Goal: Task Accomplishment & Management: Manage account settings

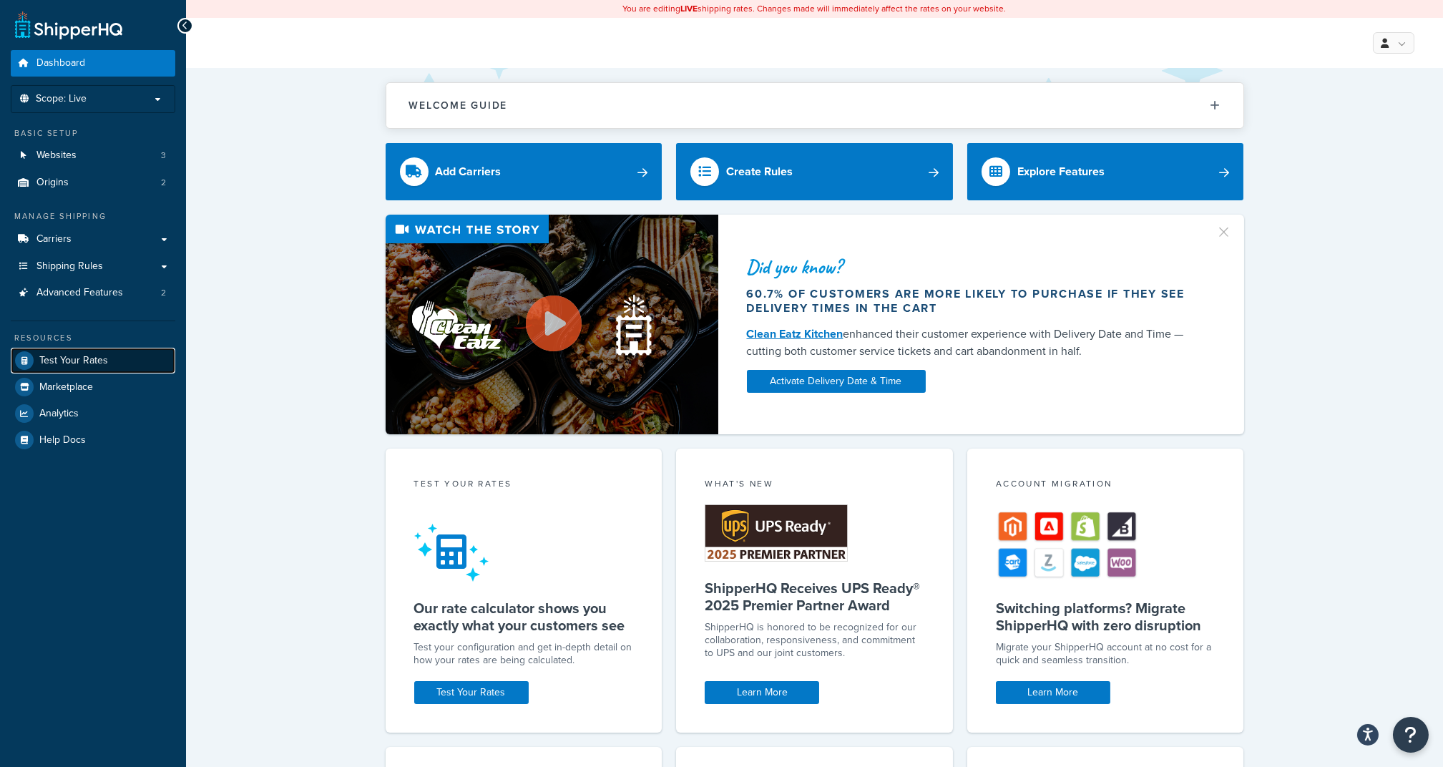
click at [80, 363] on span "Test Your Rates" at bounding box center [73, 361] width 69 height 12
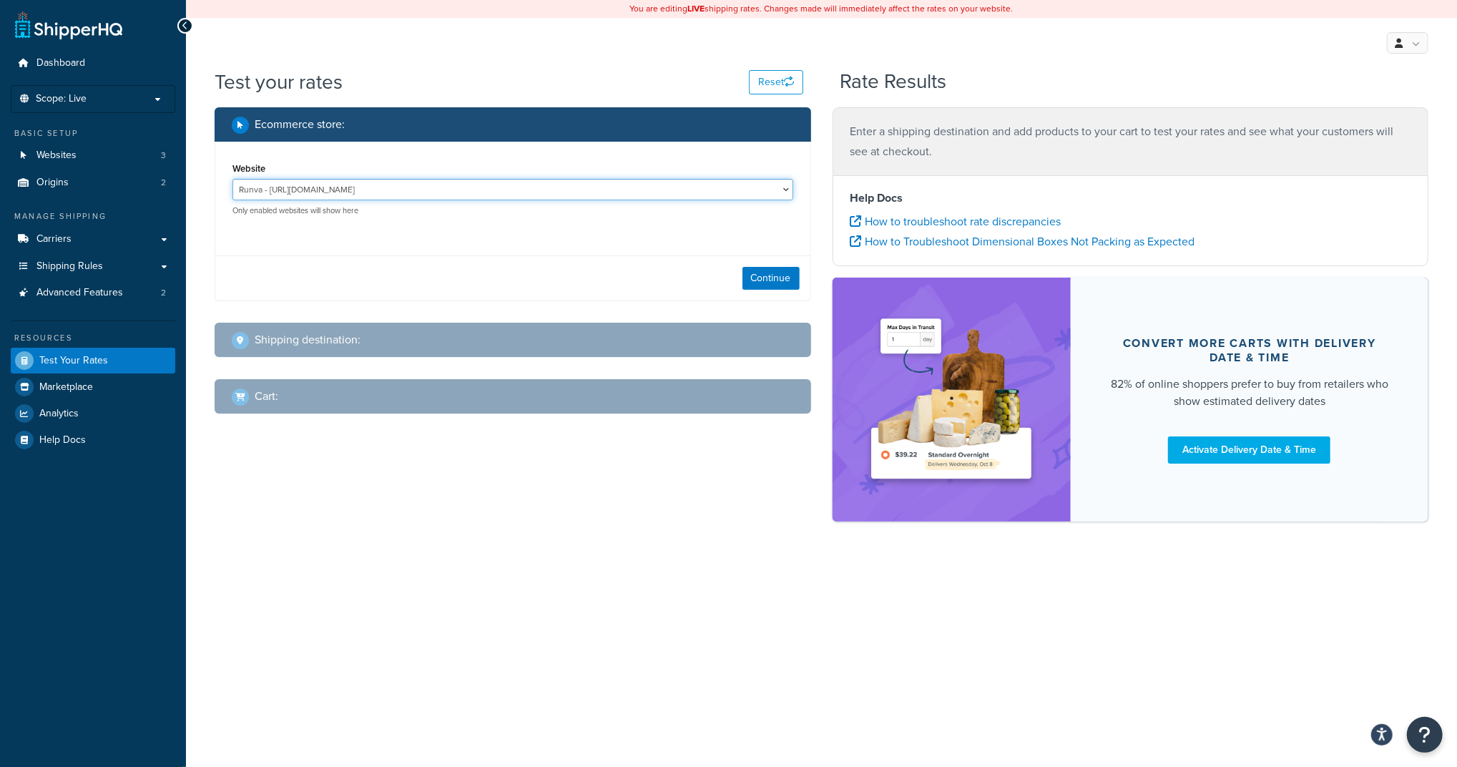
click at [418, 189] on select "Runva - https://www.runvawinch.com.au/ Stedi main site - https://www.stedi.com.…" at bounding box center [513, 189] width 561 height 21
click at [233, 179] on select "Runva - https://www.runvawinch.com.au/ Stedi main site - https://www.stedi.com.…" at bounding box center [513, 189] width 561 height 21
click at [791, 276] on button "Continue" at bounding box center [771, 278] width 57 height 23
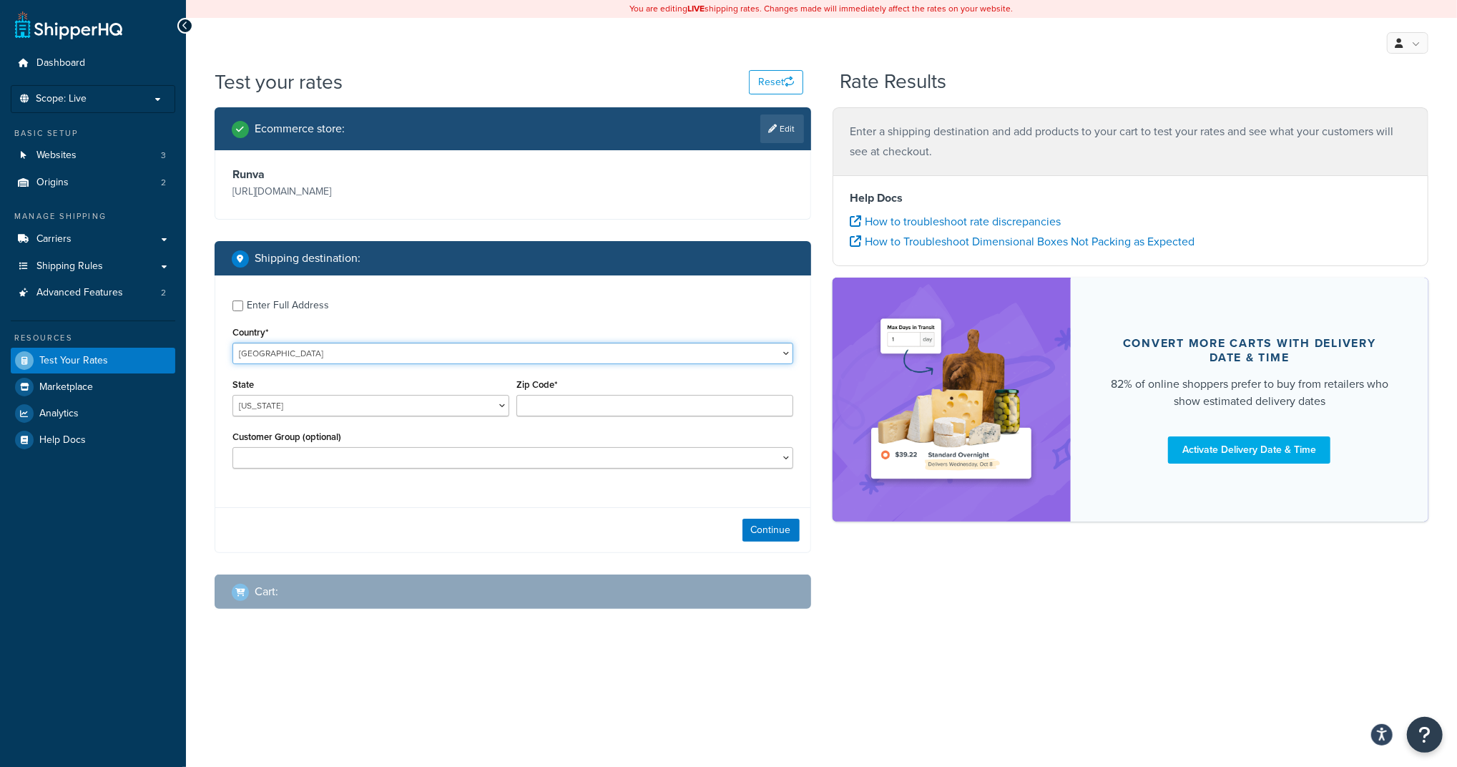
click at [302, 346] on select "[GEOGRAPHIC_DATA] [GEOGRAPHIC_DATA] [GEOGRAPHIC_DATA] [GEOGRAPHIC_DATA] [GEOGRA…" at bounding box center [513, 353] width 561 height 21
select select "AU"
click at [233, 343] on select "[GEOGRAPHIC_DATA] [GEOGRAPHIC_DATA] [GEOGRAPHIC_DATA] [GEOGRAPHIC_DATA] [GEOGRA…" at bounding box center [513, 353] width 561 height 21
click at [312, 341] on div "Country* United States United Kingdom Afghanistan Åland Islands Albania Algeria…" at bounding box center [513, 343] width 561 height 41
click at [294, 417] on div "State Australian Capital Territory New South Wales Northern Territory Queenslan…" at bounding box center [371, 401] width 284 height 52
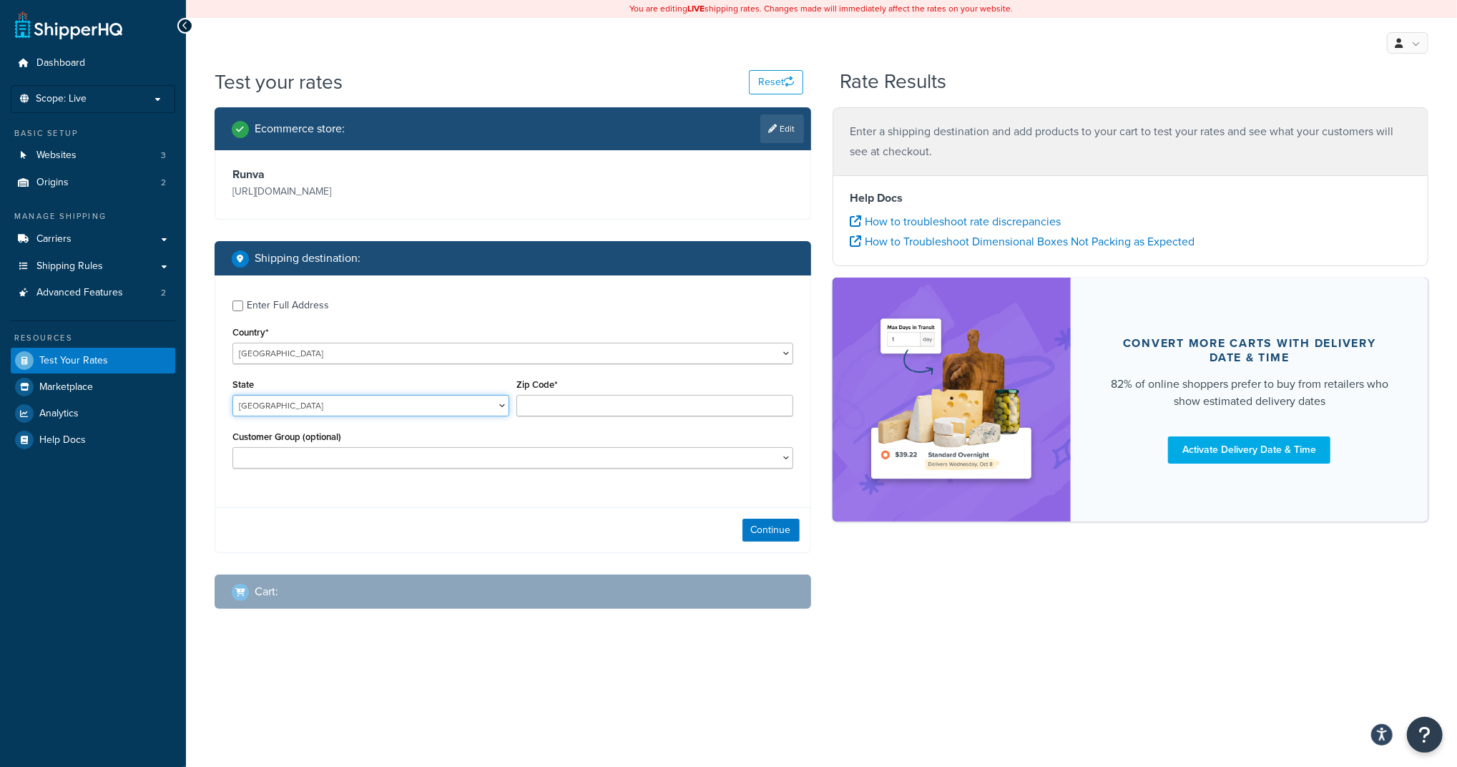
click at [298, 408] on select "[GEOGRAPHIC_DATA] [GEOGRAPHIC_DATA] [GEOGRAPHIC_DATA] [GEOGRAPHIC_DATA] [GEOGRA…" at bounding box center [371, 405] width 277 height 21
select select "WA"
click at [233, 395] on select "[GEOGRAPHIC_DATA] [GEOGRAPHIC_DATA] [GEOGRAPHIC_DATA] [GEOGRAPHIC_DATA] [GEOGRA…" at bounding box center [371, 405] width 277 height 21
click at [574, 397] on input "Zip Code*" at bounding box center [655, 405] width 277 height 21
click at [392, 461] on select "Bank Deposit Customer Certified General GPC ASIA PACIFIC PTY LTD GPC Other Bran…" at bounding box center [513, 457] width 561 height 21
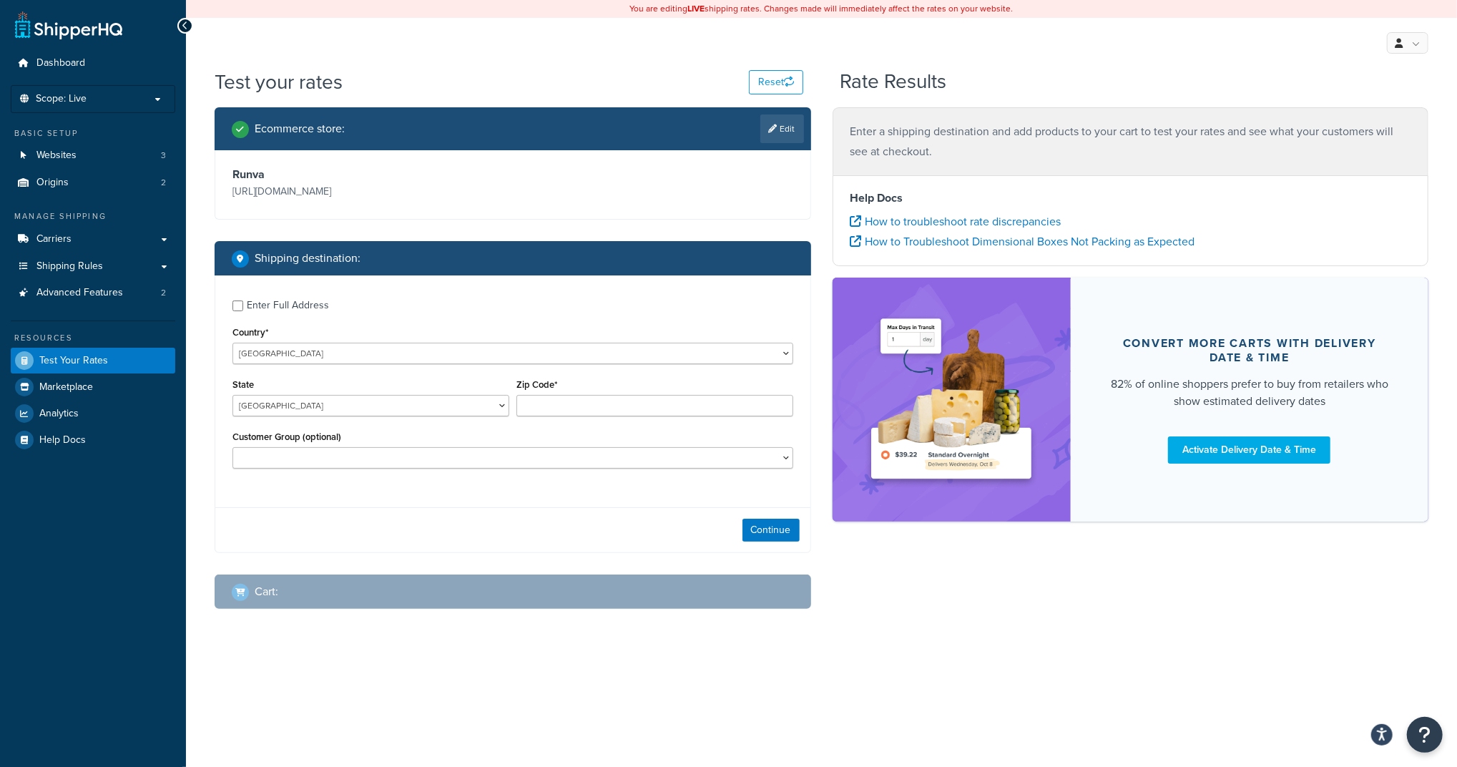
drag, startPoint x: 1069, startPoint y: 693, endPoint x: 1058, endPoint y: 673, distance: 22.7
click at [1069, 693] on div "You are editing LIVE shipping rates. Changes made will immediately affect the r…" at bounding box center [821, 383] width 1271 height 767
click at [567, 409] on input "Zip Code*" at bounding box center [655, 405] width 277 height 21
paste input "6215"
click at [513, 497] on div "Enter Full Address Country* [GEOGRAPHIC_DATA] [GEOGRAPHIC_DATA] [GEOGRAPHIC_DAT…" at bounding box center [513, 414] width 597 height 278
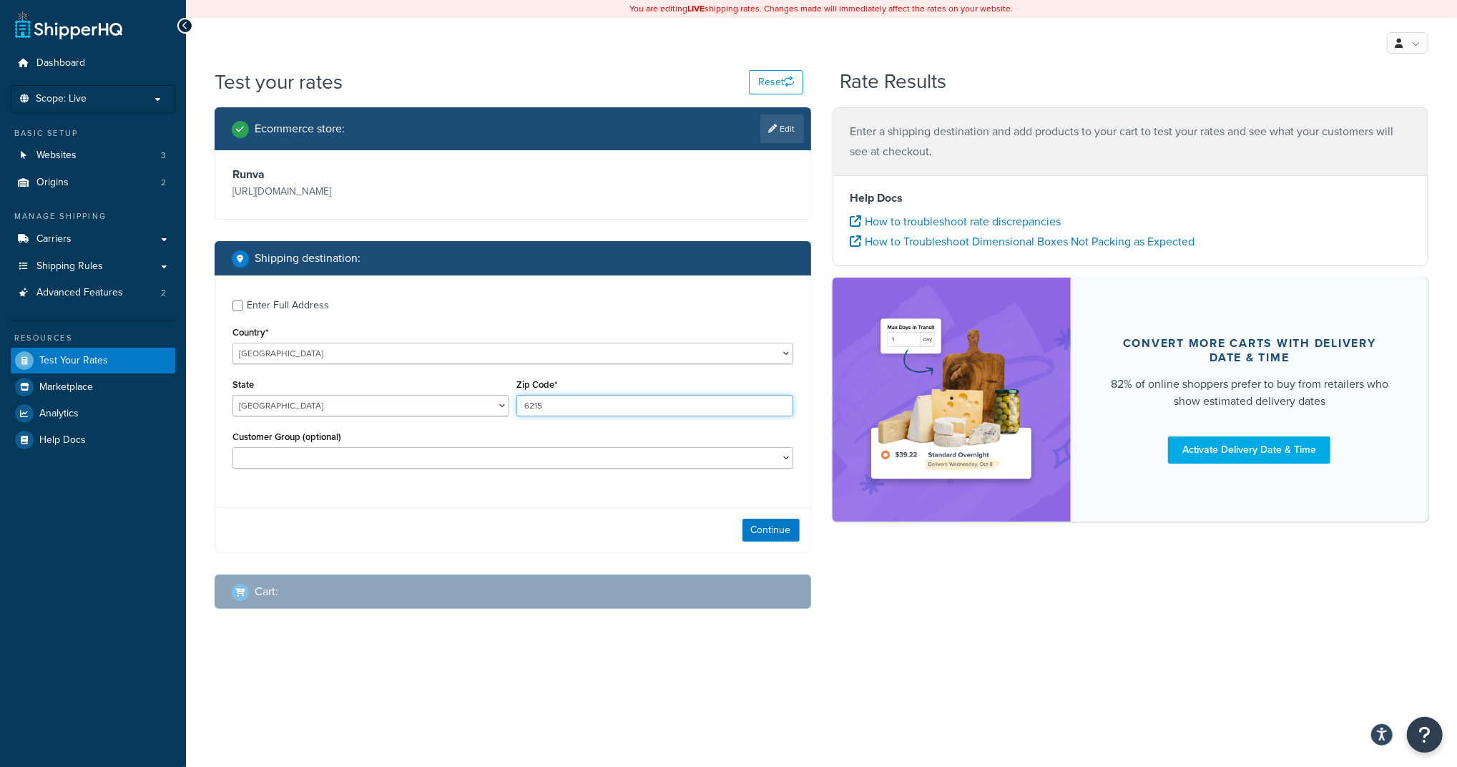
click at [576, 406] on input "6215" at bounding box center [655, 405] width 277 height 21
type input "6215"
click at [544, 515] on div "Continue" at bounding box center [512, 529] width 595 height 45
click at [763, 532] on button "Continue" at bounding box center [771, 530] width 57 height 23
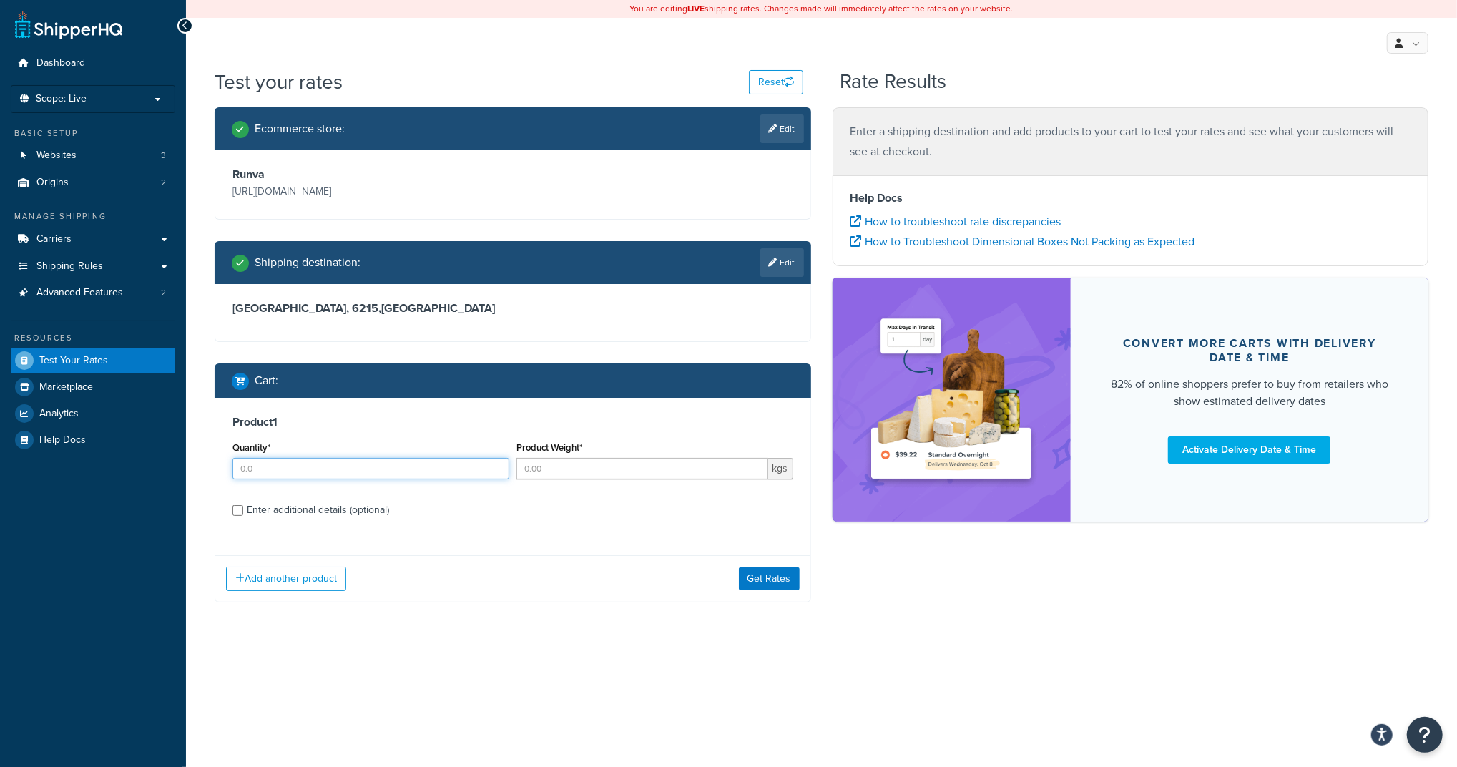
click at [280, 464] on input "Quantity*" at bounding box center [371, 468] width 277 height 21
type input "1.0"
click at [625, 518] on label "Enter additional details (optional)" at bounding box center [520, 508] width 547 height 23
click at [243, 516] on input "Enter additional details (optional)" at bounding box center [238, 510] width 11 height 11
checkbox input "true"
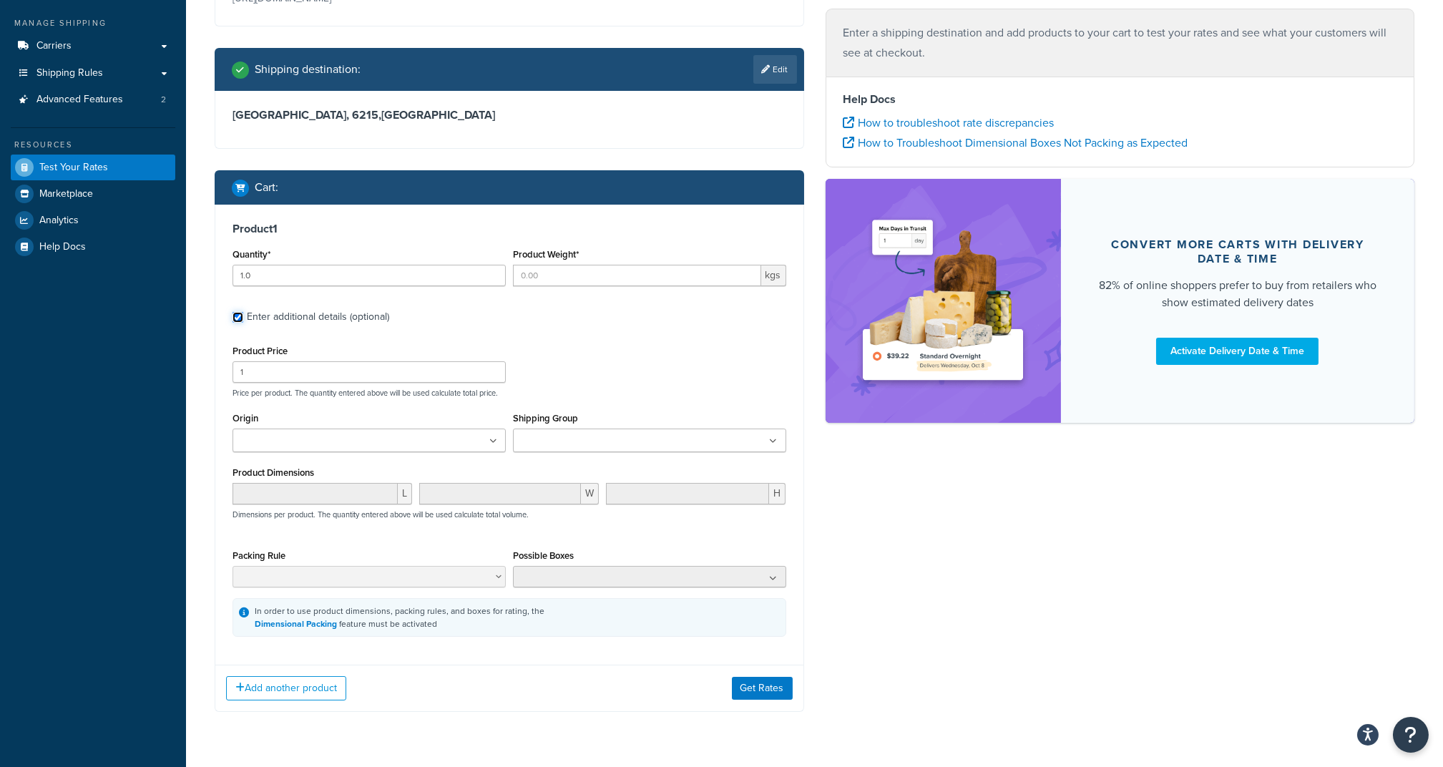
scroll to position [232, 0]
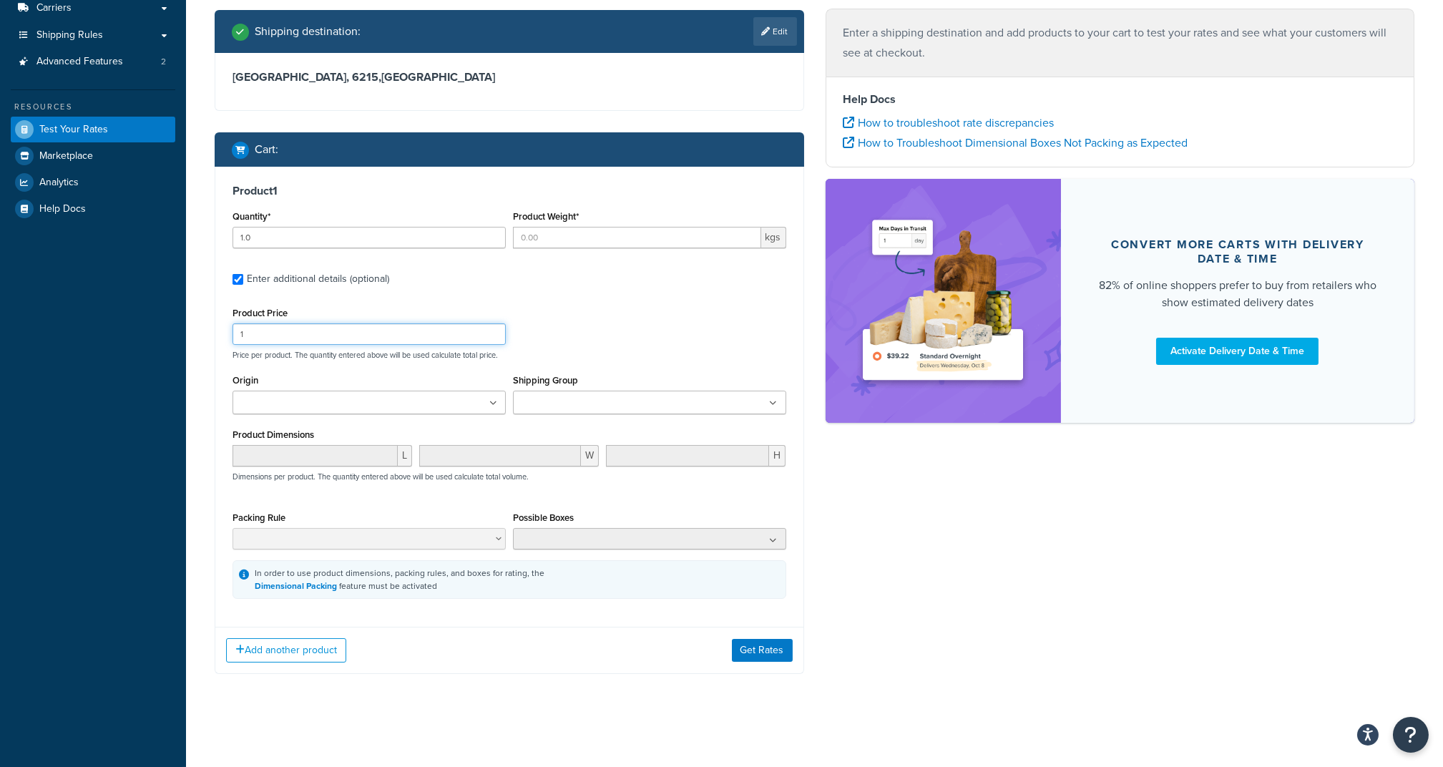
click at [304, 323] on input "1" at bounding box center [369, 333] width 273 height 21
click at [658, 228] on input "Product Weight*" at bounding box center [637, 237] width 248 height 21
type input "106"
drag, startPoint x: 321, startPoint y: 337, endPoint x: 140, endPoint y: 326, distance: 181.3
click at [140, 323] on div "Dashboard Scope: Live Basic Setup Websites 3 Origins 2 Manage Shipping Carriers…" at bounding box center [721, 268] width 1443 height 998
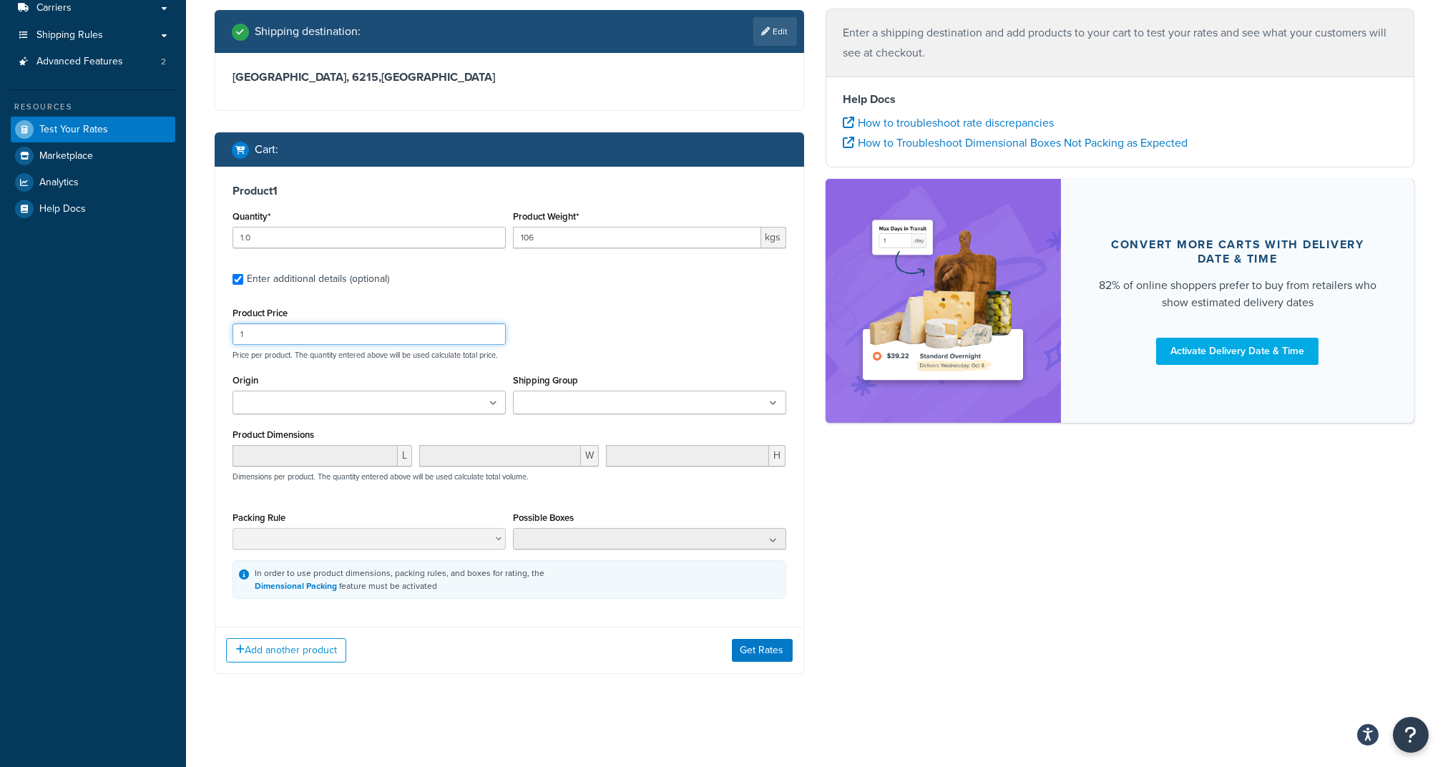
paste input "2599.00"
type input "2599.00"
click at [163, 384] on div "Dashboard Scope: Live Basic Setup Websites 3 Origins 2 Manage Shipping Carriers…" at bounding box center [93, 268] width 186 height 998
click at [489, 406] on icon at bounding box center [493, 403] width 8 height 9
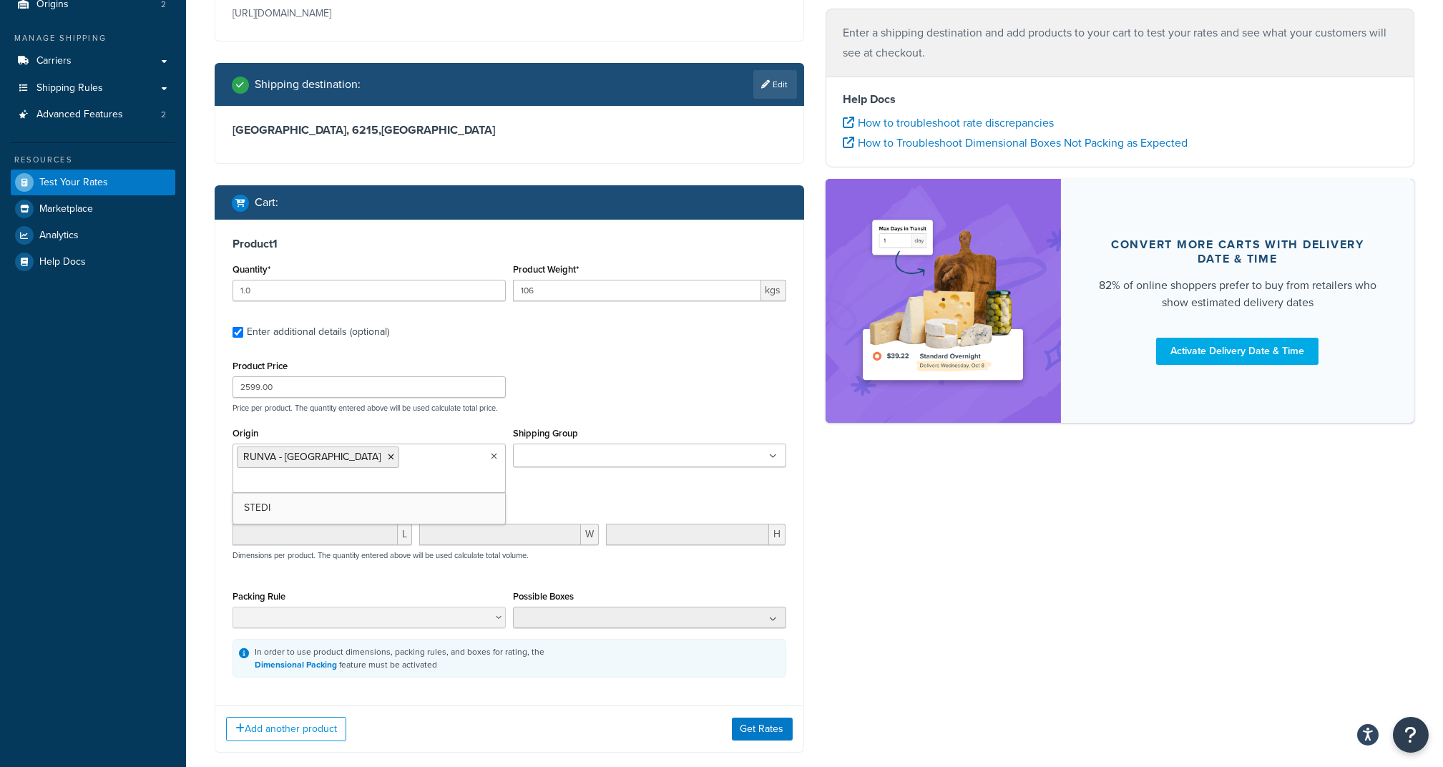
scroll to position [136, 0]
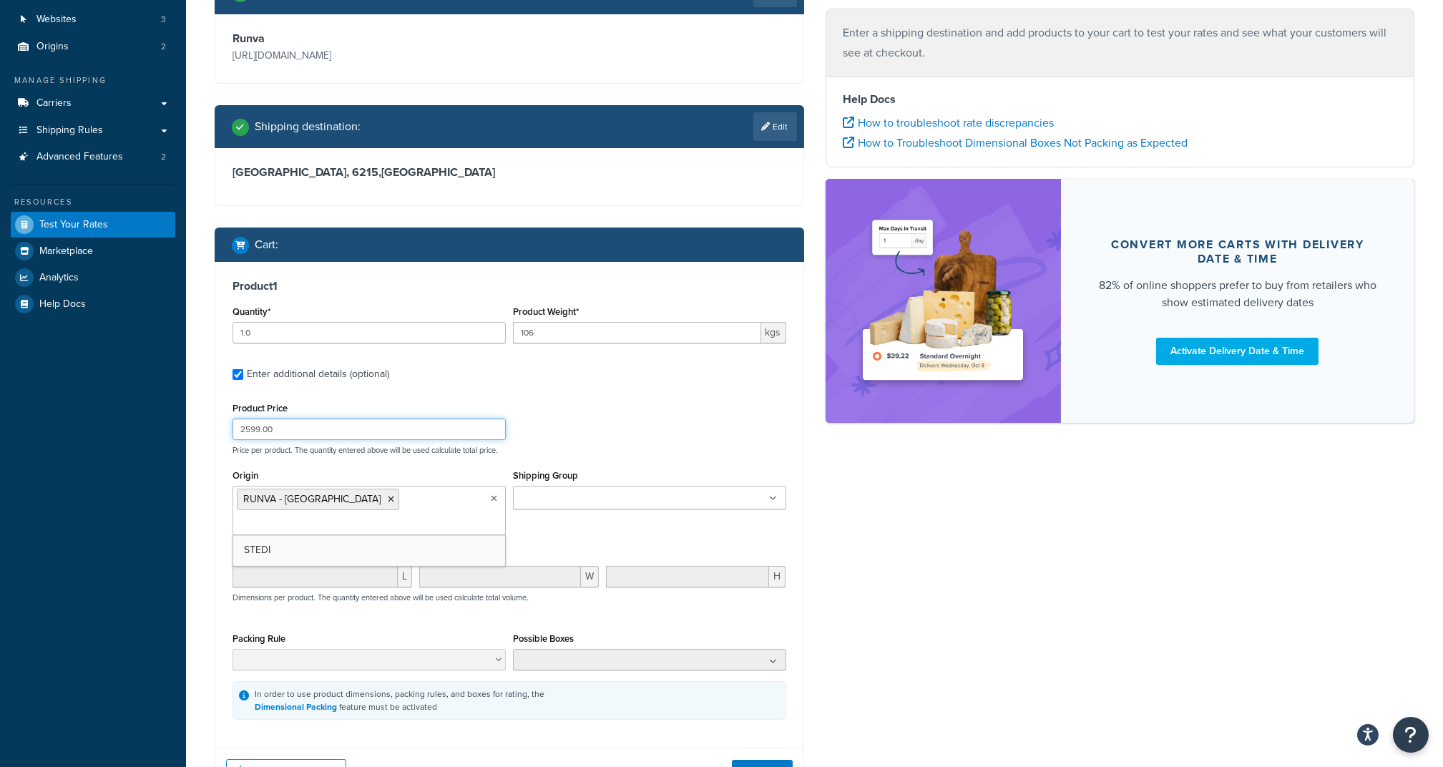
click at [562, 434] on div "Product Price 2599.00 Price per product. The quantity entered above will be use…" at bounding box center [509, 427] width 561 height 57
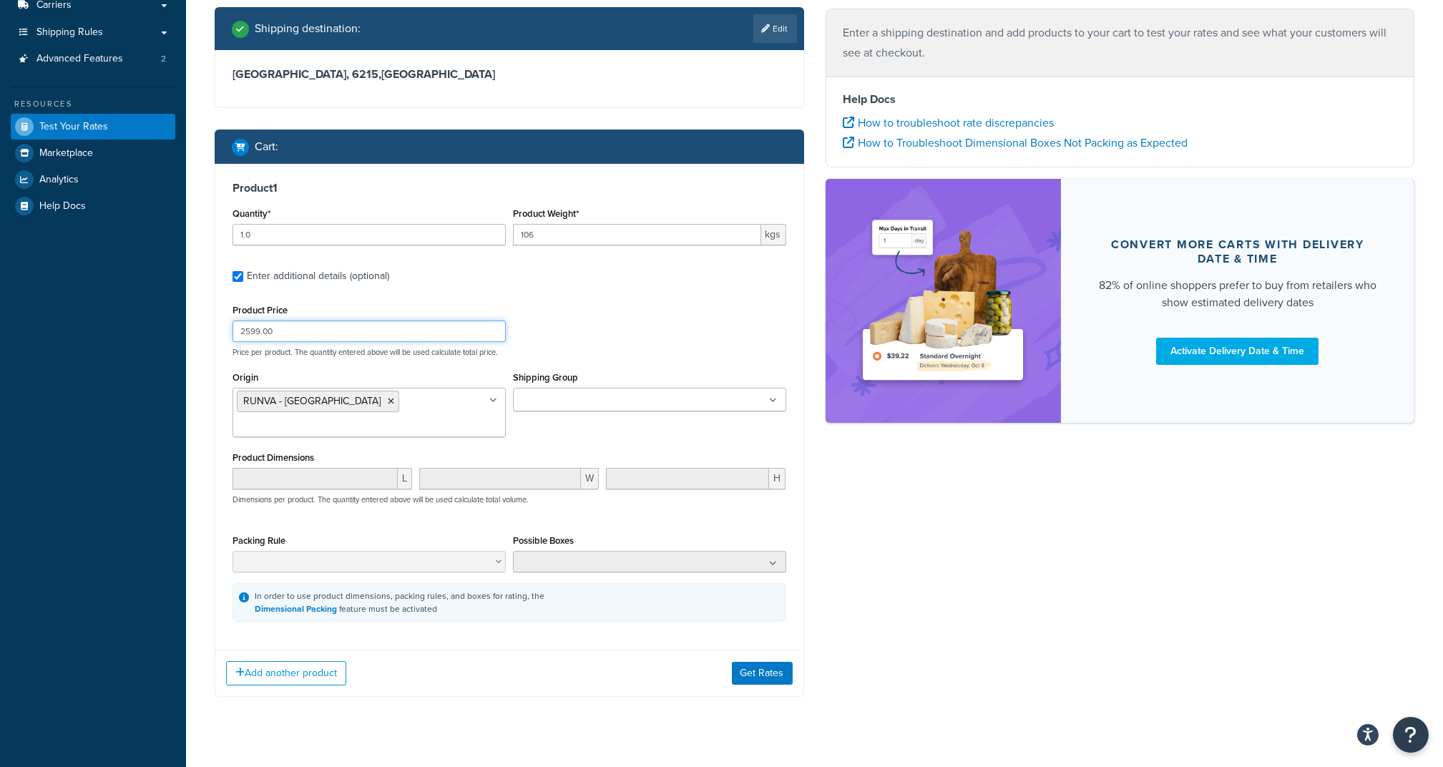
scroll to position [235, 0]
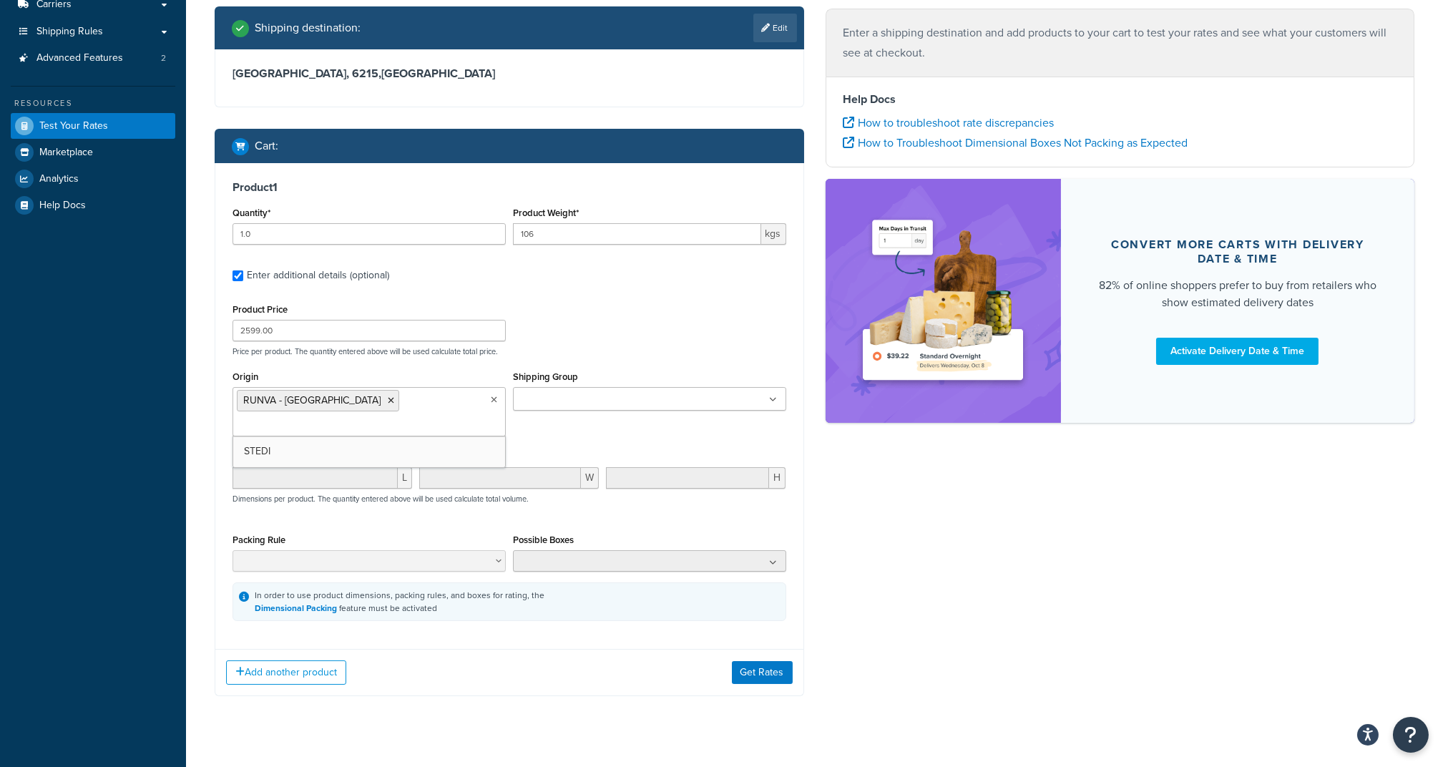
click at [493, 401] on icon at bounding box center [494, 400] width 6 height 9
click at [388, 399] on icon at bounding box center [391, 400] width 6 height 9
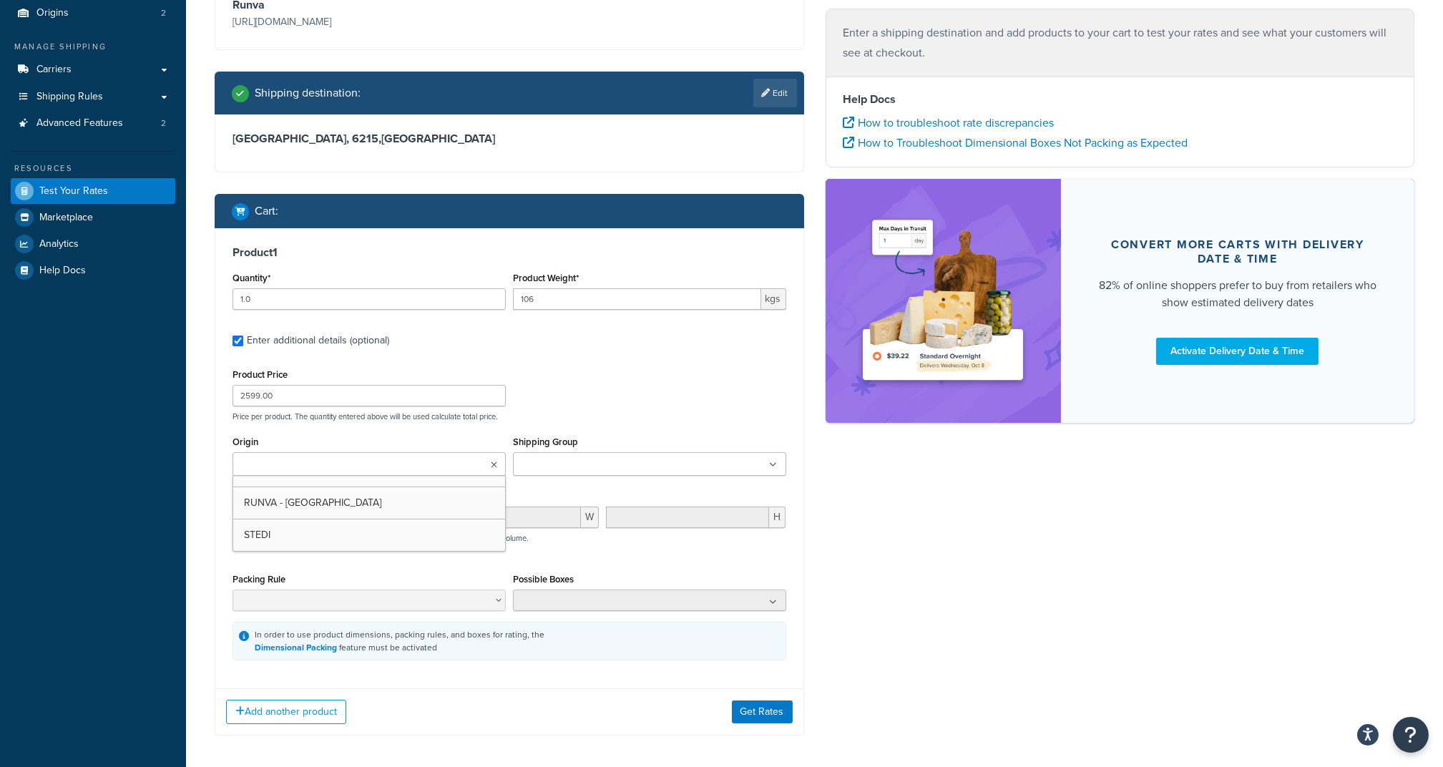
scroll to position [136, 0]
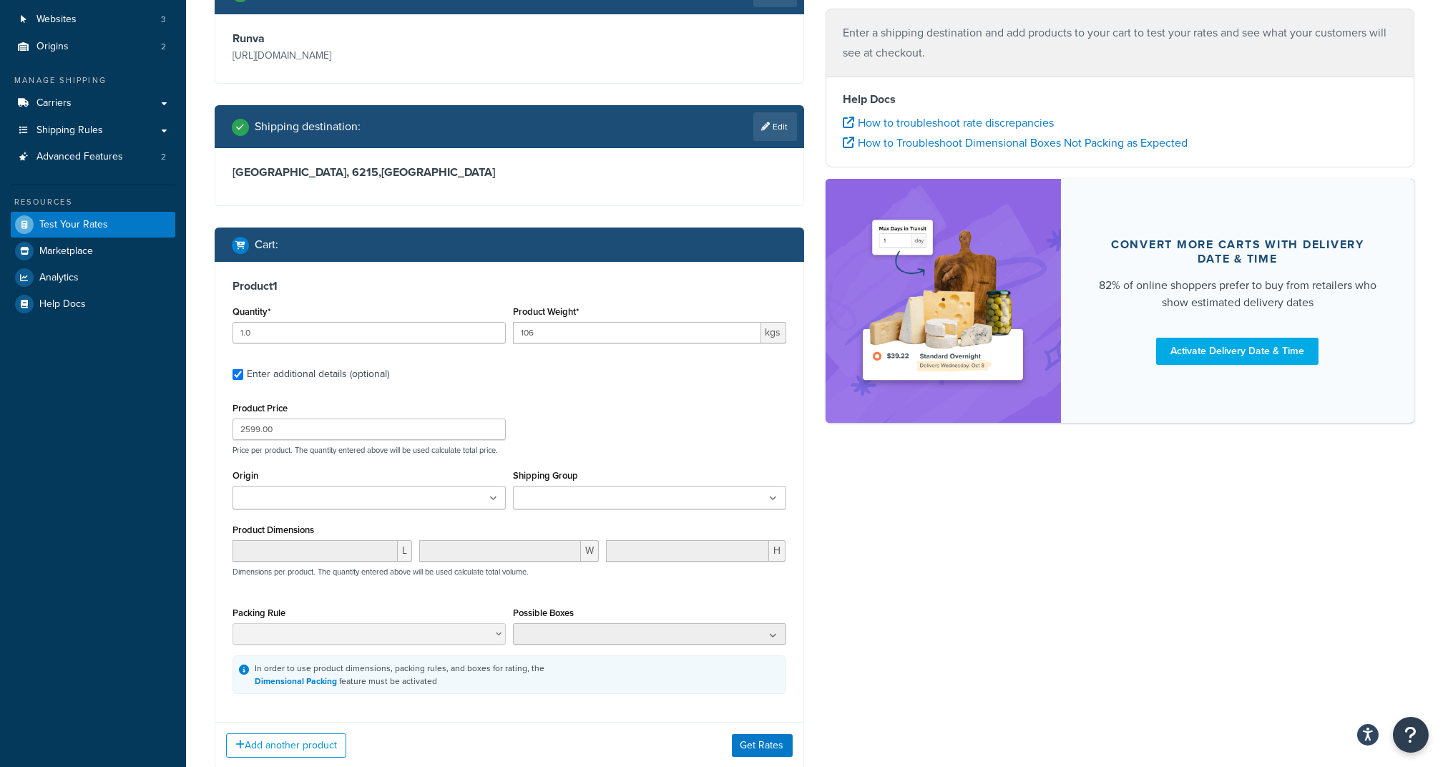
click at [585, 424] on div "Product Price 2599.00 Price per product. The quantity entered above will be use…" at bounding box center [509, 427] width 561 height 57
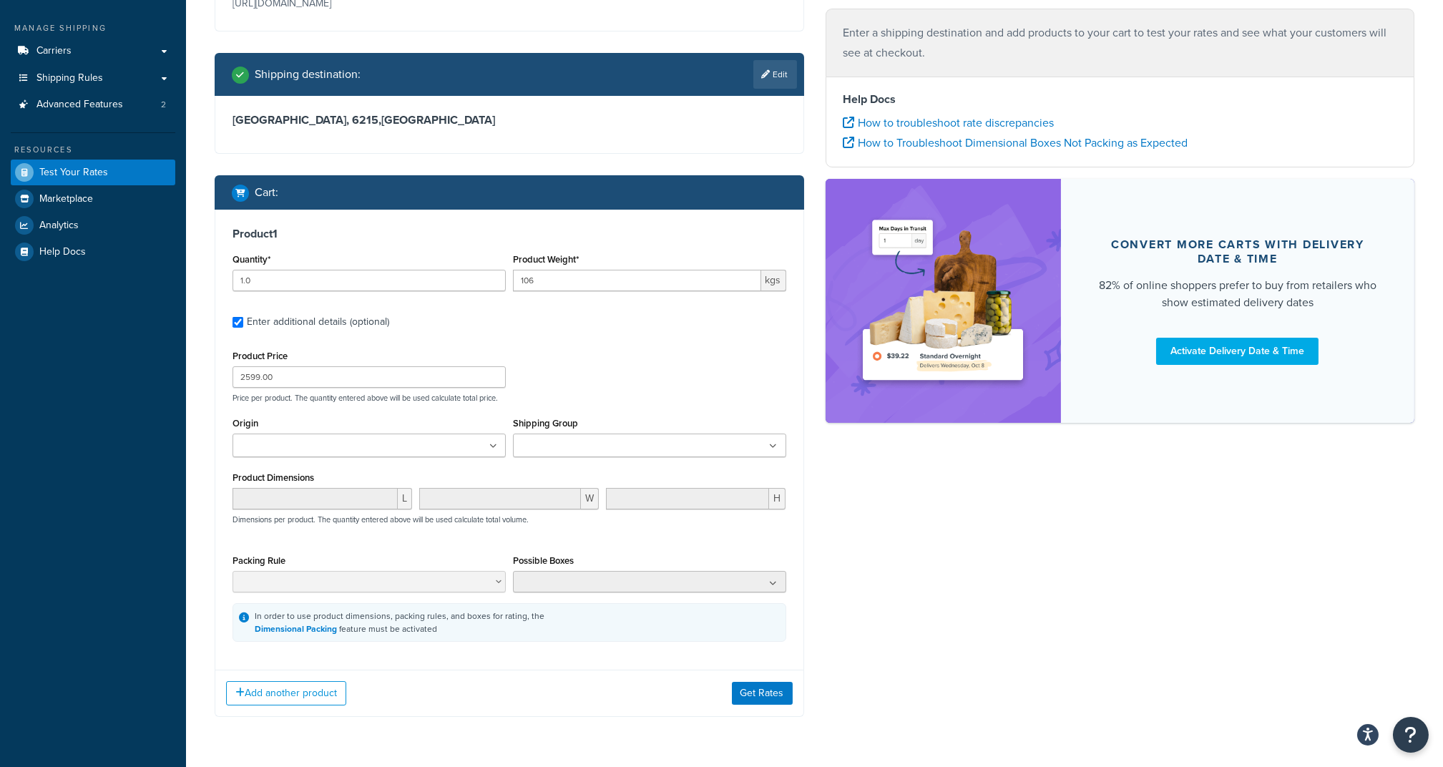
scroll to position [232, 0]
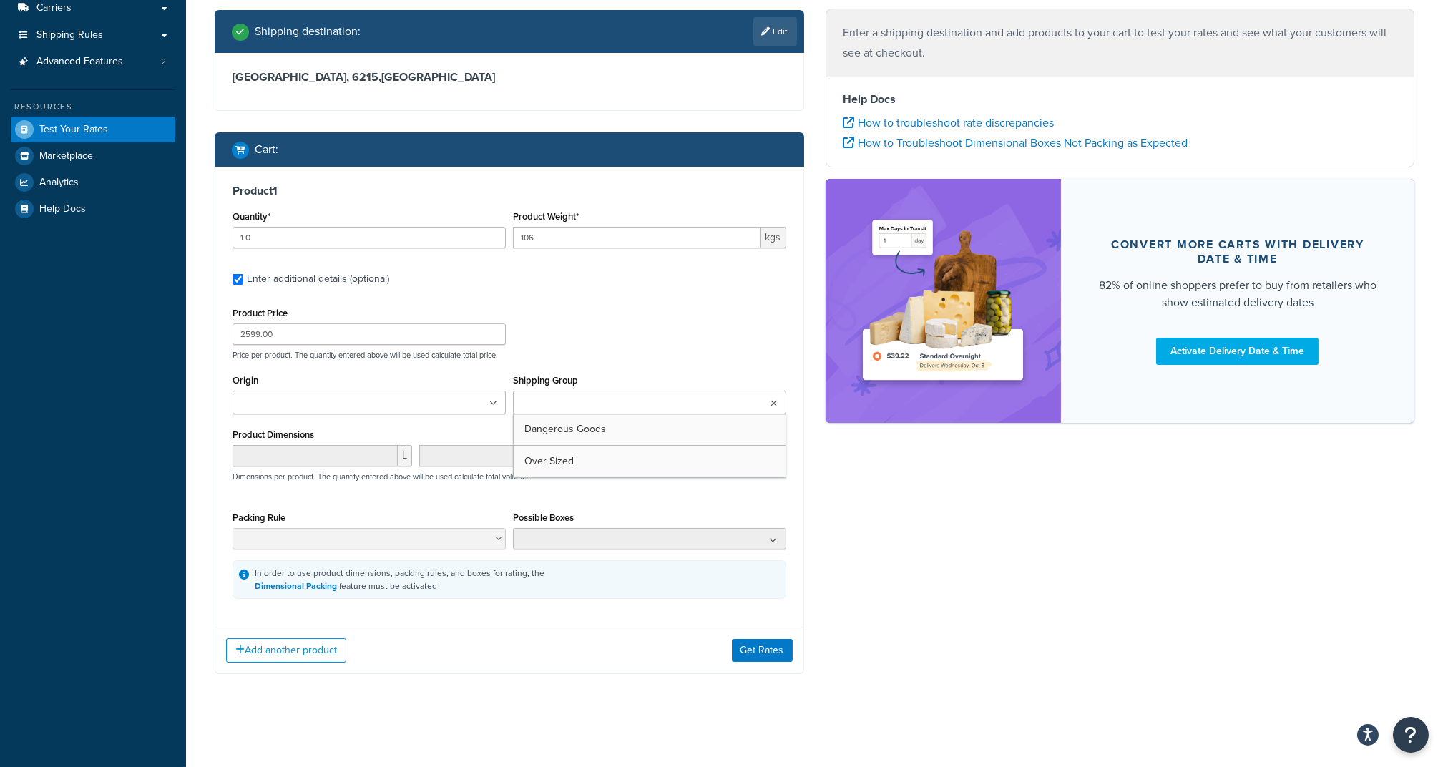
click at [570, 404] on input "Shipping Group" at bounding box center [580, 404] width 127 height 16
click at [464, 396] on ul at bounding box center [369, 403] width 273 height 24
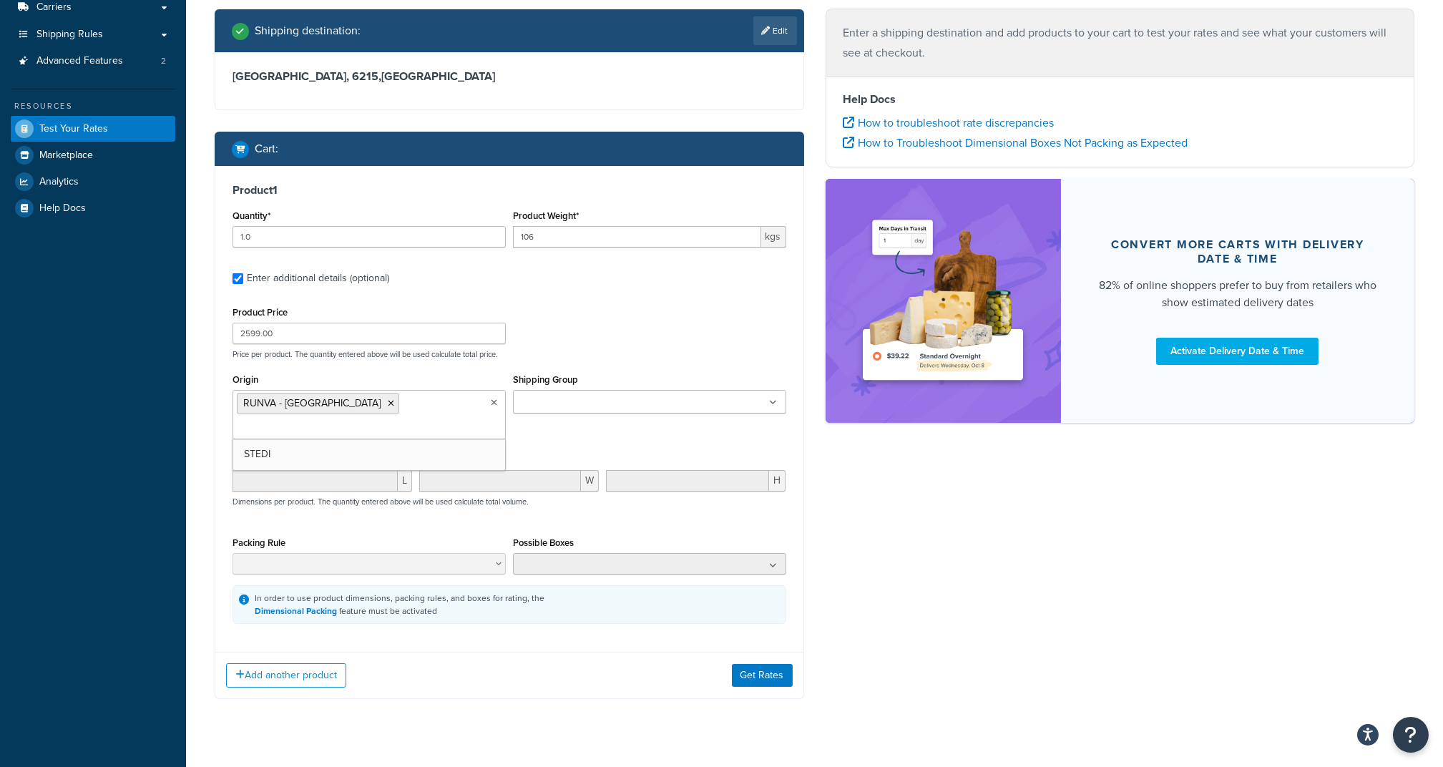
click at [672, 533] on div "Possible Boxes No results found" at bounding box center [649, 553] width 273 height 41
click at [768, 664] on button "Get Rates" at bounding box center [762, 675] width 61 height 23
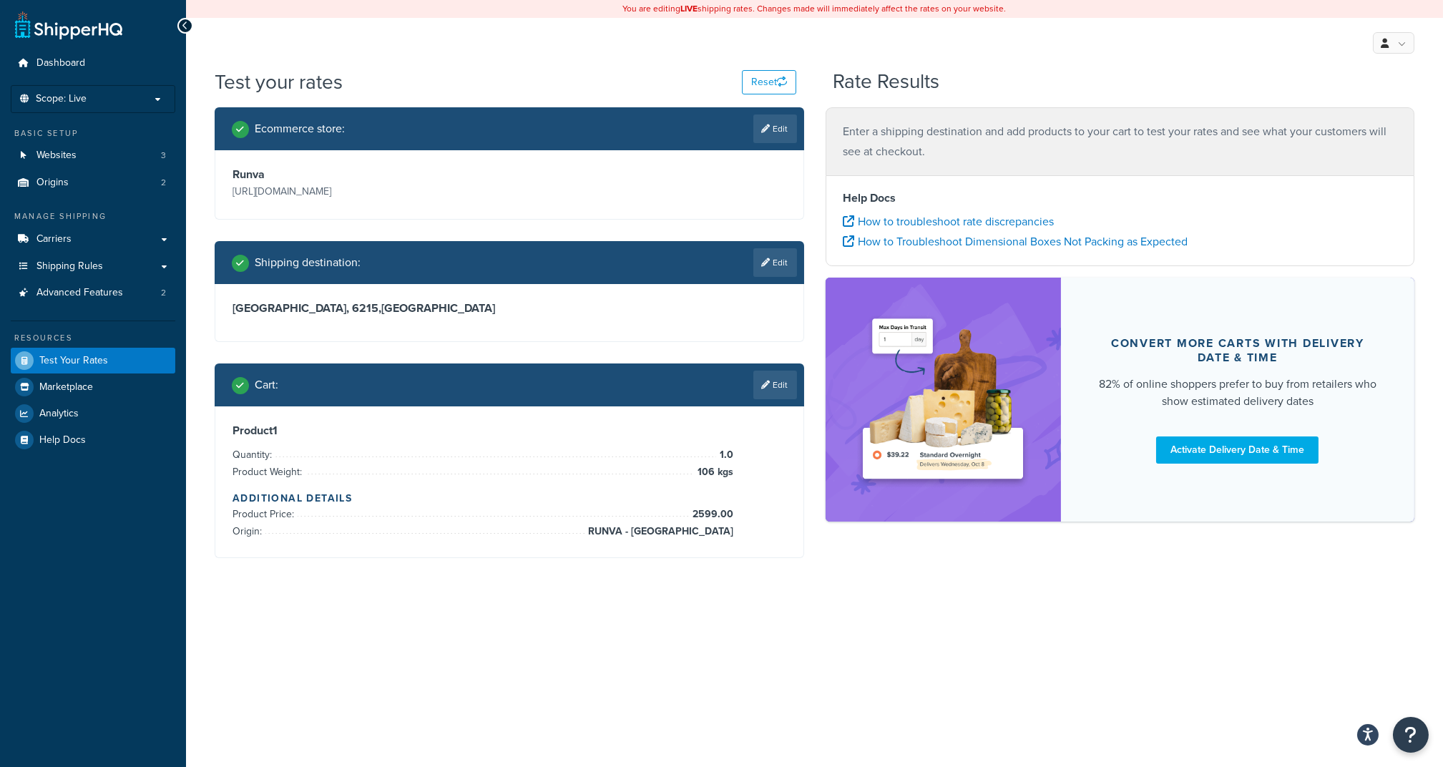
scroll to position [0, 0]
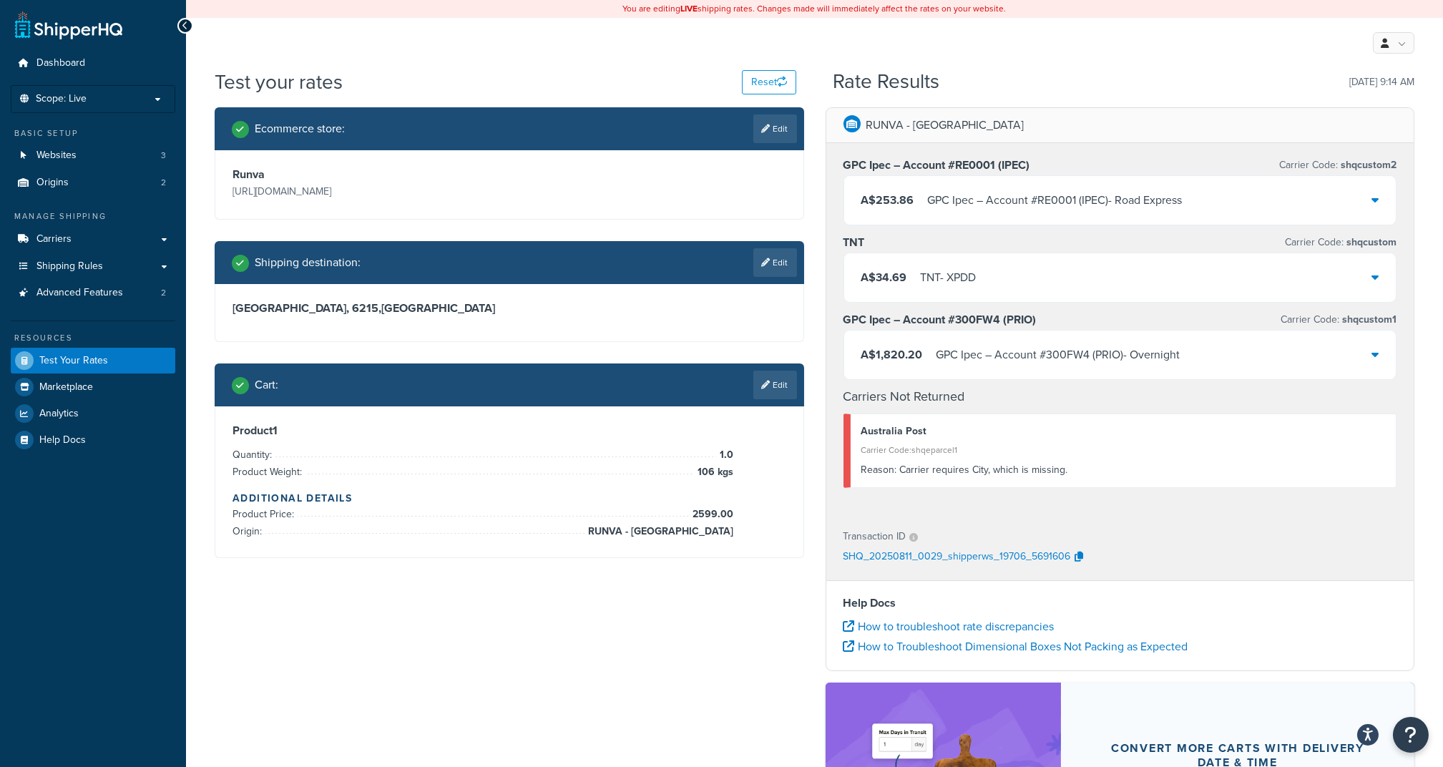
click at [498, 301] on h3 "Western Australia, 6215 , Australia" at bounding box center [510, 308] width 554 height 14
click at [783, 263] on link "Edit" at bounding box center [775, 262] width 44 height 29
select select "AU"
select select "WA"
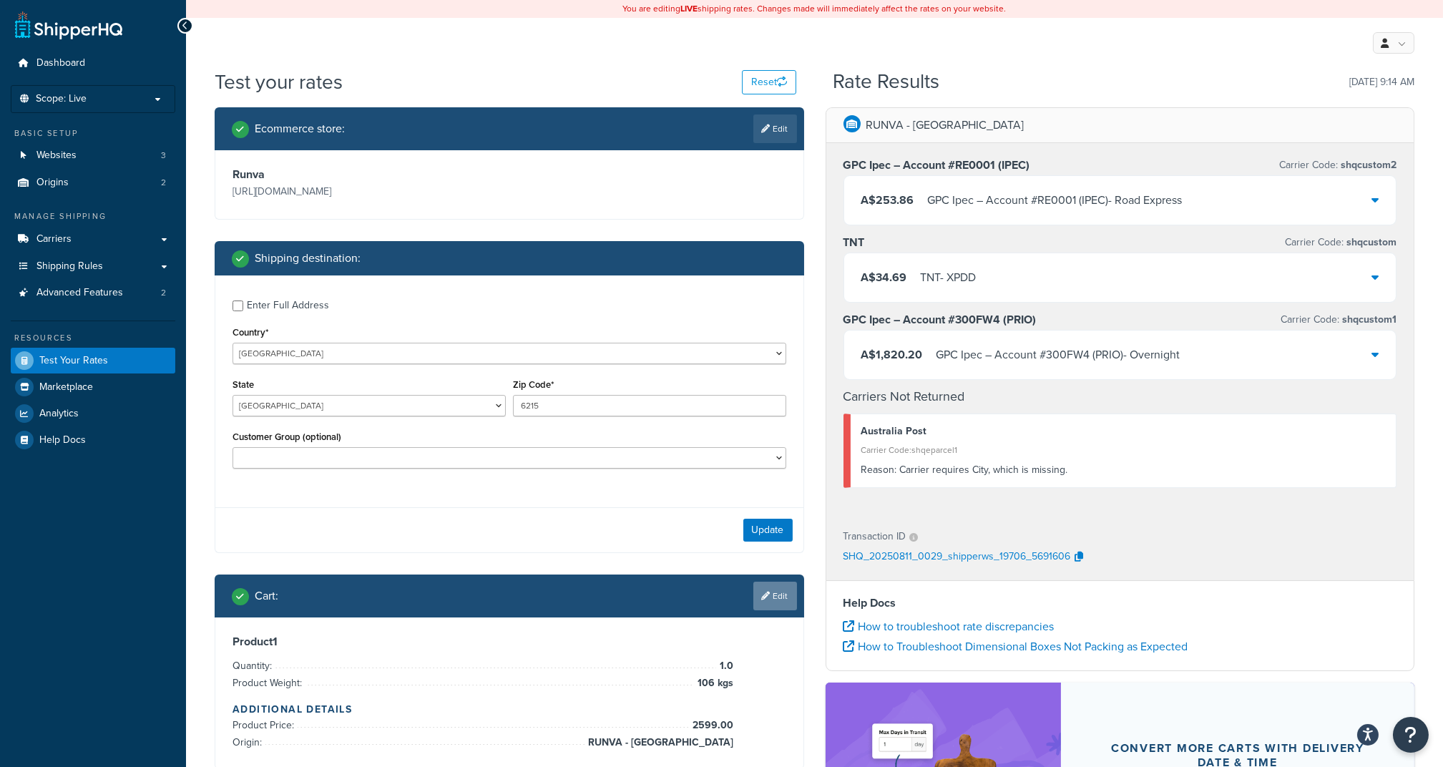
click at [776, 603] on link "Edit" at bounding box center [775, 596] width 44 height 29
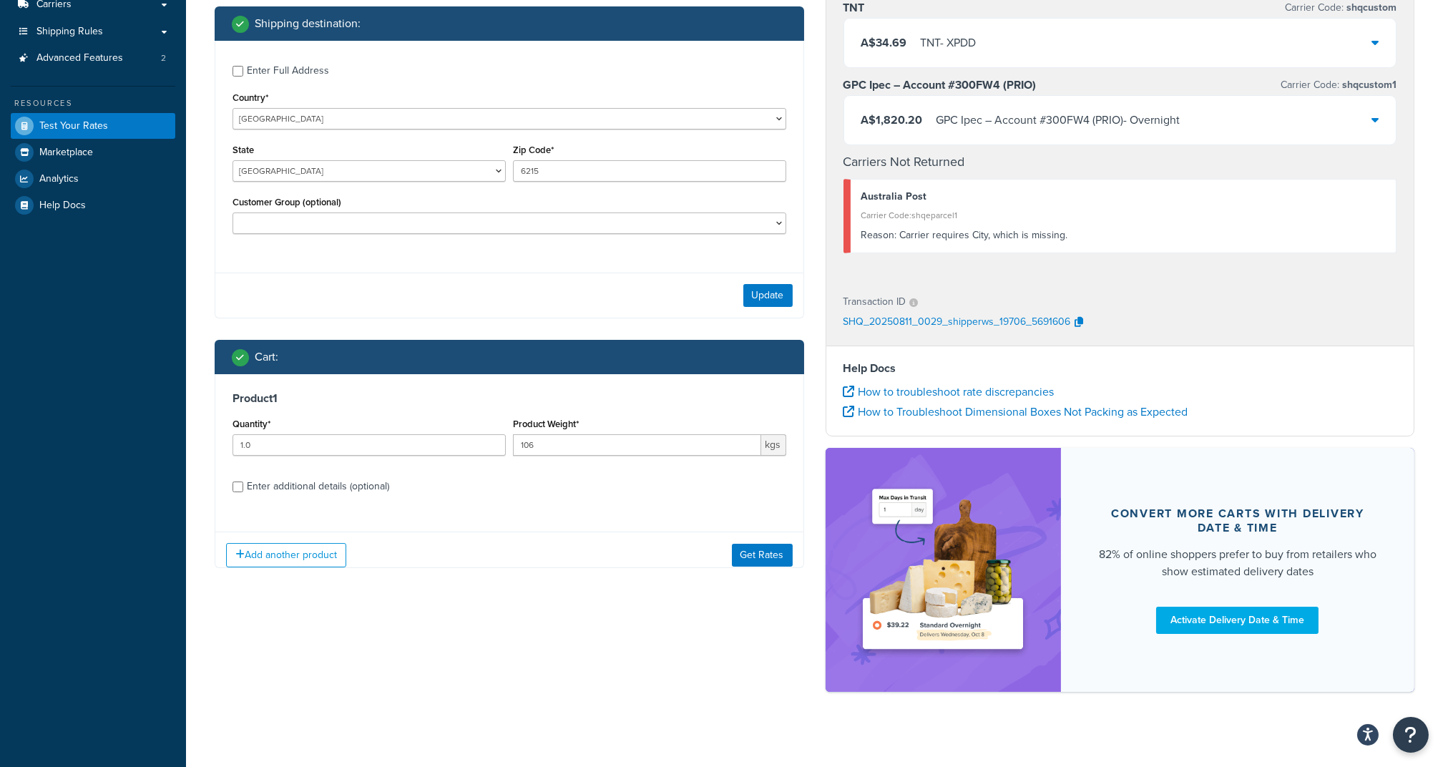
scroll to position [246, 0]
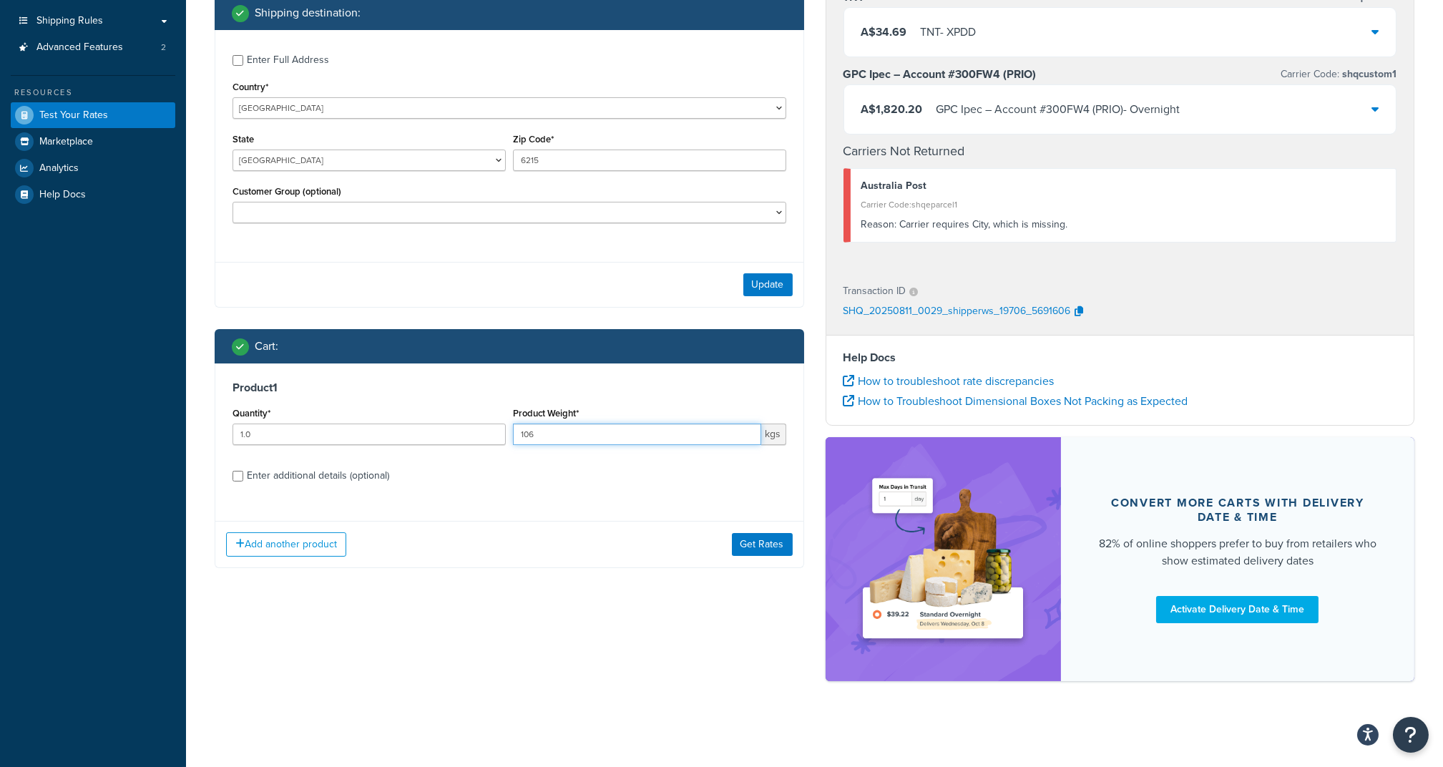
drag, startPoint x: 565, startPoint y: 431, endPoint x: 413, endPoint y: 429, distance: 151.7
click at [413, 429] on div "Quantity* 1.0 Product Weight* 106 kgs" at bounding box center [509, 430] width 561 height 52
type input "95"
click at [564, 628] on div "Ecommerce store : Edit Runva https://www.runvawinch.com.au/ Shipping destinatio…" at bounding box center [814, 279] width 1221 height 834
click at [754, 553] on button "Get Rates" at bounding box center [762, 544] width 61 height 23
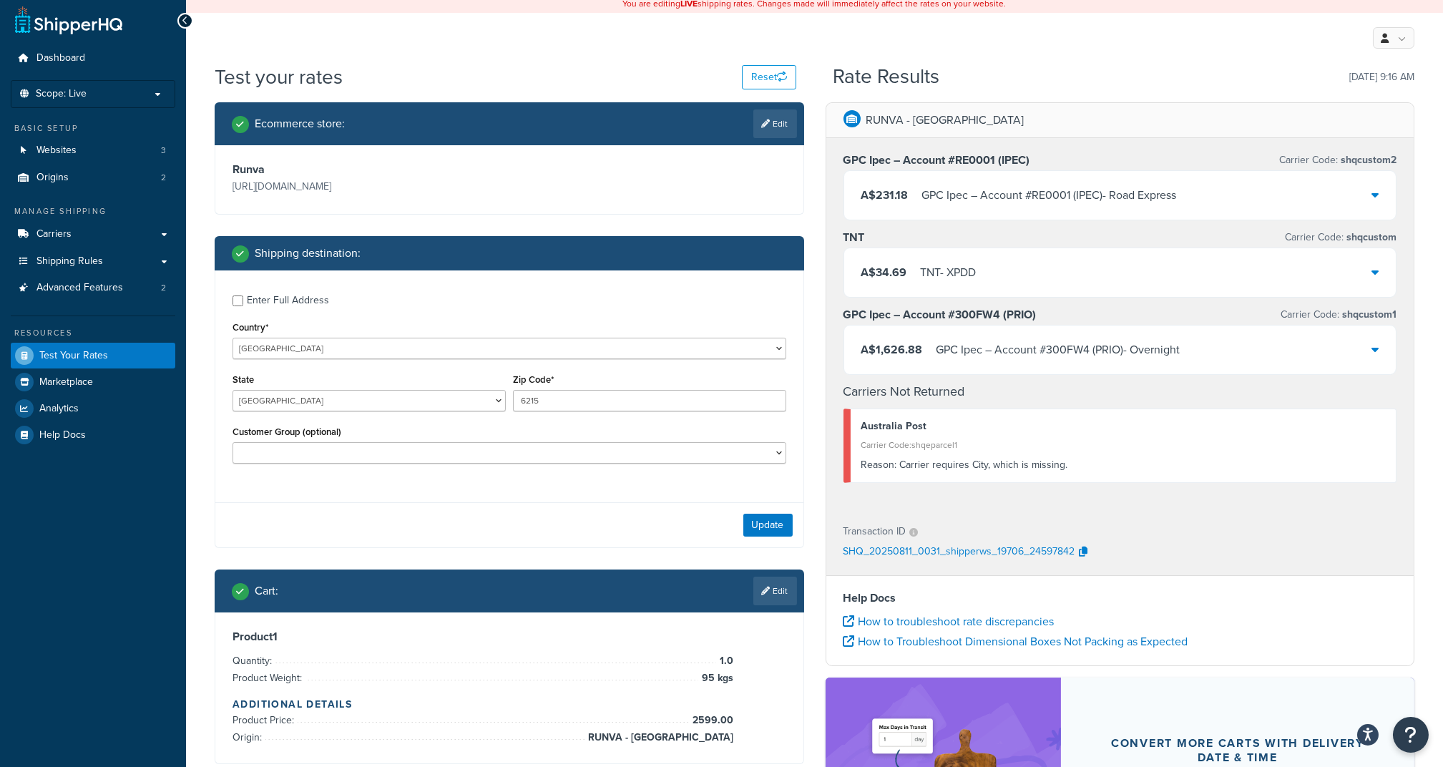
scroll to position [0, 0]
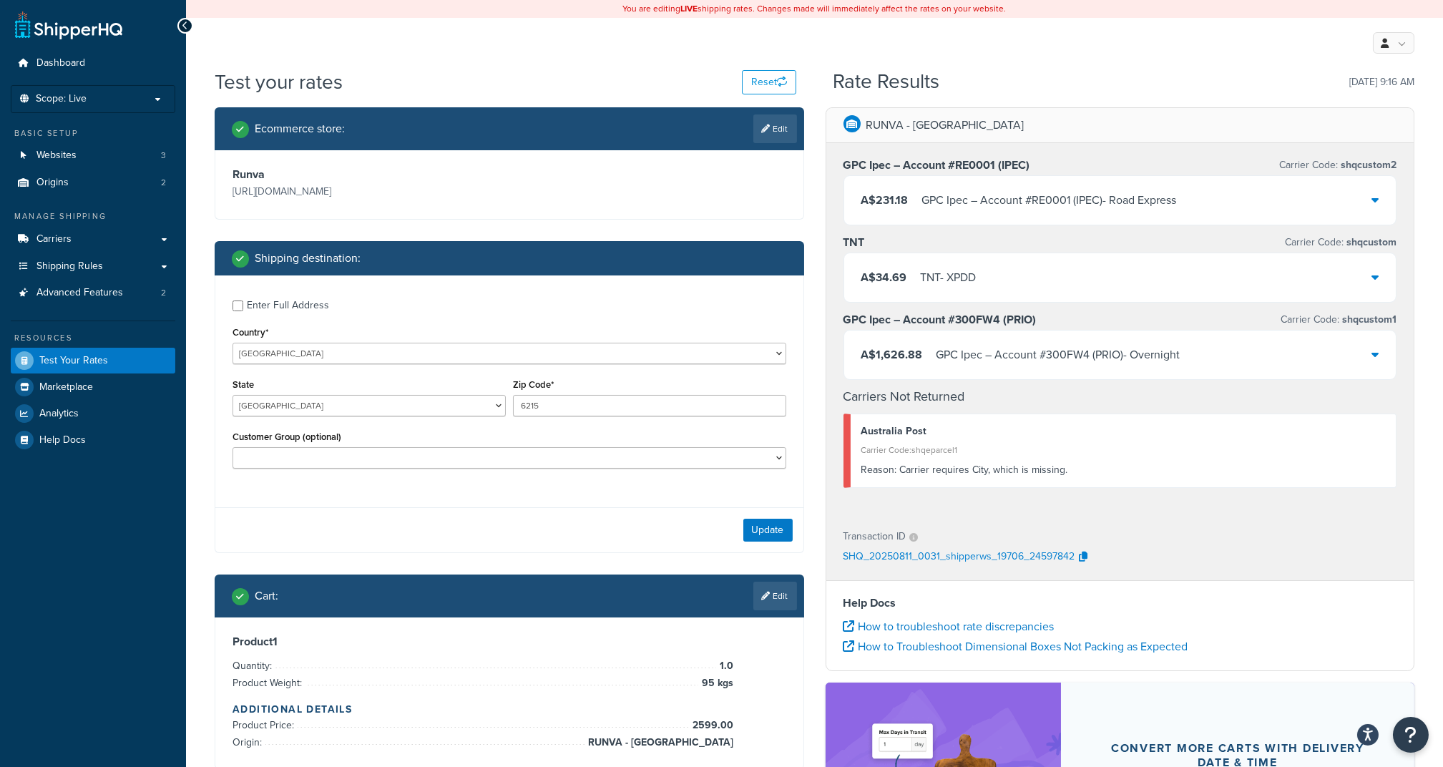
click at [1368, 267] on div "A$34.69 TNT - XPDD" at bounding box center [1120, 277] width 552 height 49
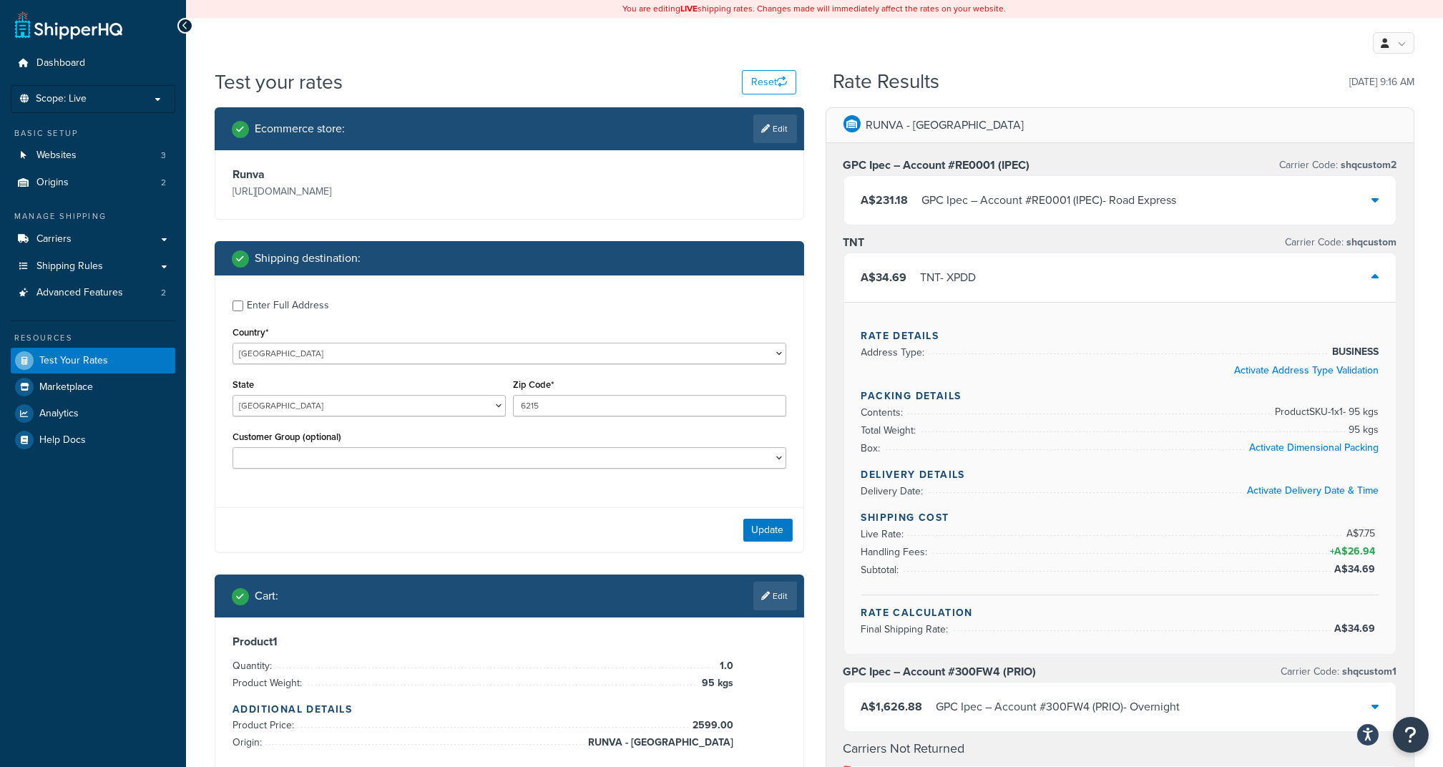
click at [1262, 218] on div "A$231.18 GPC Ipec – Account #RE0001 (IPEC) - Road Express" at bounding box center [1120, 200] width 552 height 49
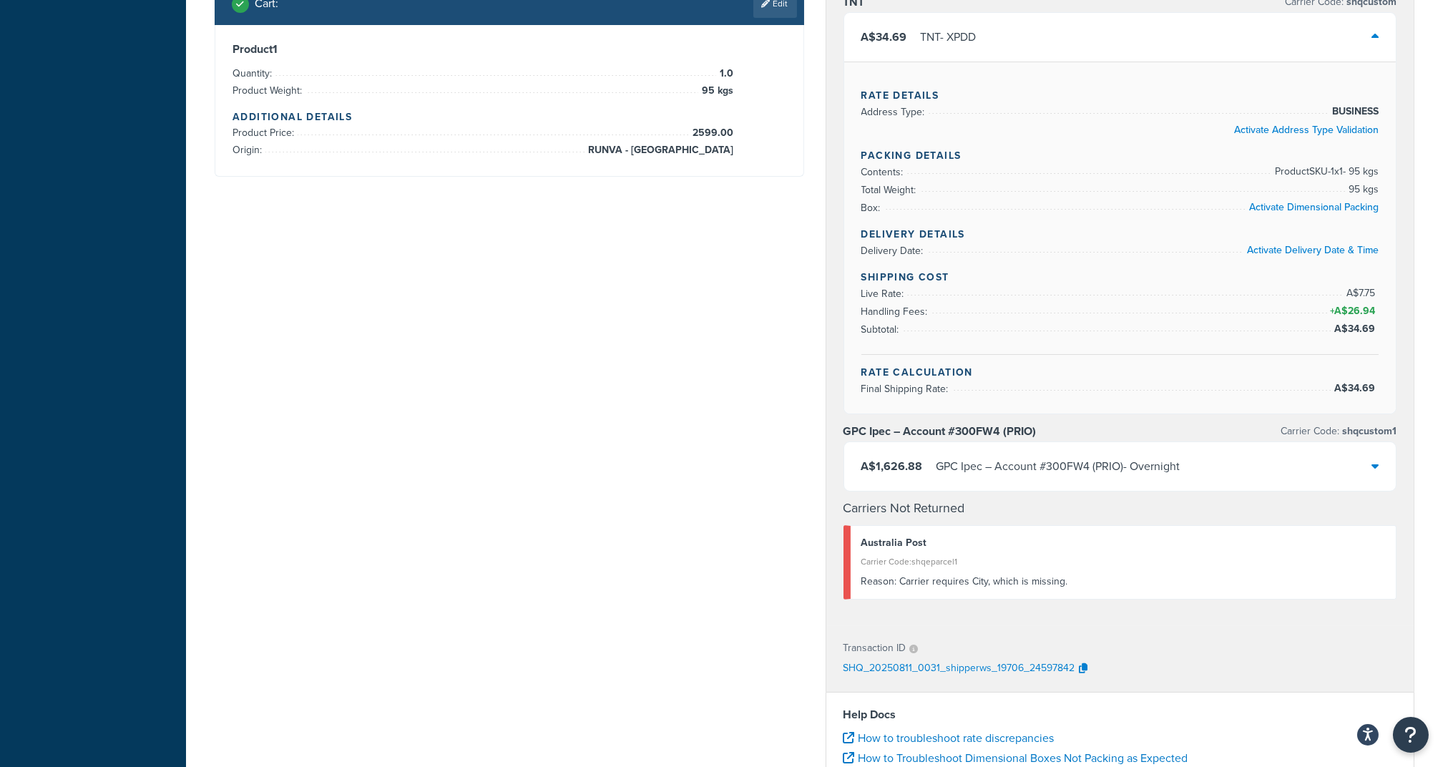
scroll to position [572, 0]
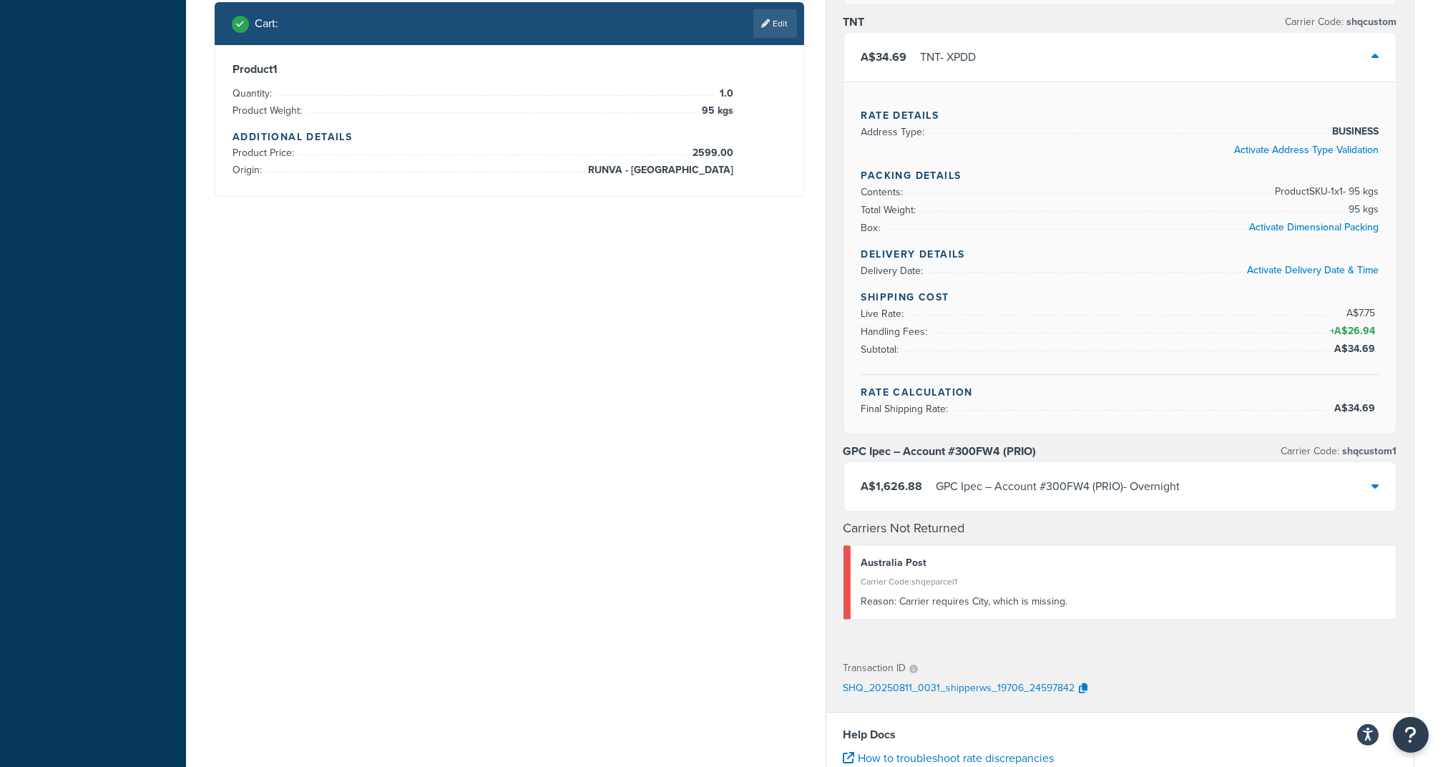
click at [1249, 484] on div "A$1,626.88 GPC Ipec – Account #300FW4 (PRIO) - Overnight" at bounding box center [1120, 486] width 552 height 49
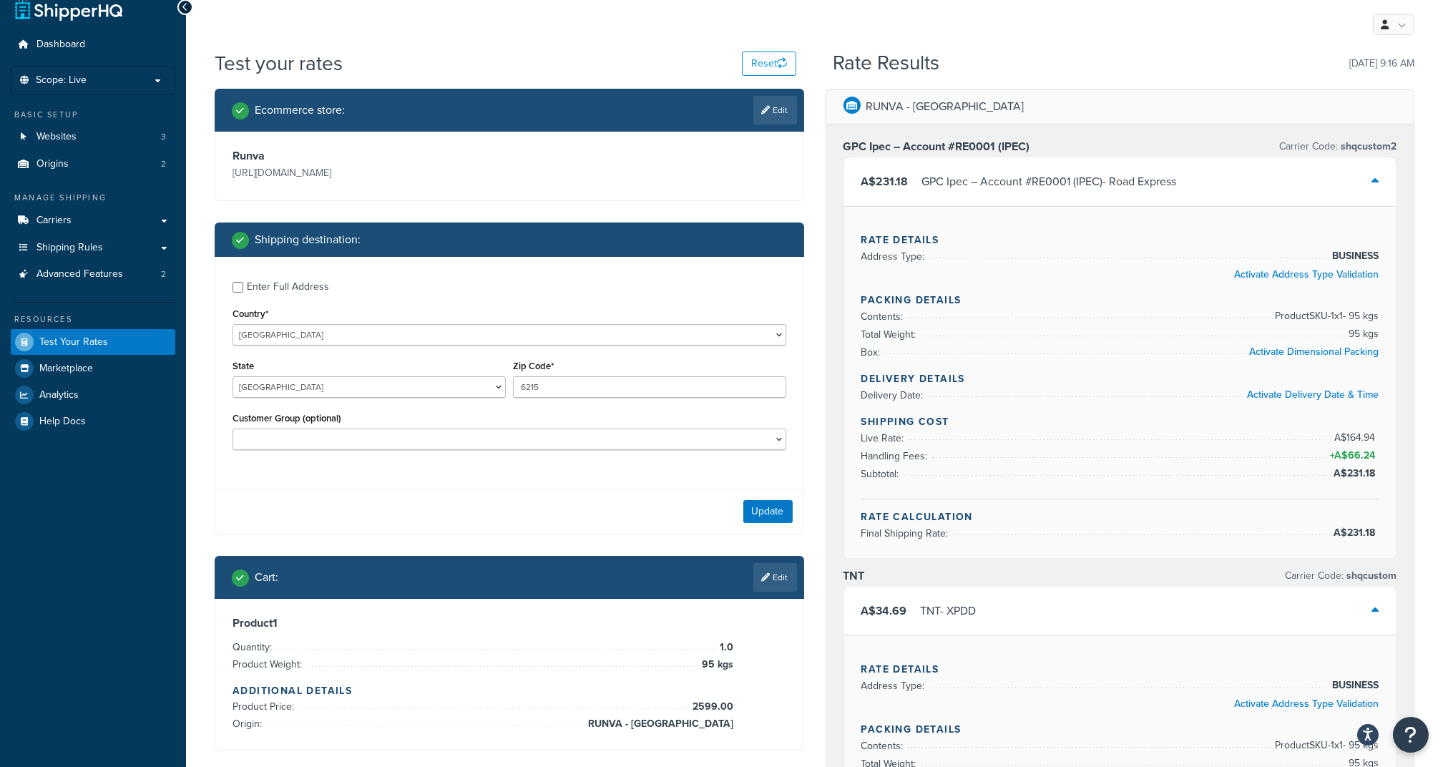
scroll to position [0, 0]
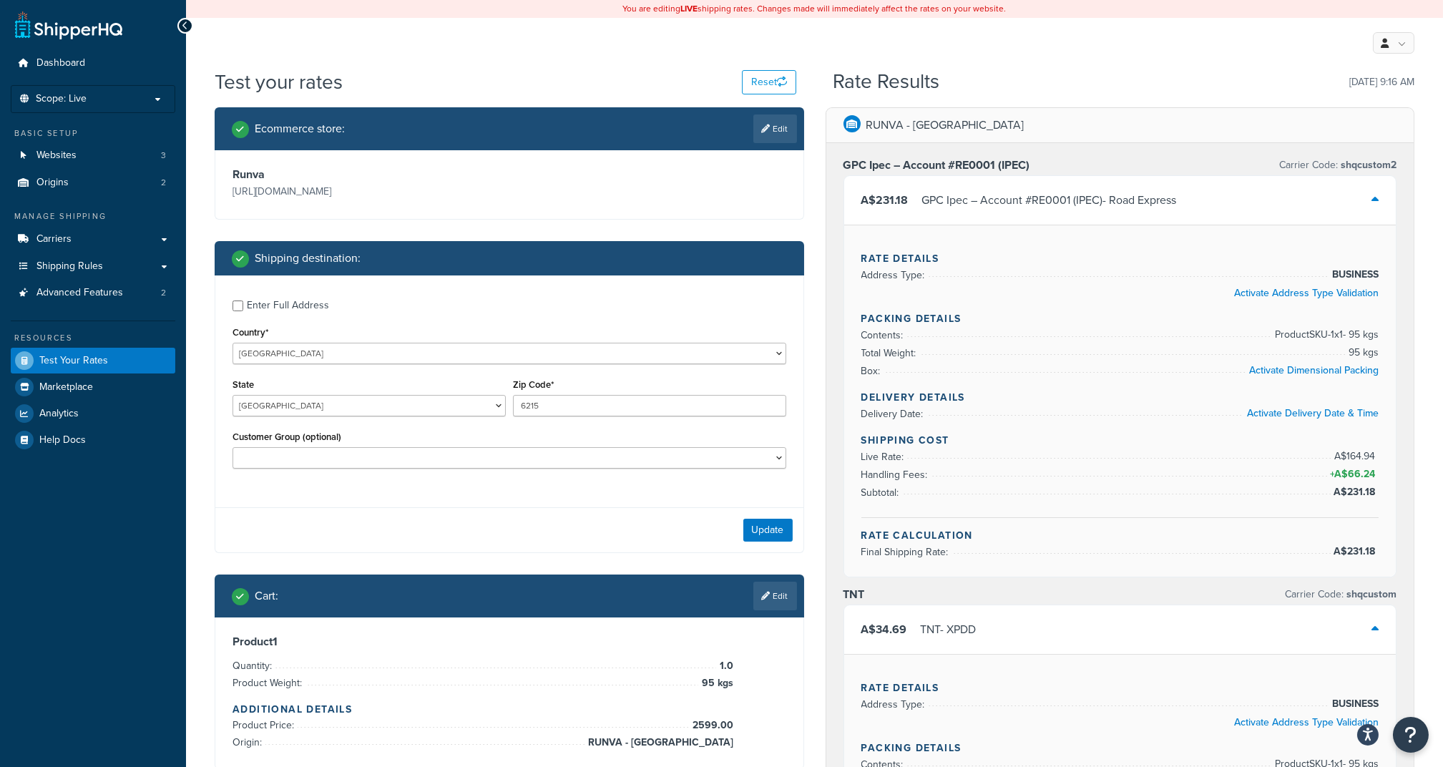
click at [1300, 206] on div "A$231.18 GPC Ipec – Account #RE0001 (IPEC) - Road Express" at bounding box center [1120, 200] width 552 height 49
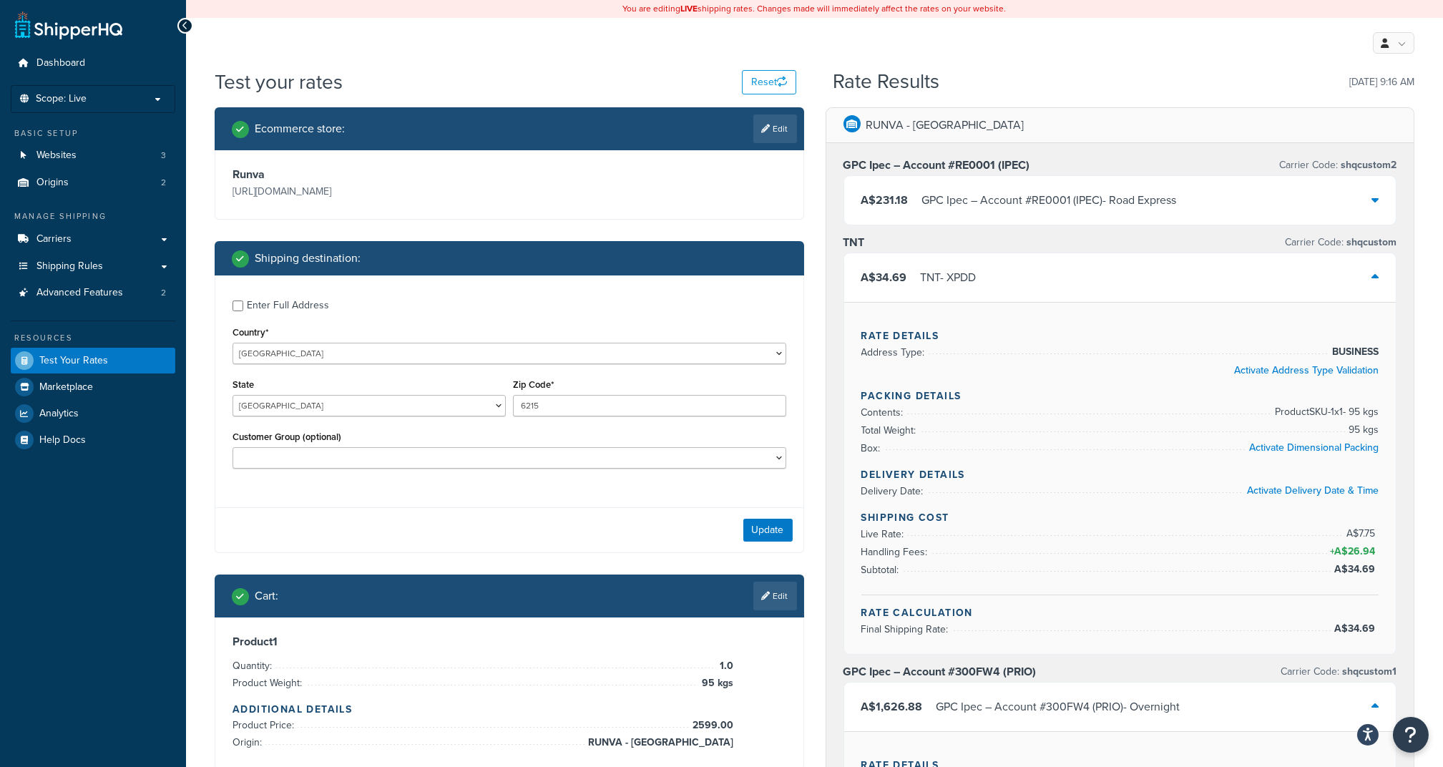
click at [1292, 281] on div "A$34.69 TNT - XPDD" at bounding box center [1120, 277] width 552 height 49
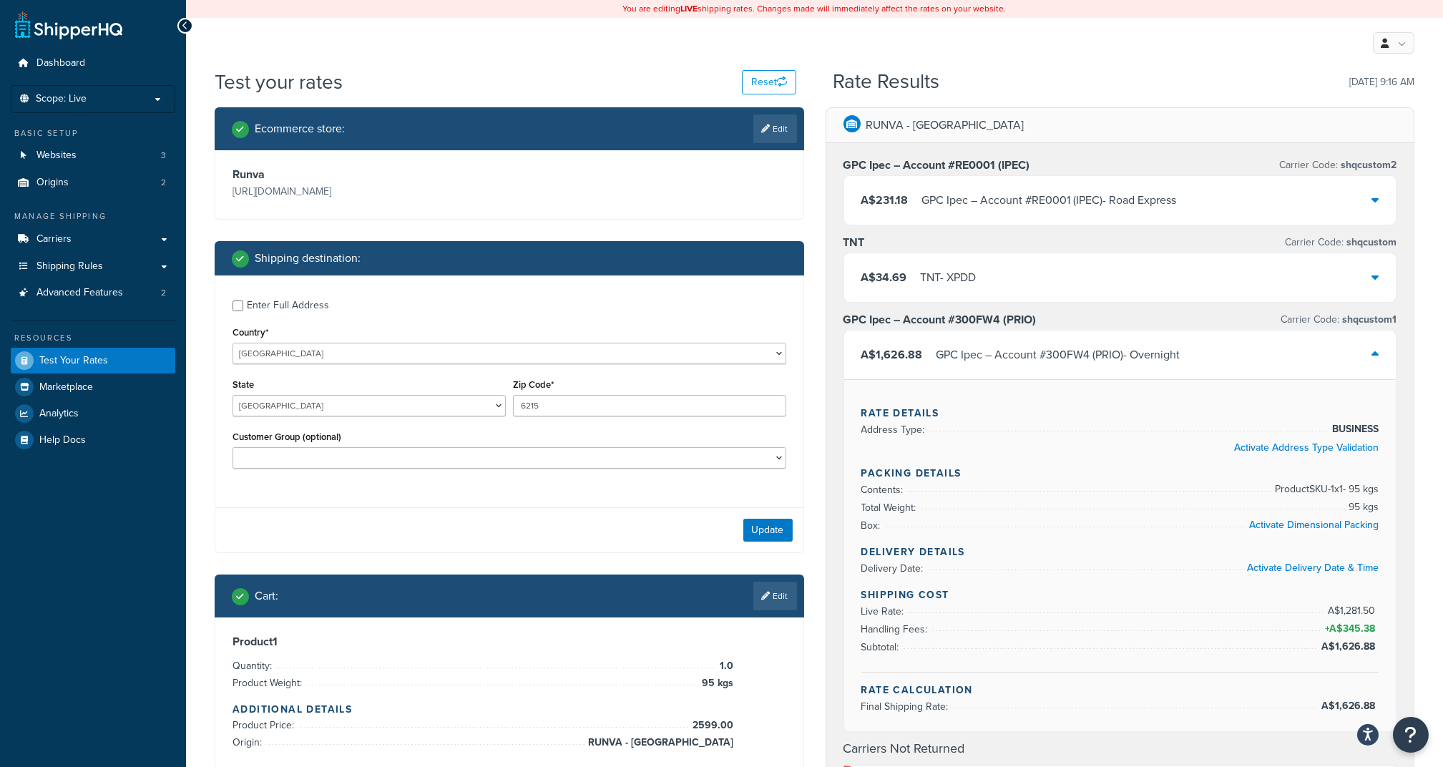
click at [1305, 345] on div "A$1,626.88 GPC Ipec – Account #300FW4 (PRIO) - Overnight" at bounding box center [1120, 355] width 552 height 49
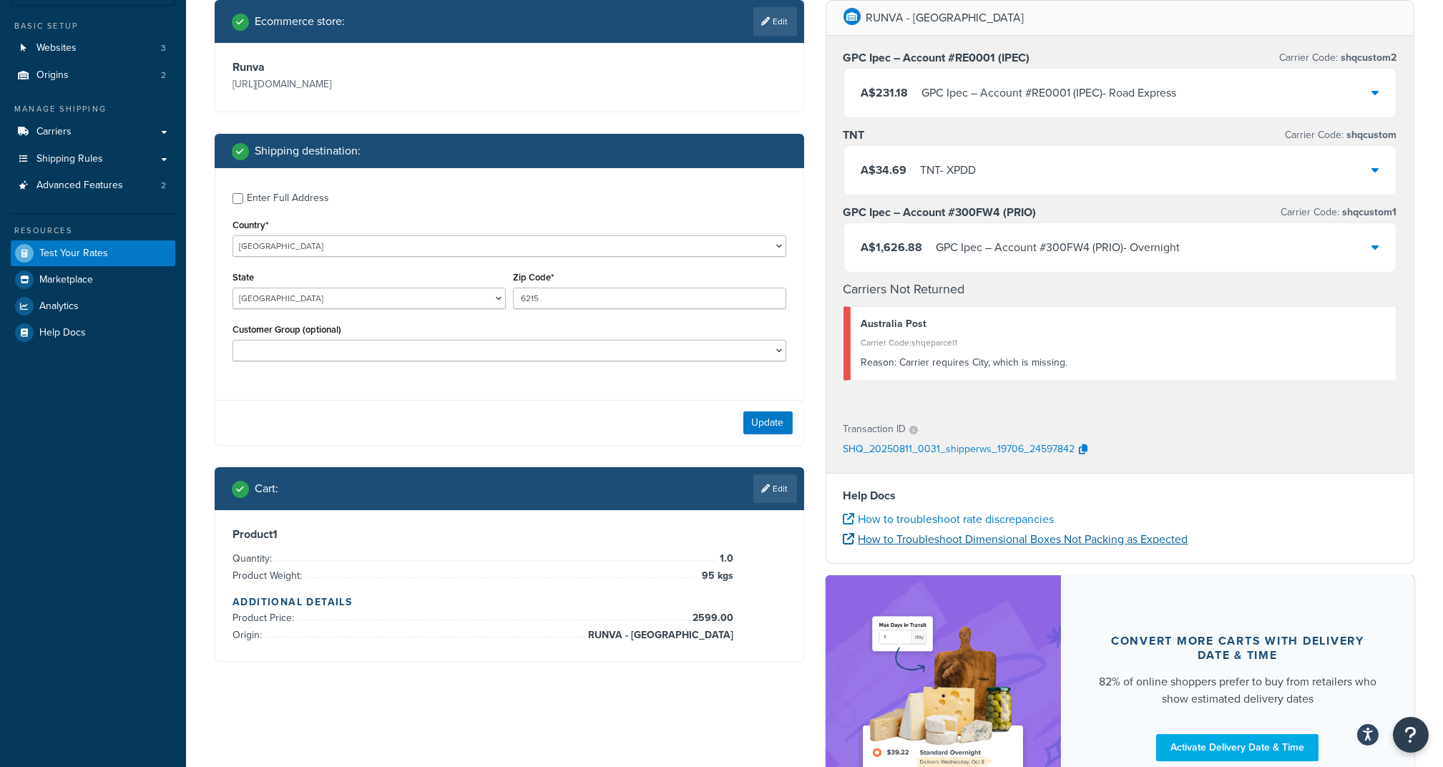
scroll to position [246, 0]
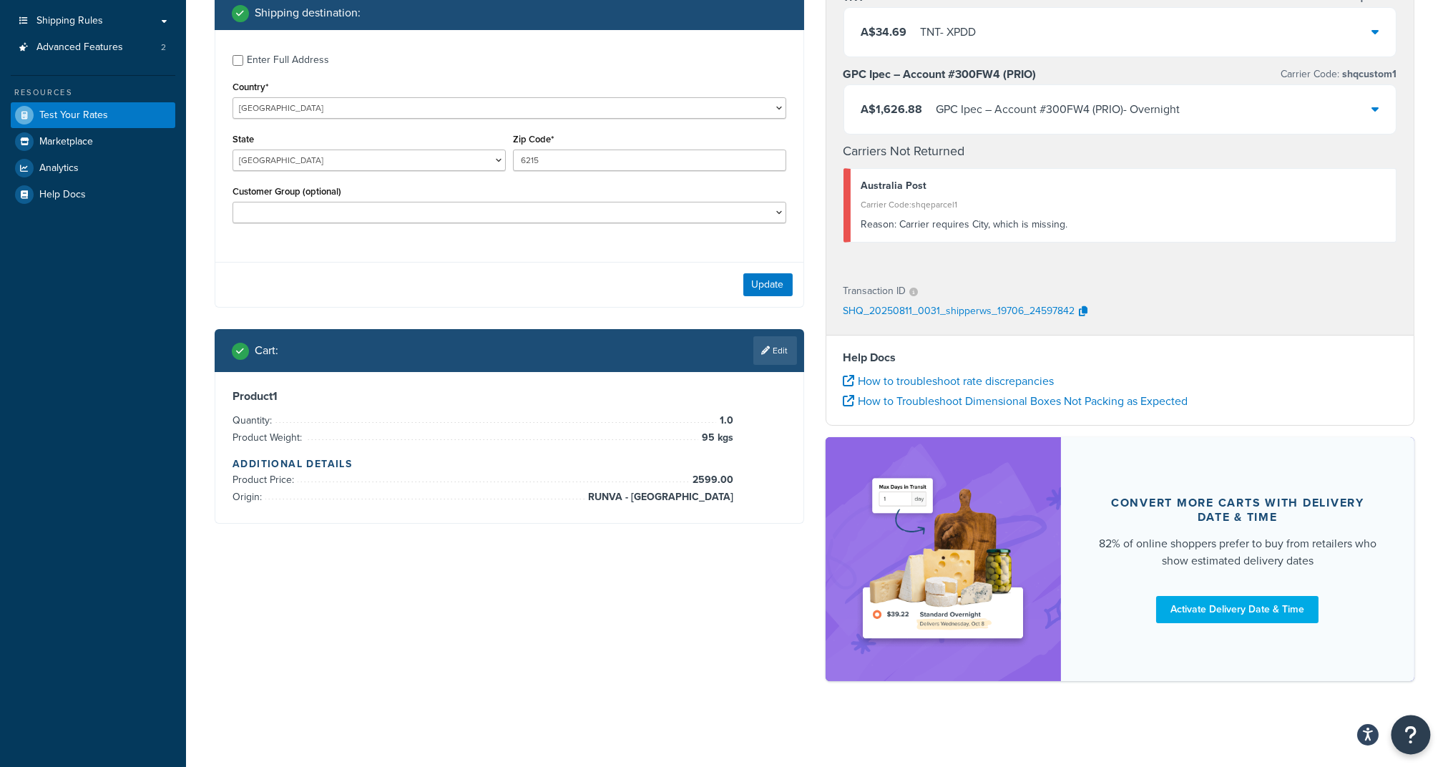
click at [1408, 733] on icon "Open Resource Center" at bounding box center [1411, 735] width 14 height 20
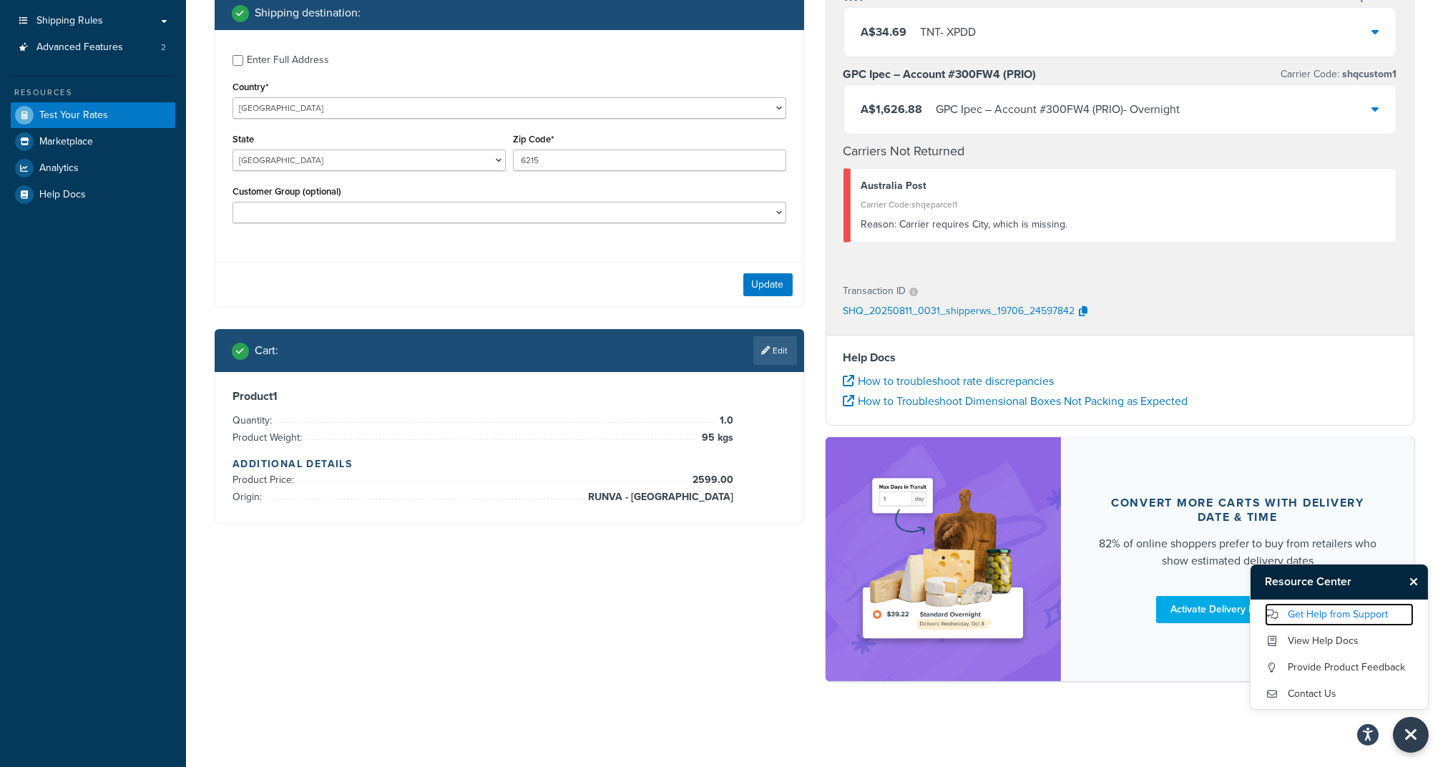
click at [1319, 612] on link "Get Help from Support" at bounding box center [1339, 614] width 149 height 23
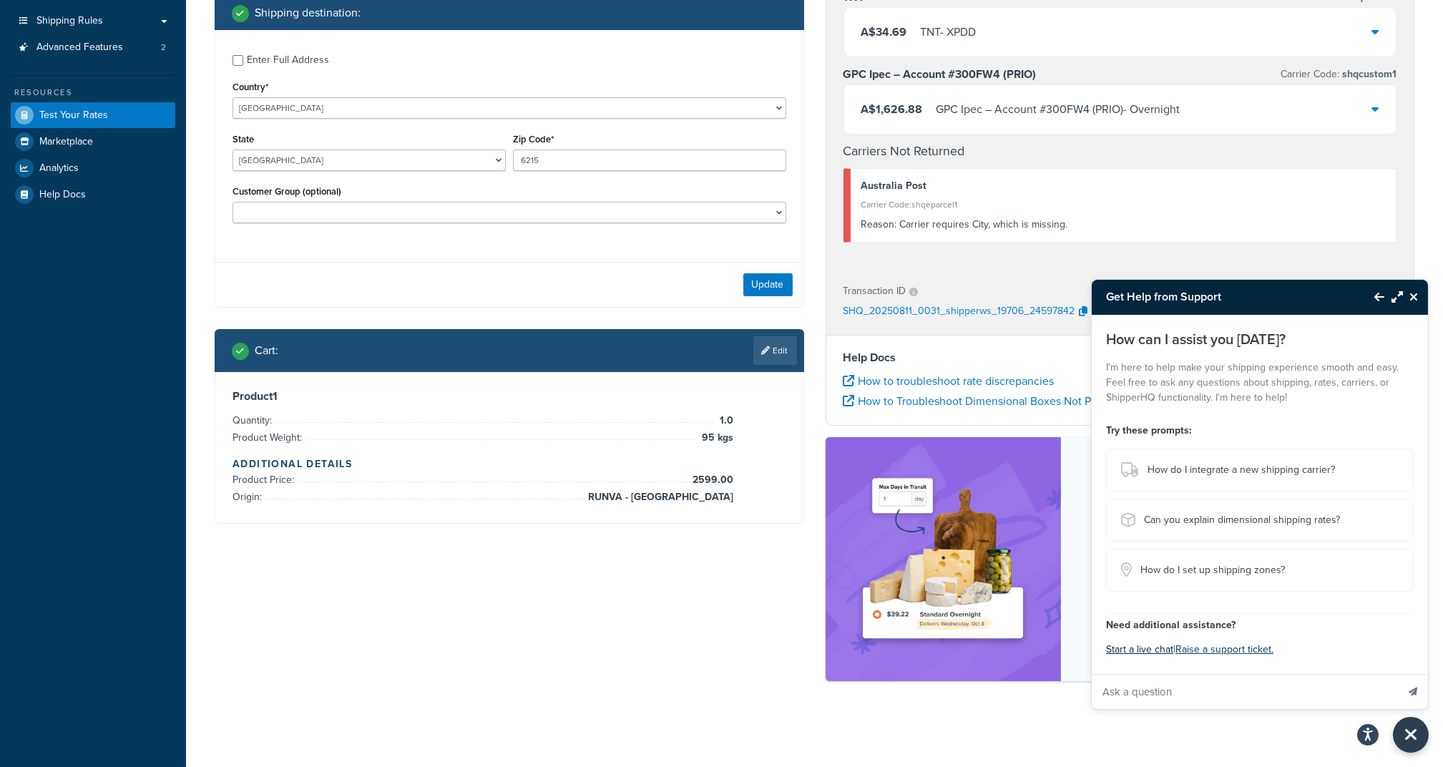
click at [1152, 648] on button "Start a live chat" at bounding box center [1139, 650] width 67 height 20
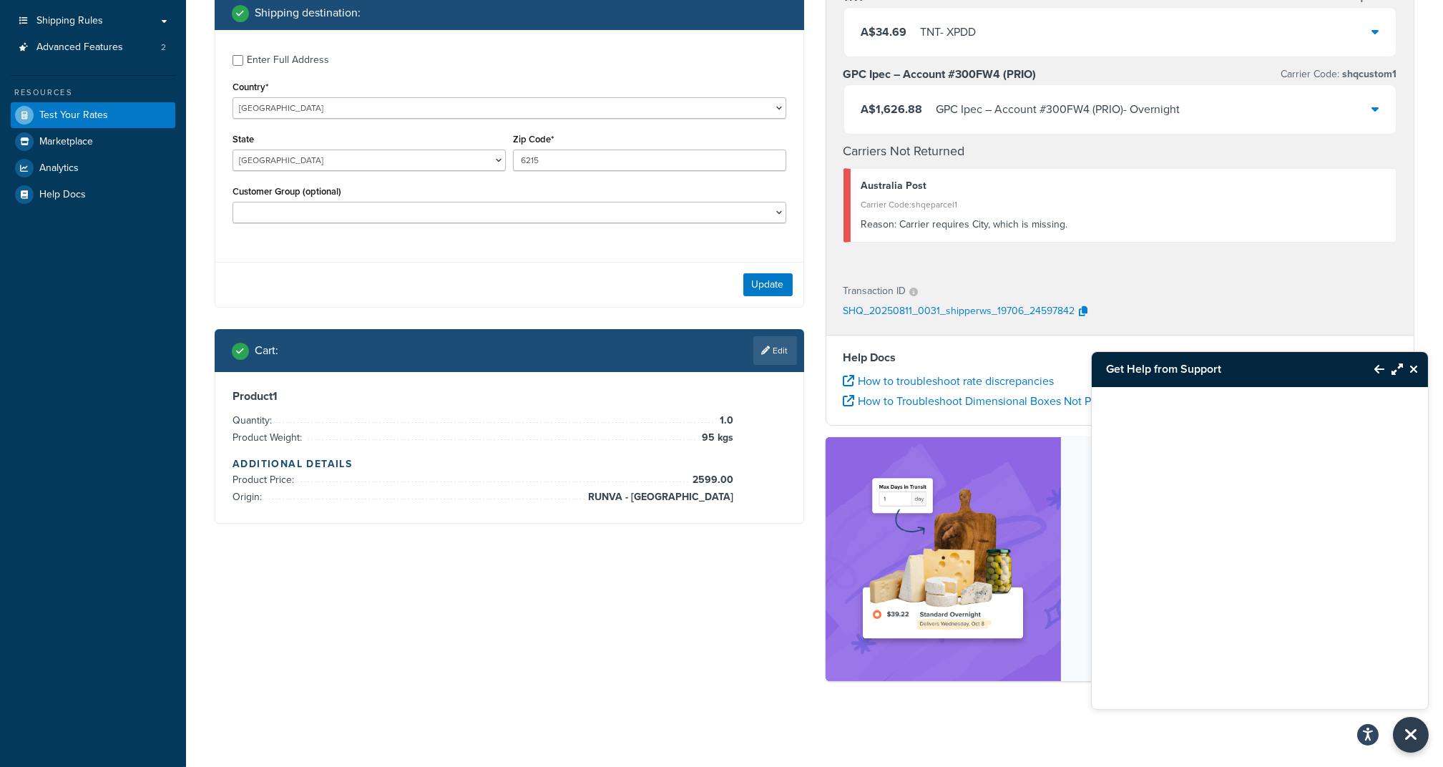
click at [1392, 368] on icon "Maximize Resource Center" at bounding box center [1397, 368] width 11 height 11
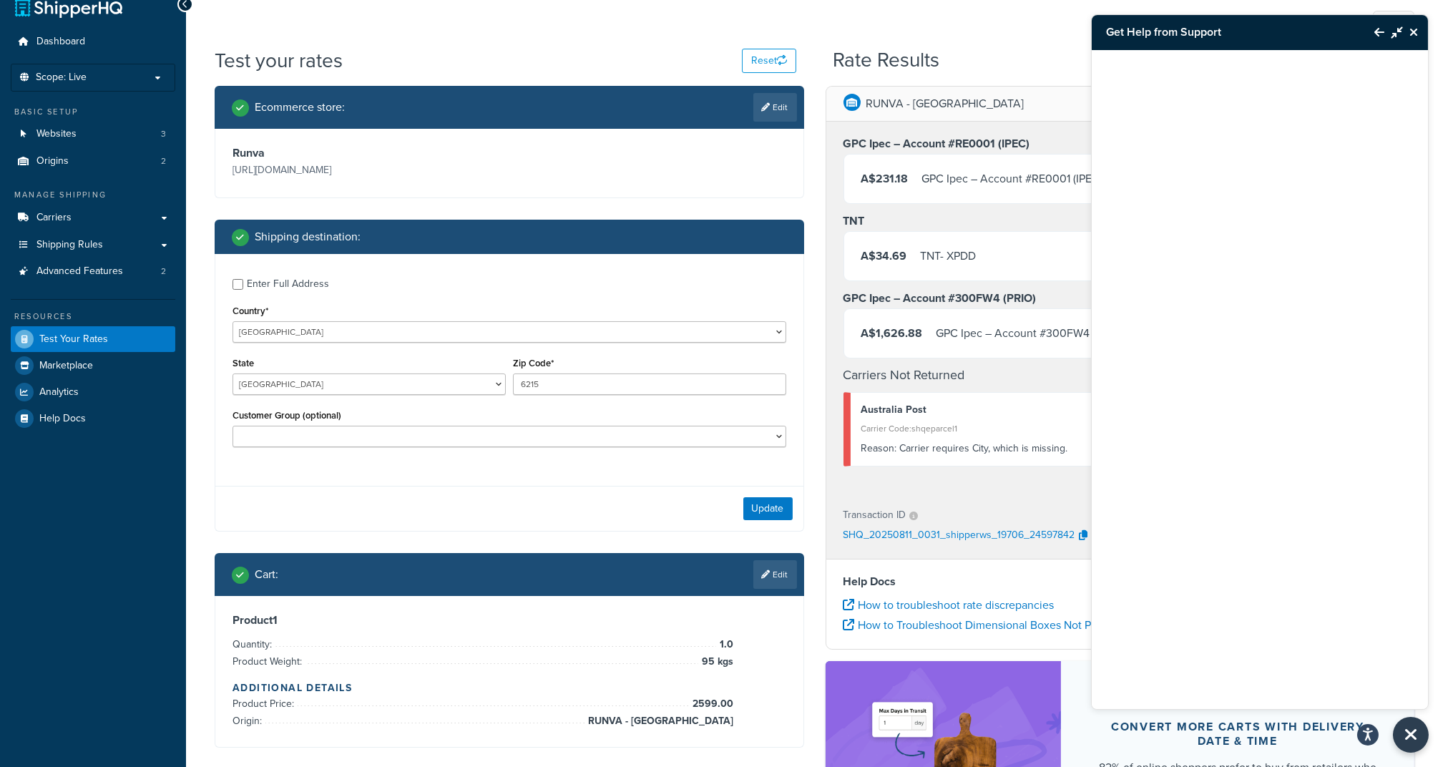
scroll to position [0, 0]
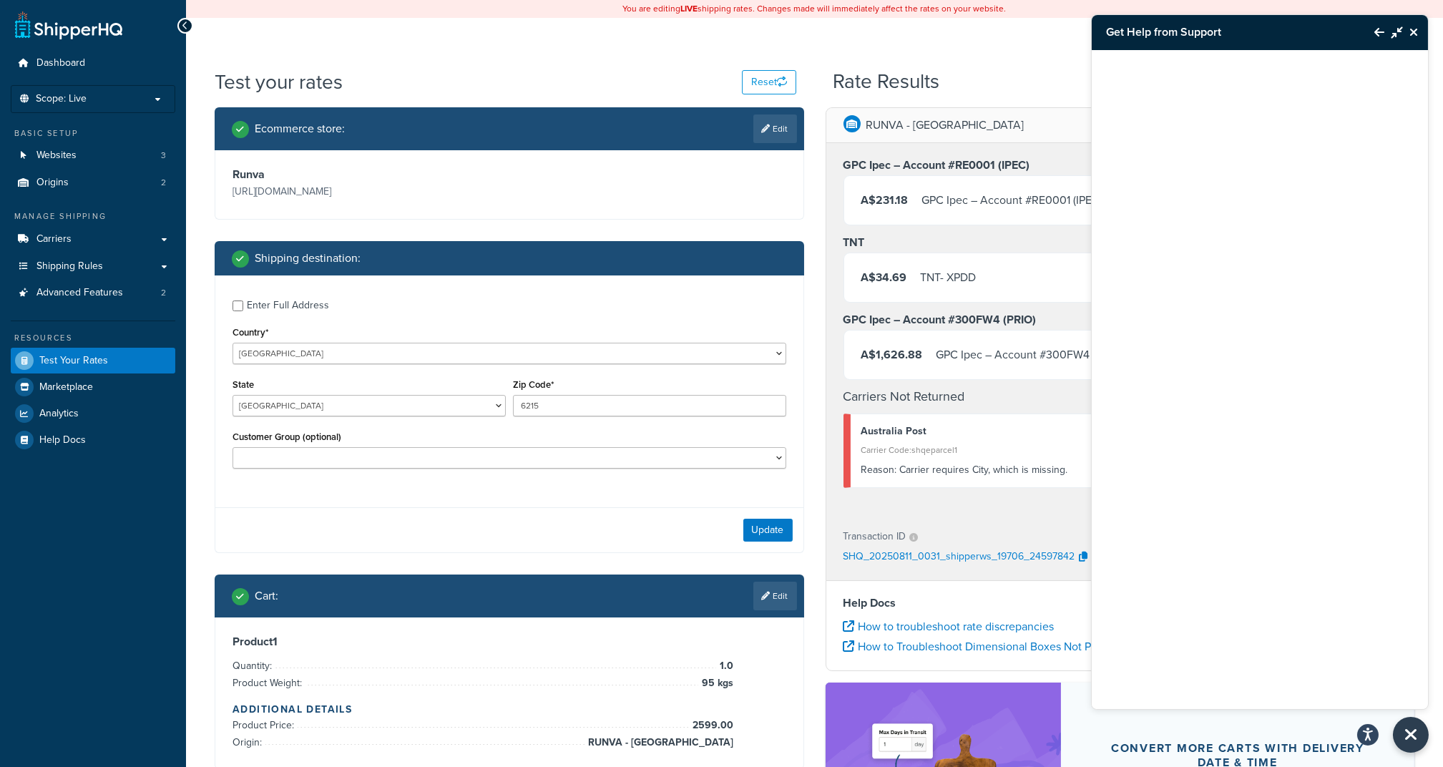
drag, startPoint x: 1378, startPoint y: 21, endPoint x: 1379, endPoint y: 29, distance: 7.2
click at [1379, 21] on button "Back to Resource Center" at bounding box center [1372, 32] width 24 height 33
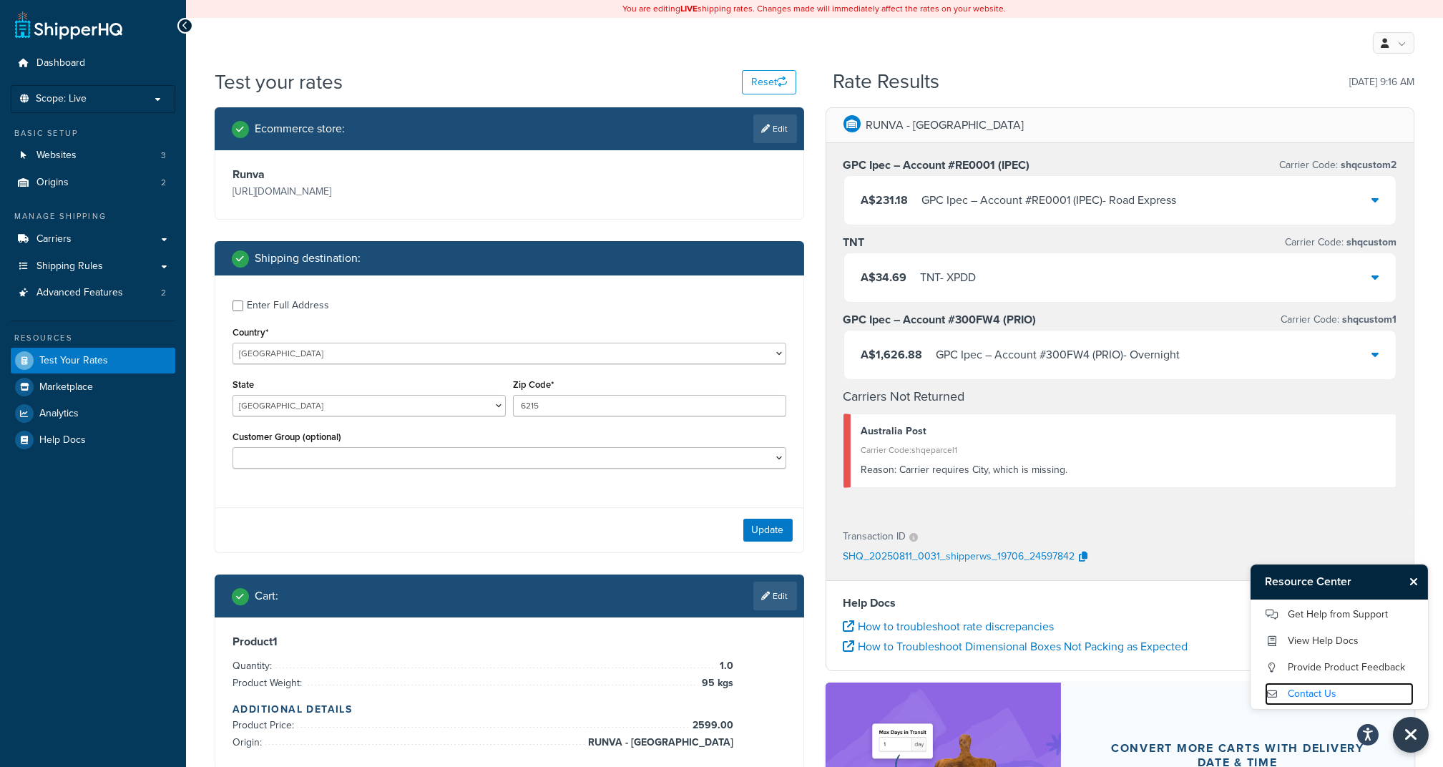
click at [1322, 693] on link "Contact Us" at bounding box center [1339, 694] width 149 height 23
click at [1331, 618] on link "Get Help from Support" at bounding box center [1339, 614] width 149 height 23
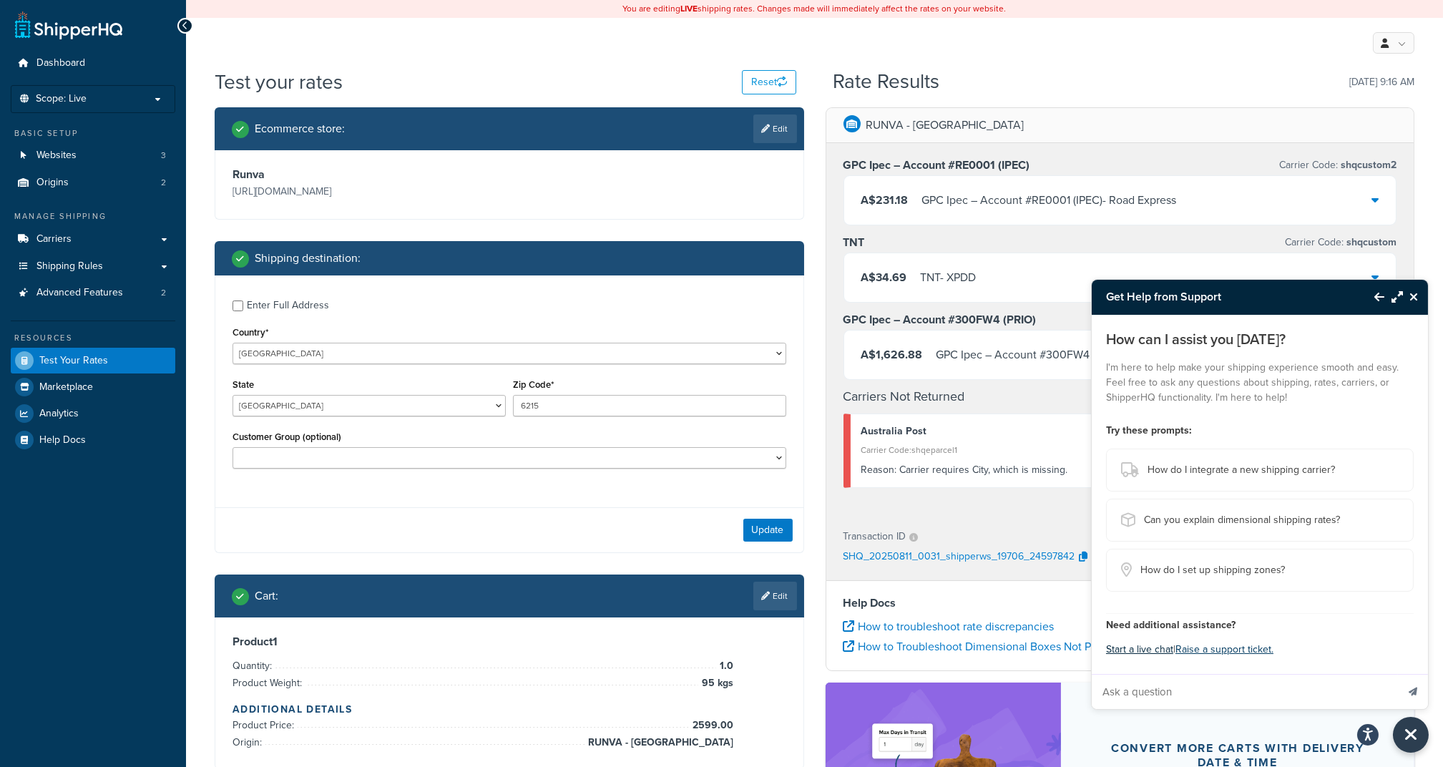
click at [1140, 650] on button "Start a live chat" at bounding box center [1139, 650] width 67 height 20
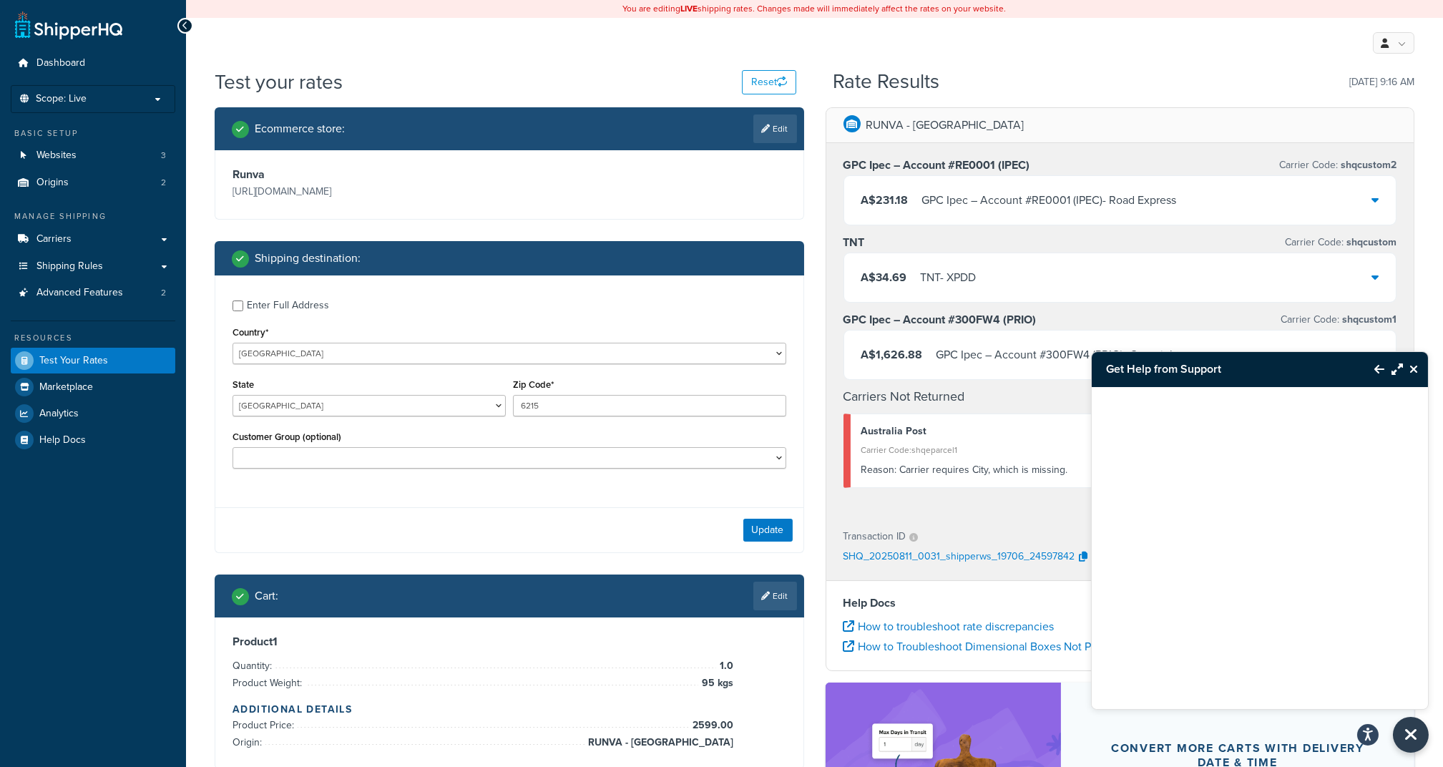
click at [1377, 370] on icon "Back to Resource Center" at bounding box center [1379, 368] width 10 height 11
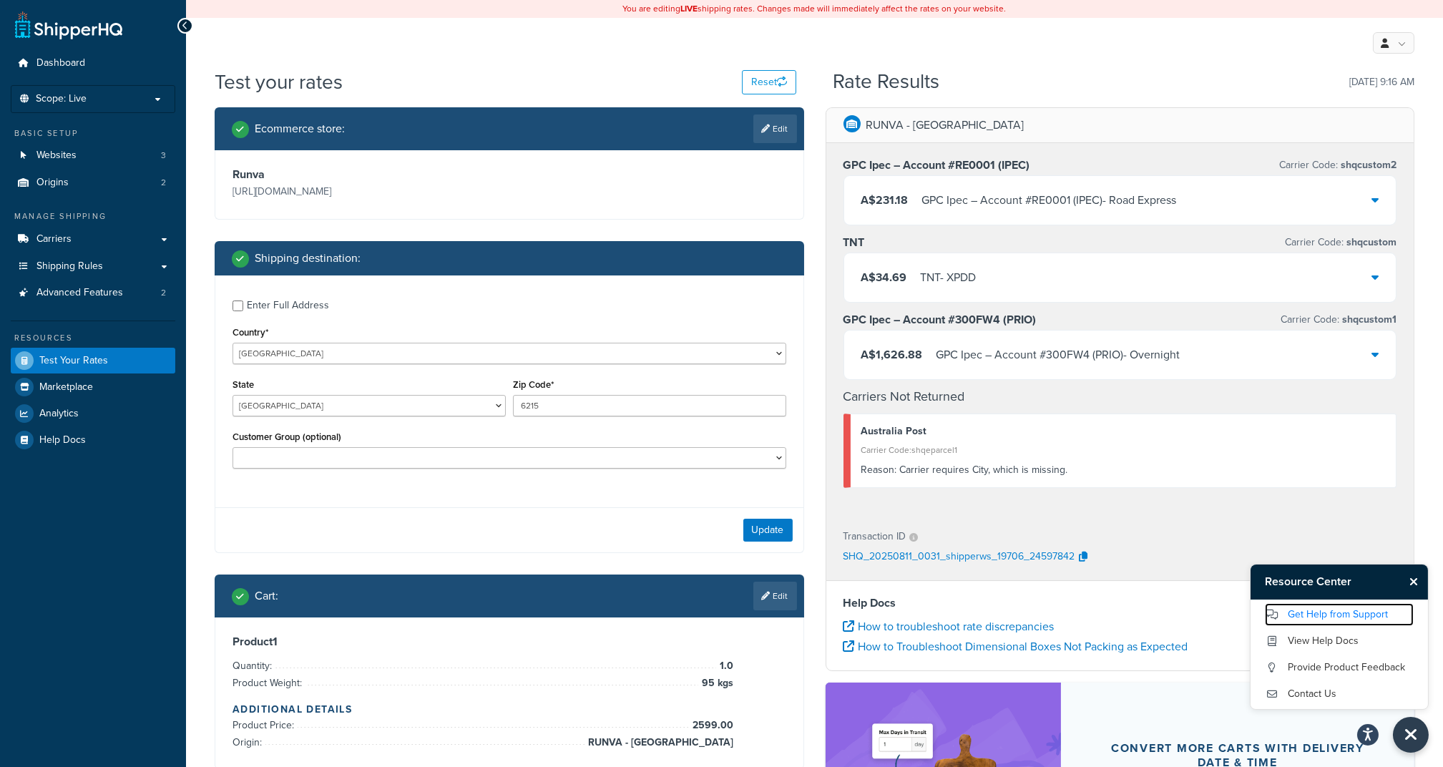
click at [1311, 612] on link "Get Help from Support" at bounding box center [1339, 614] width 149 height 23
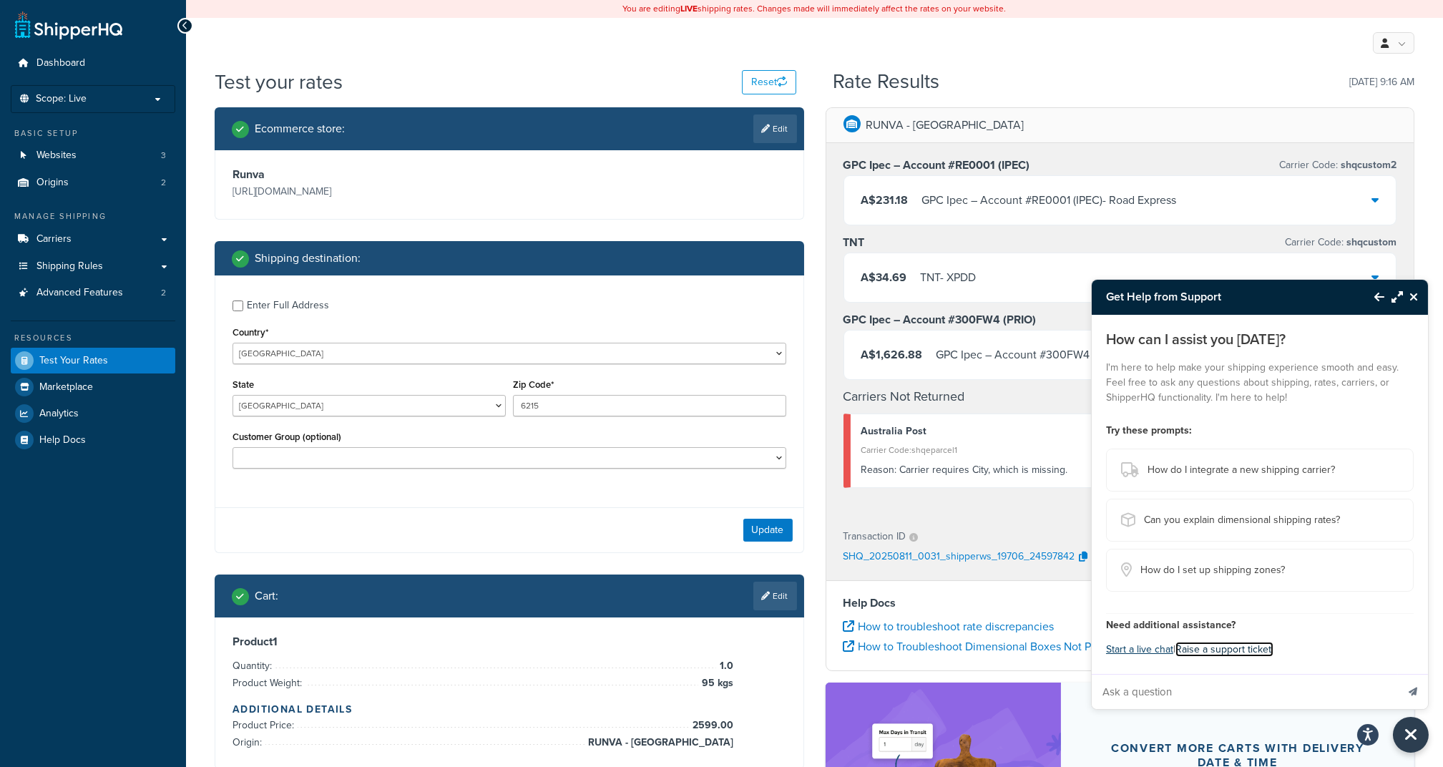
click at [1226, 647] on link "Raise a support ticket." at bounding box center [1225, 649] width 98 height 15
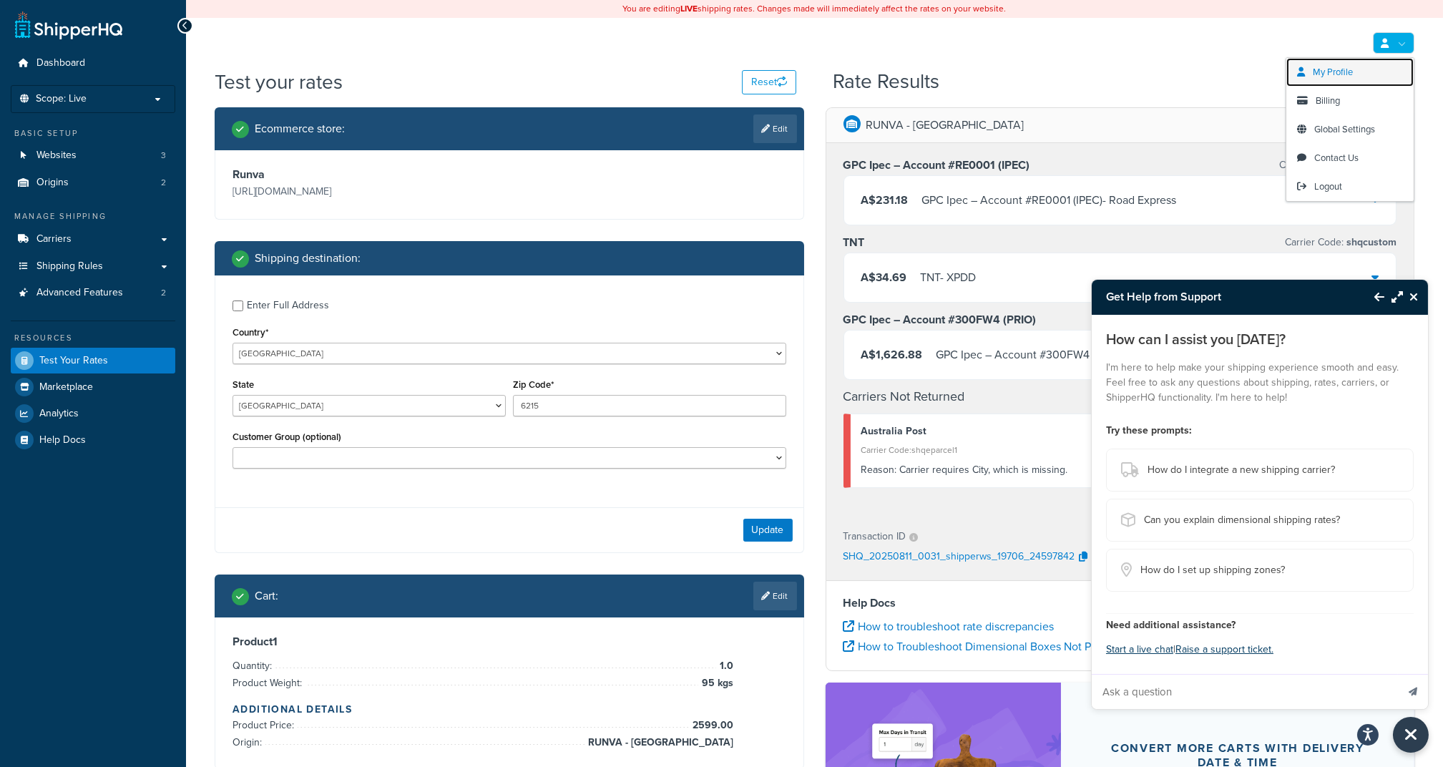
click at [1352, 75] on span "My Profile" at bounding box center [1333, 72] width 40 height 14
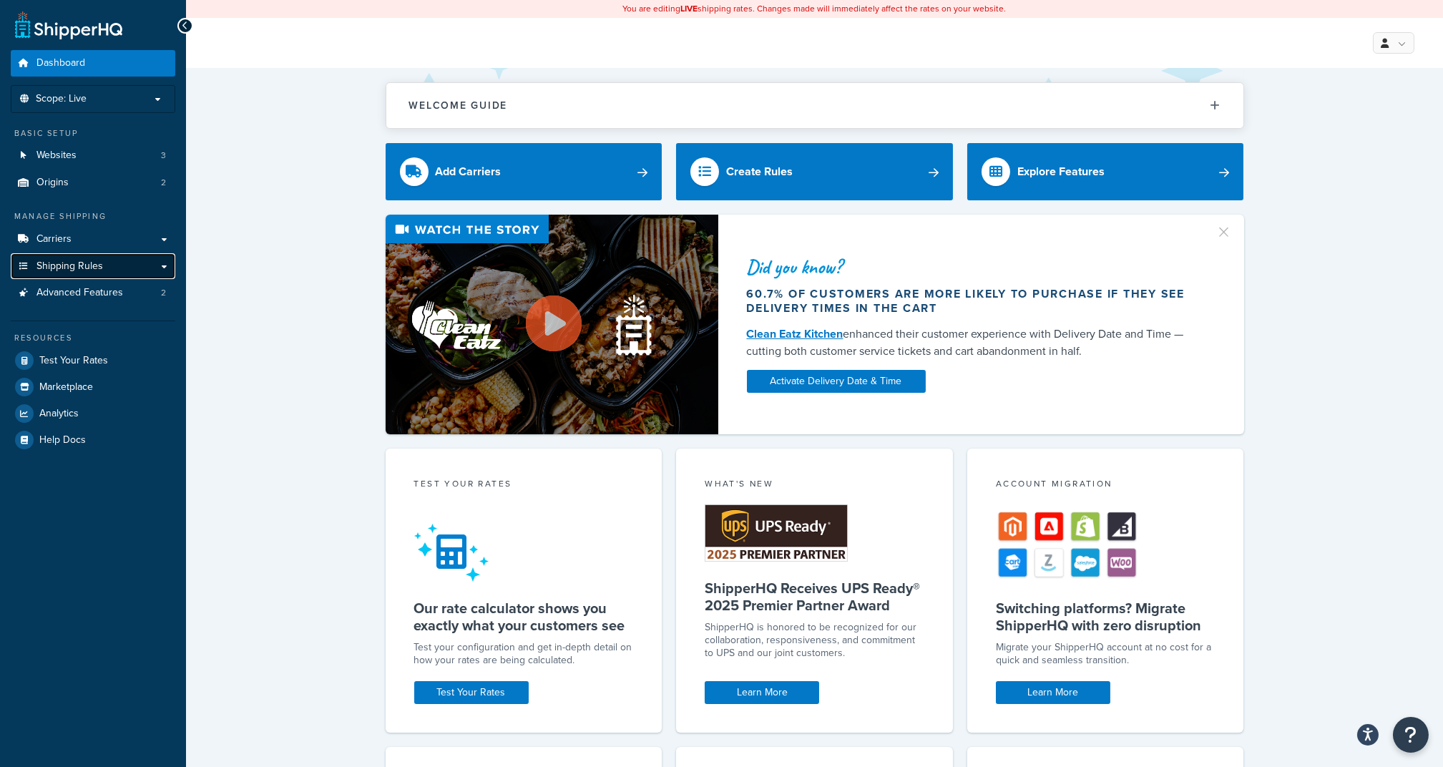
click at [113, 264] on link "Shipping Rules" at bounding box center [93, 266] width 165 height 26
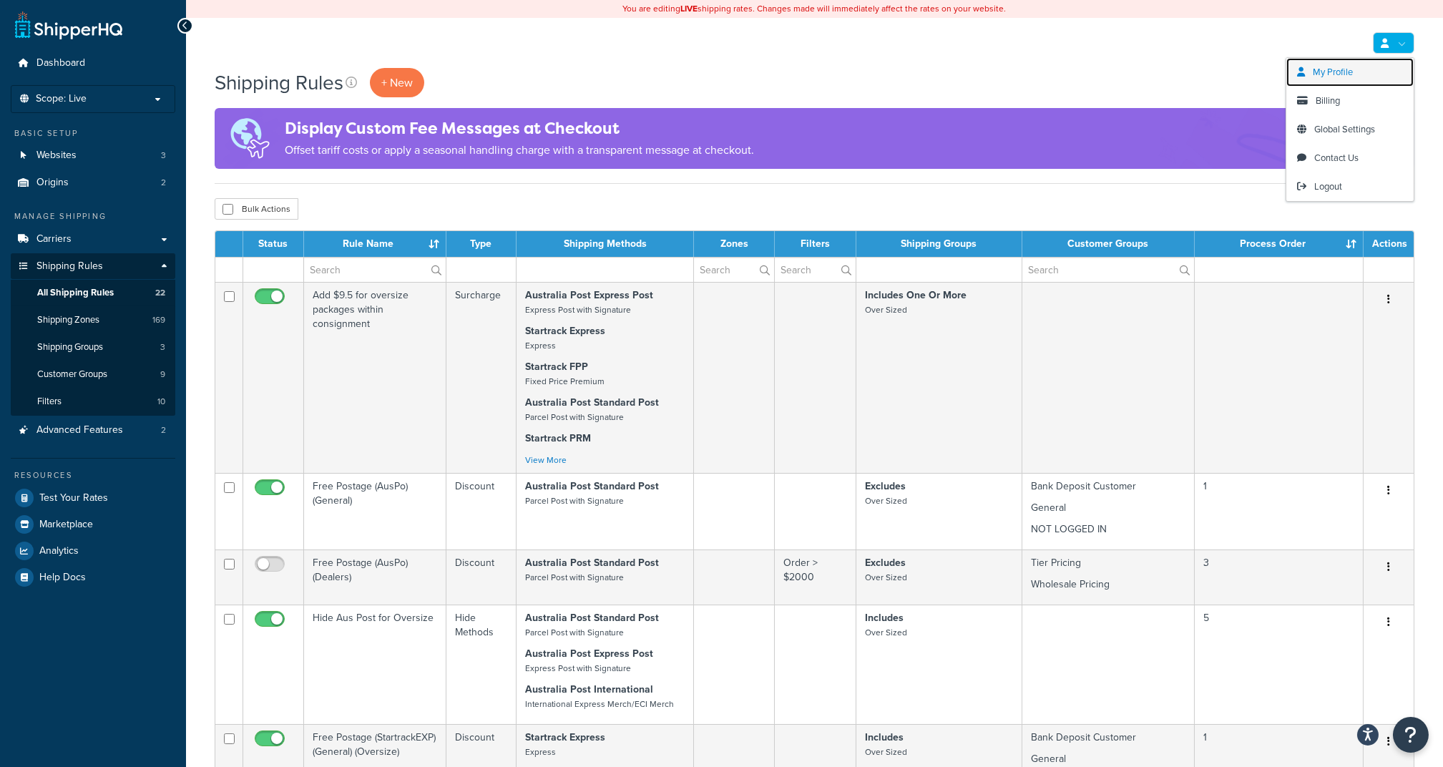
click at [1339, 74] on span "My Profile" at bounding box center [1333, 72] width 40 height 14
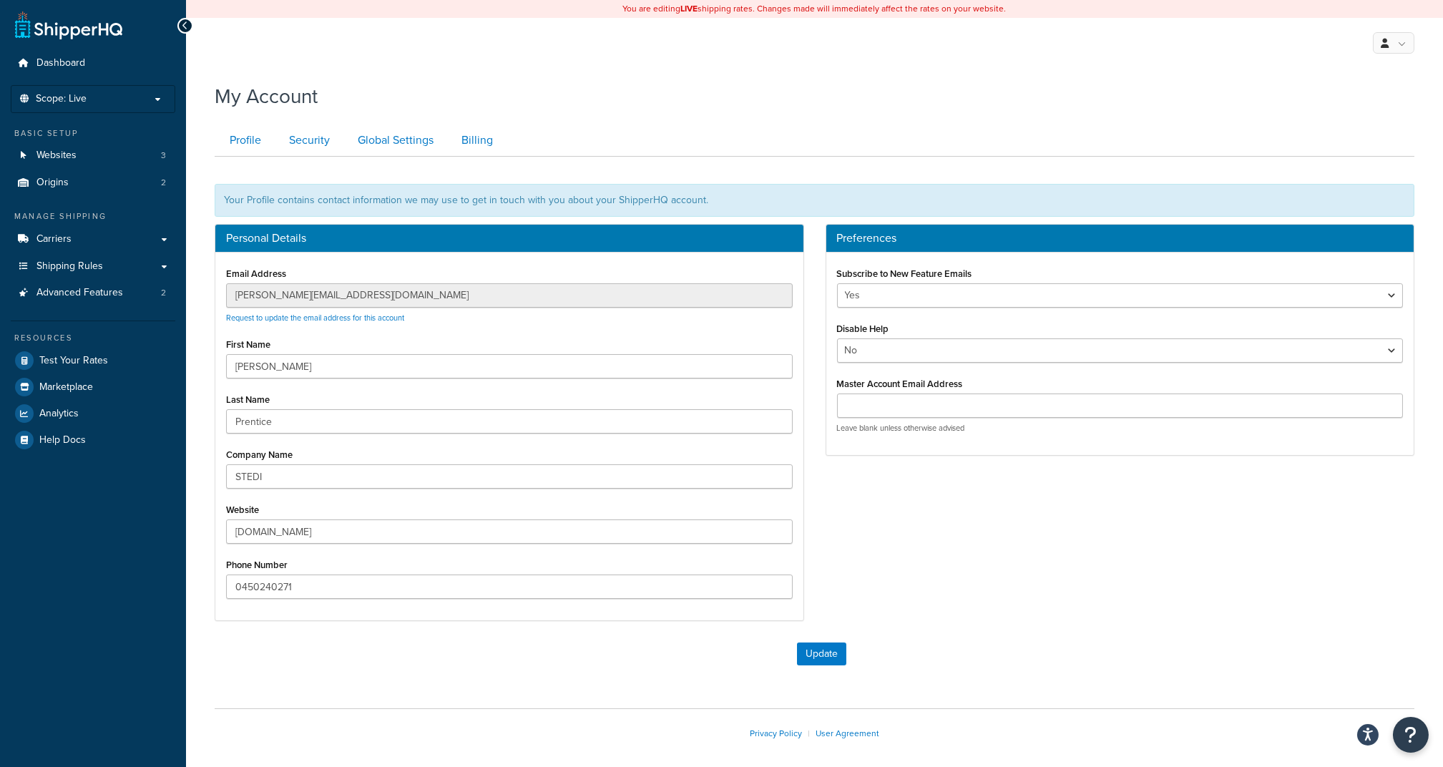
click at [189, 288] on div "My Account Contact Us Send Us A Message Contact Information Name * Email * Comp…" at bounding box center [814, 434] width 1257 height 718
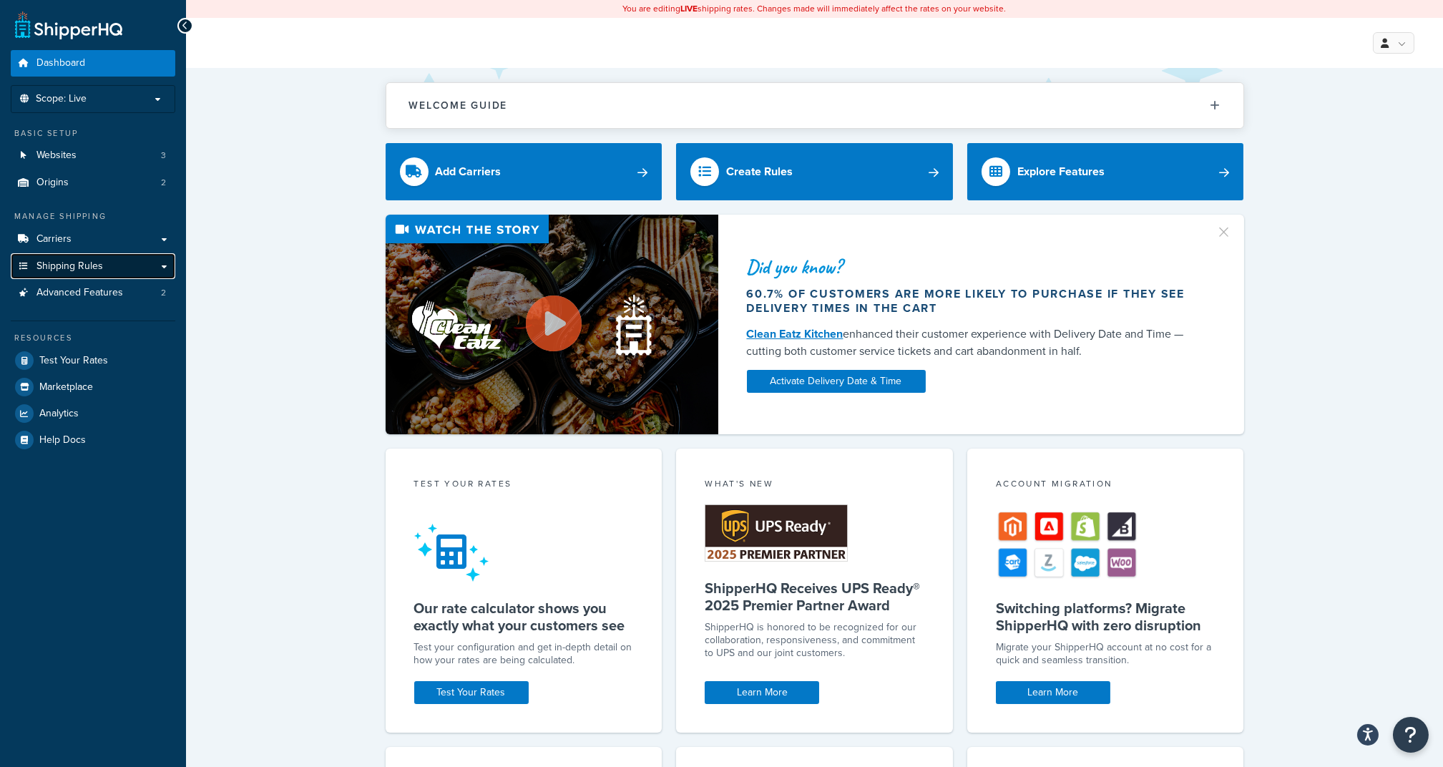
click at [96, 262] on span "Shipping Rules" at bounding box center [69, 266] width 67 height 12
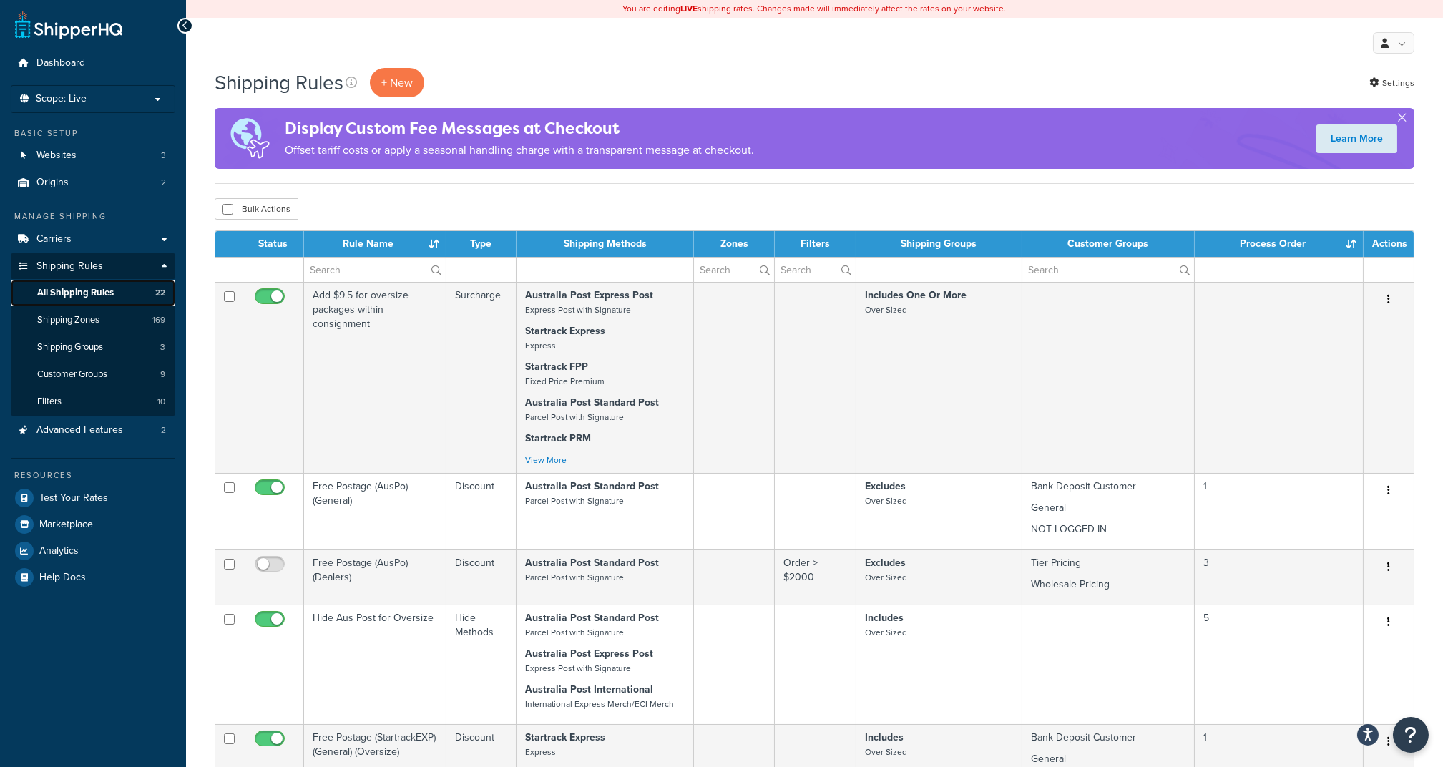
click at [104, 290] on span "All Shipping Rules" at bounding box center [75, 293] width 77 height 12
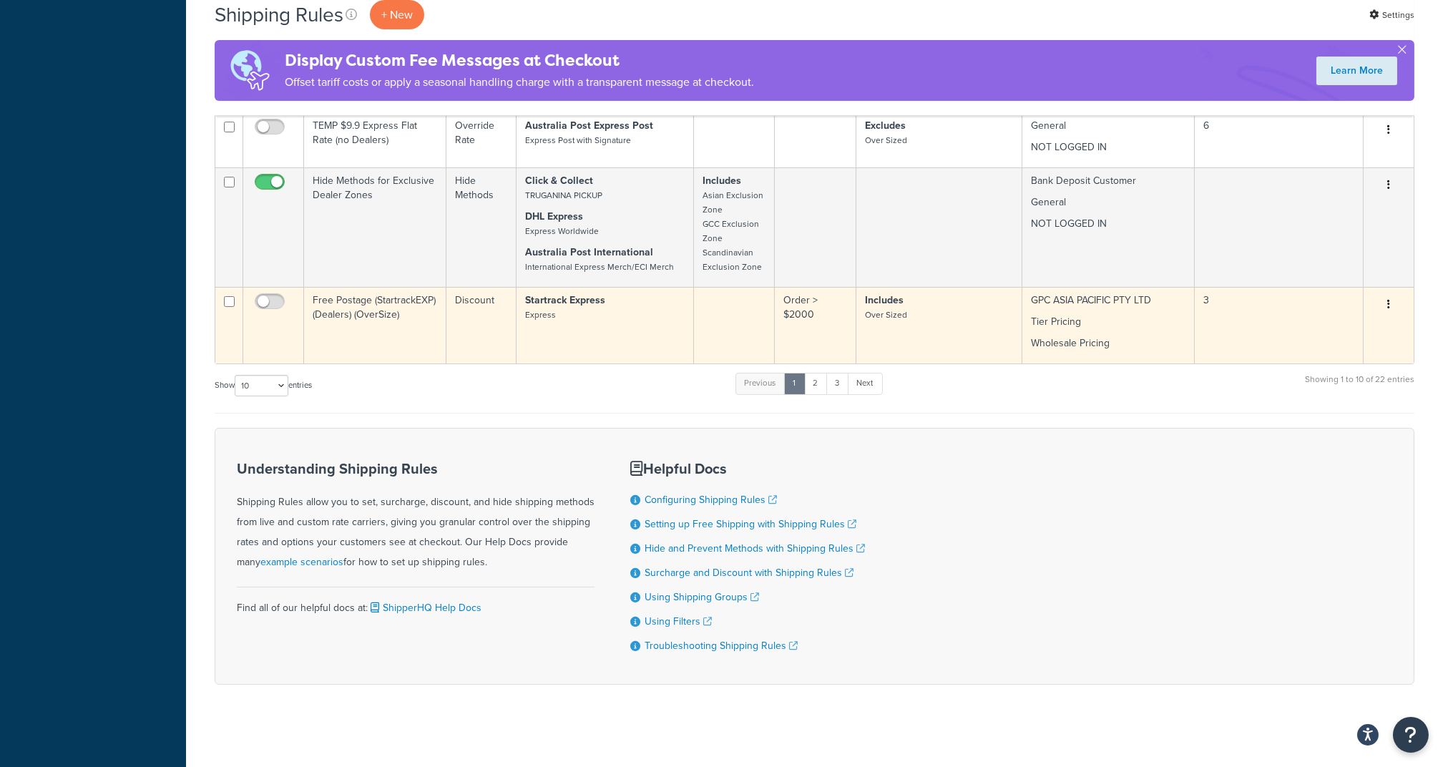
scroll to position [816, 0]
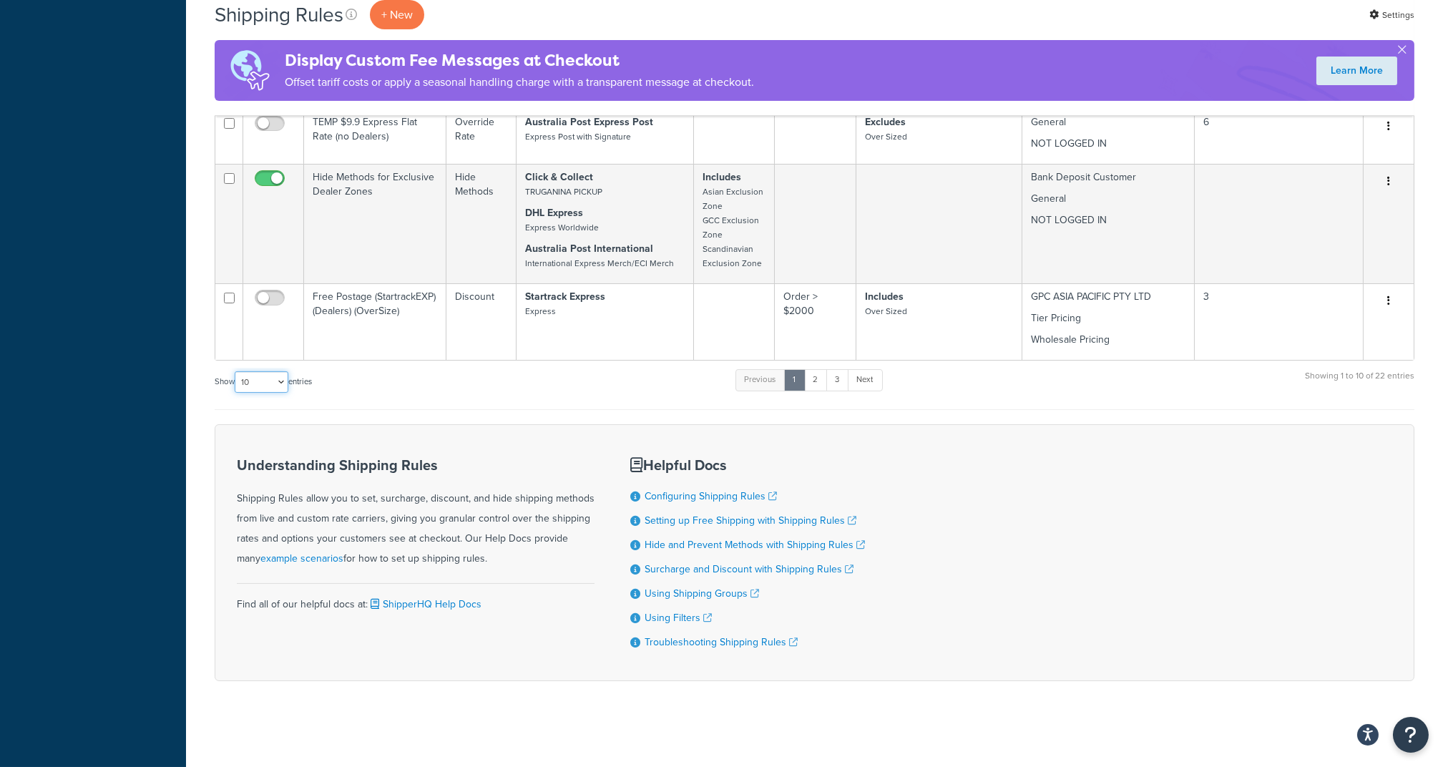
click at [262, 381] on select "10 15 25 50 100 1000" at bounding box center [262, 381] width 54 height 21
click at [278, 385] on select "10 15 25 50 100 1000" at bounding box center [262, 381] width 54 height 21
click at [254, 381] on select "10 15 25 50 100 1000" at bounding box center [262, 381] width 54 height 21
select select "100"
click at [236, 372] on select "10 15 25 50 100 1000" at bounding box center [262, 381] width 54 height 21
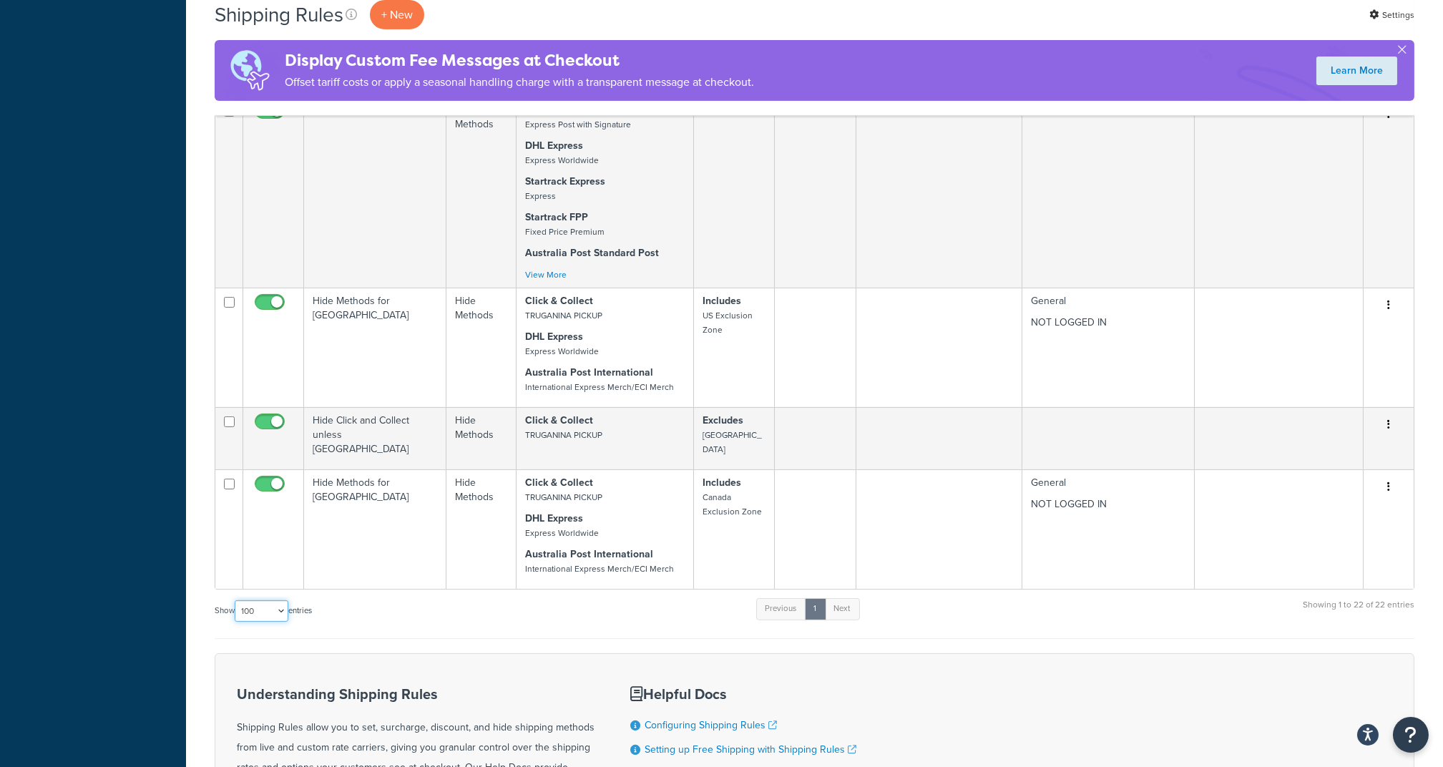
scroll to position [1666, 0]
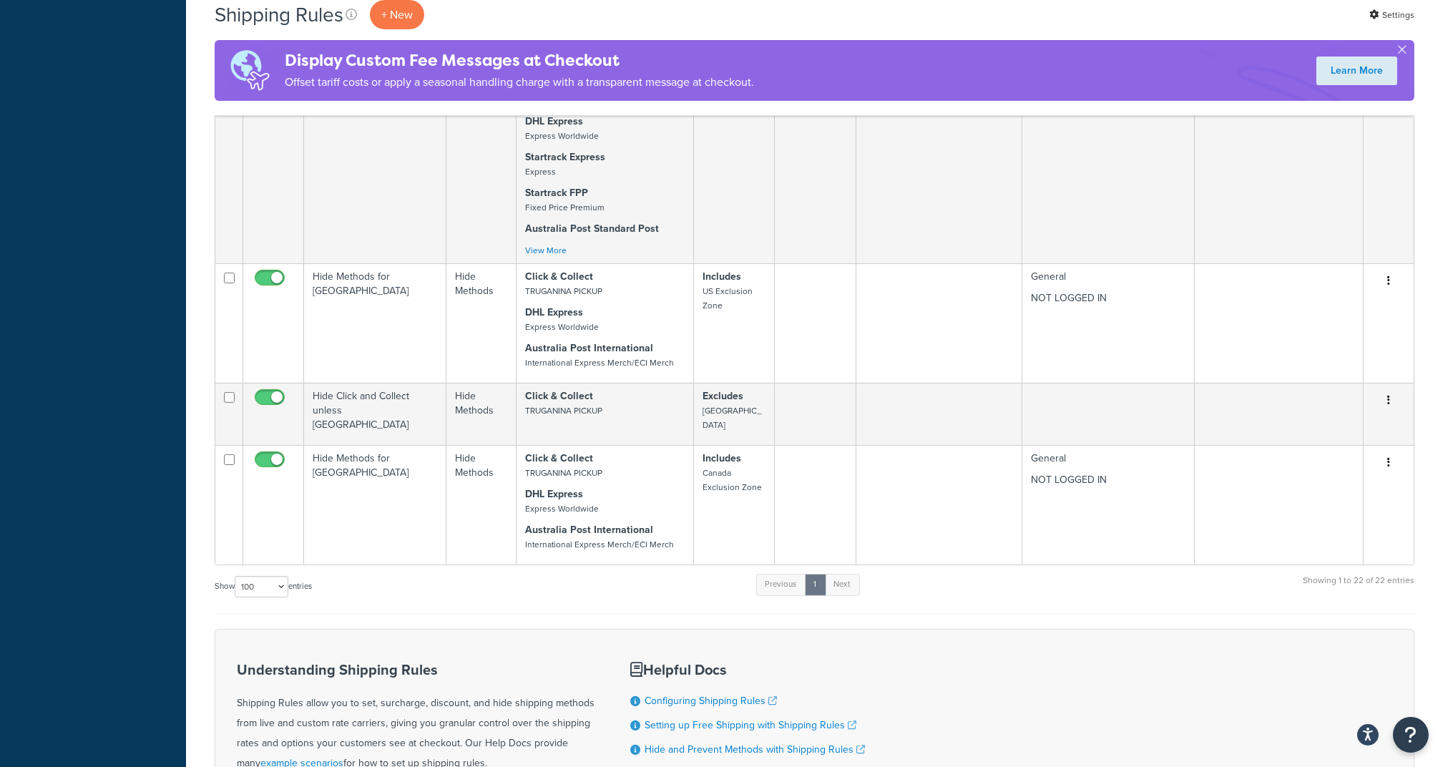
click at [482, 579] on div "Show 10 15 25 50 100 1000 entries Previous 1 Next Showing 1 to 22 of 22 entries" at bounding box center [815, 593] width 1200 height 42
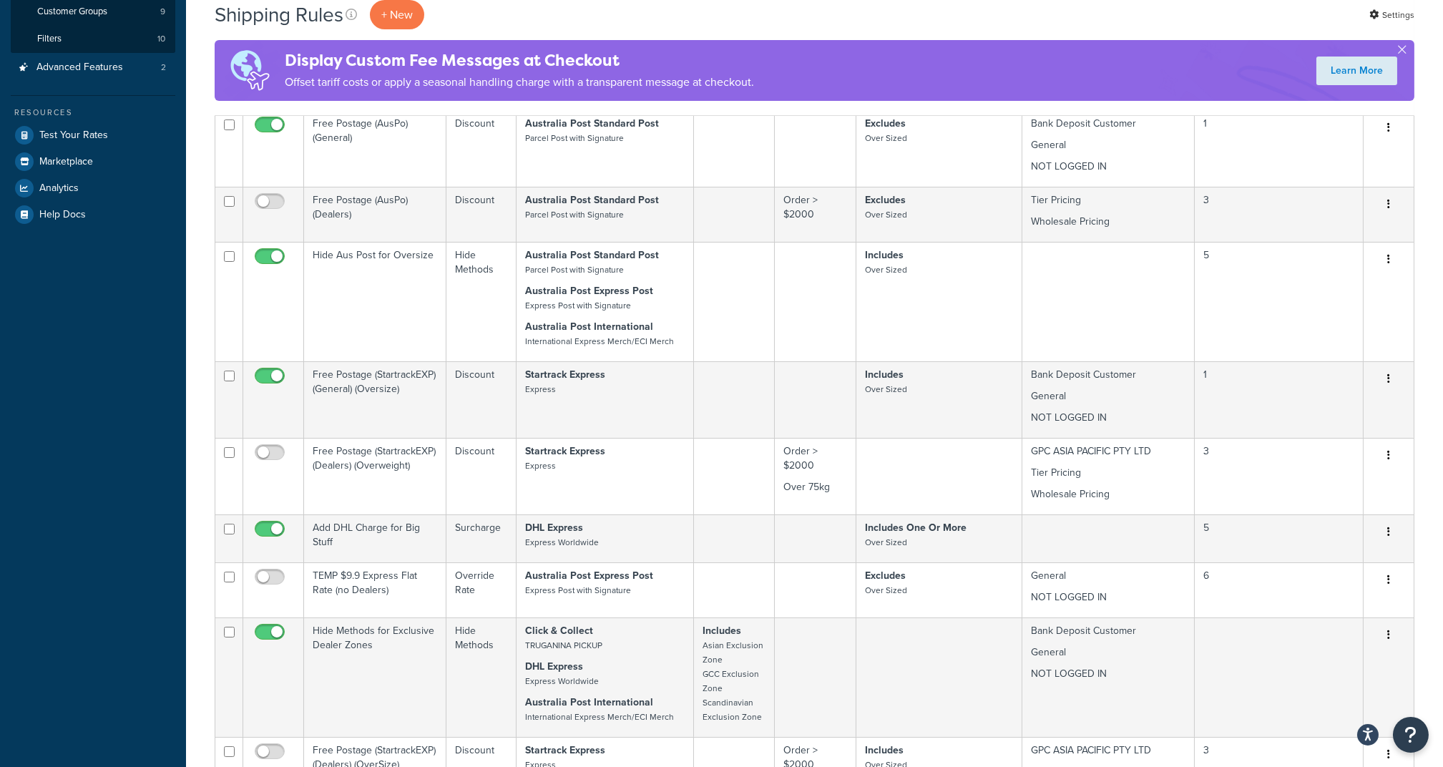
scroll to position [0, 0]
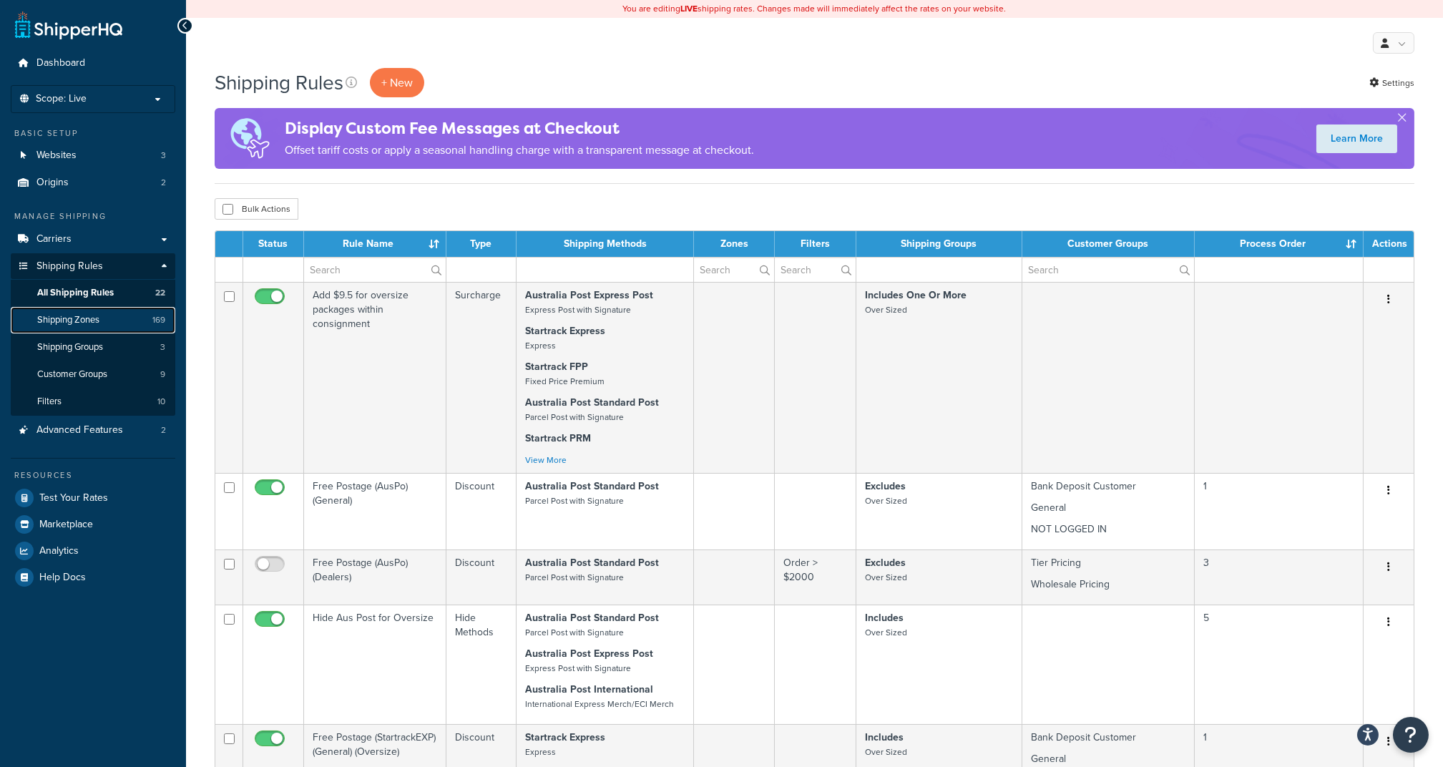
click at [99, 316] on span "Shipping Zones" at bounding box center [68, 320] width 62 height 12
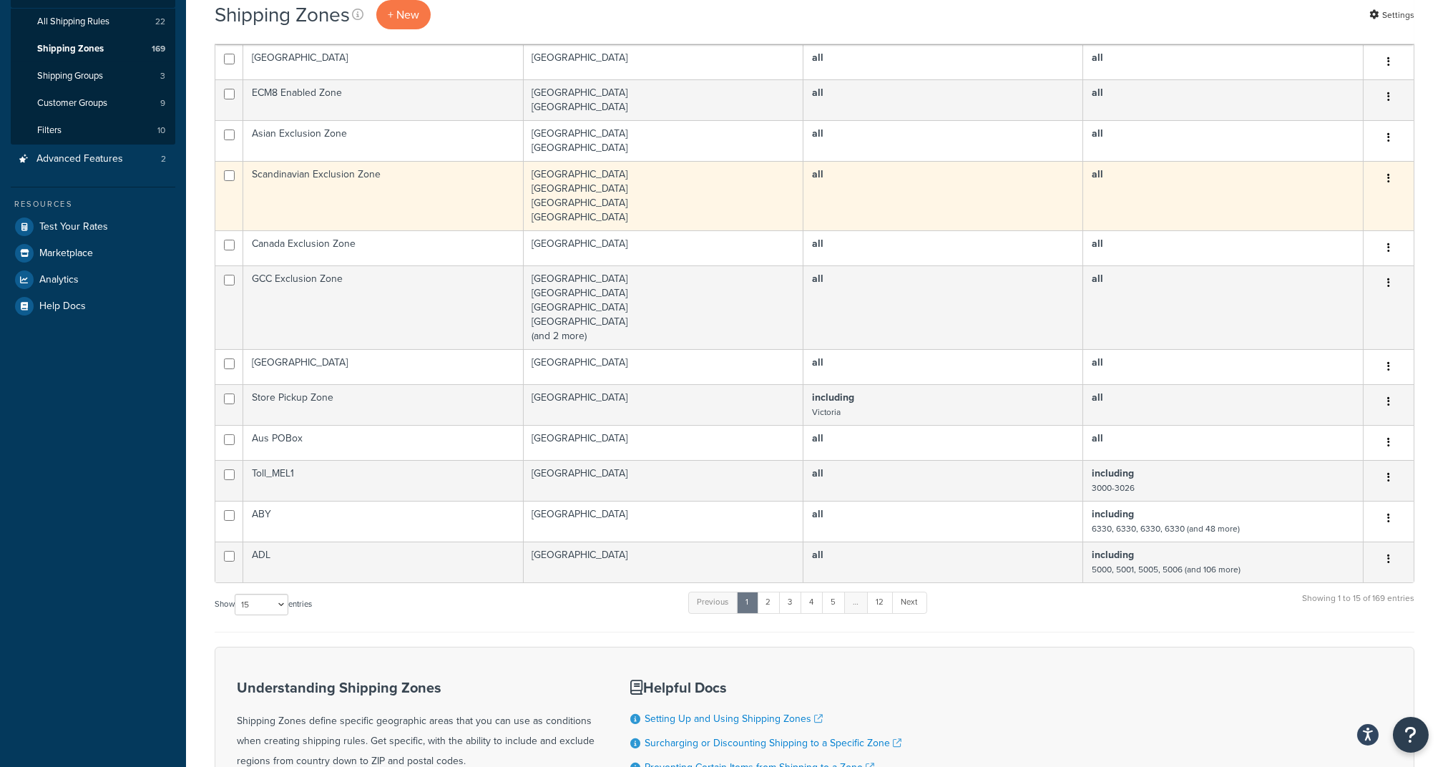
scroll to position [451, 0]
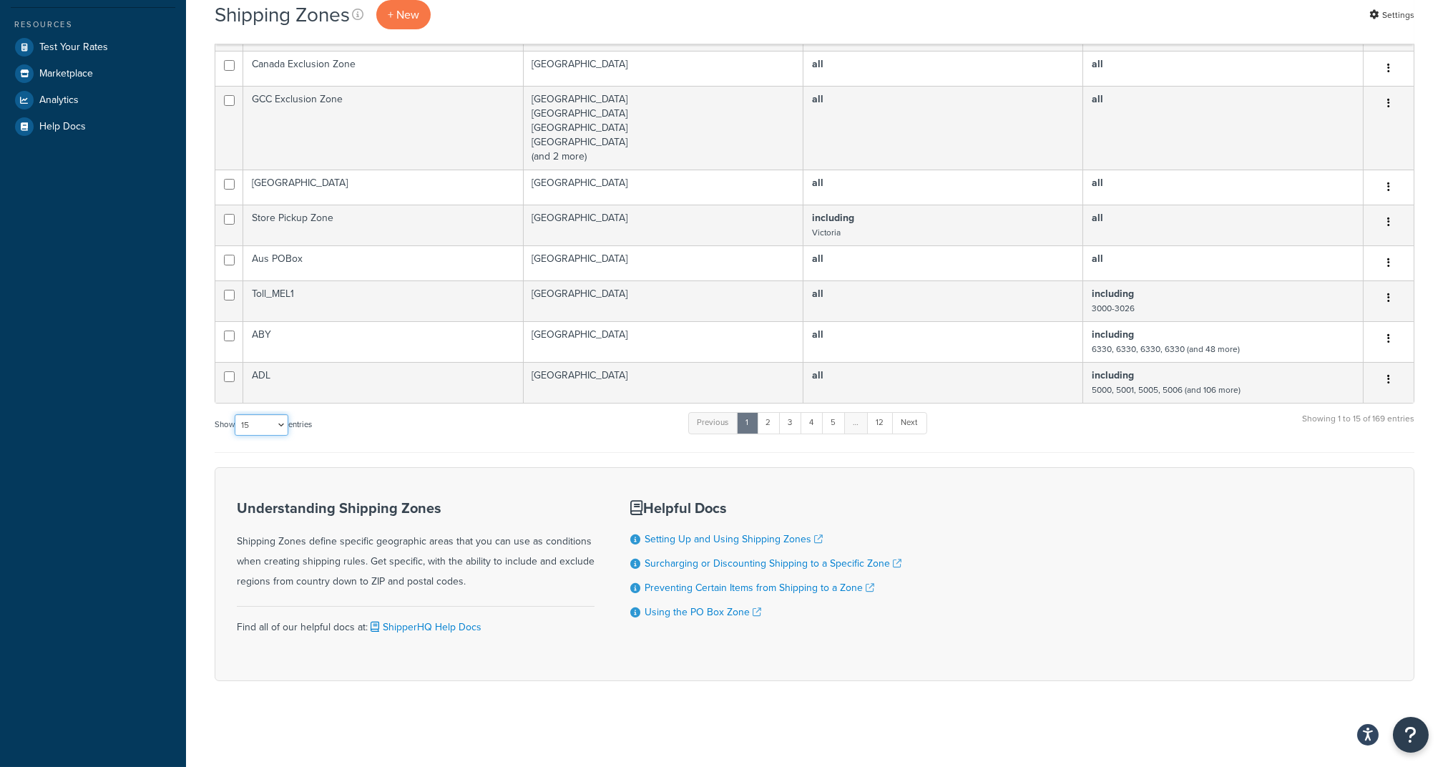
click at [283, 429] on select "10 15 25 50 100" at bounding box center [262, 424] width 54 height 21
select select "100"
click at [236, 436] on select "10 15 25 50 100" at bounding box center [262, 424] width 54 height 21
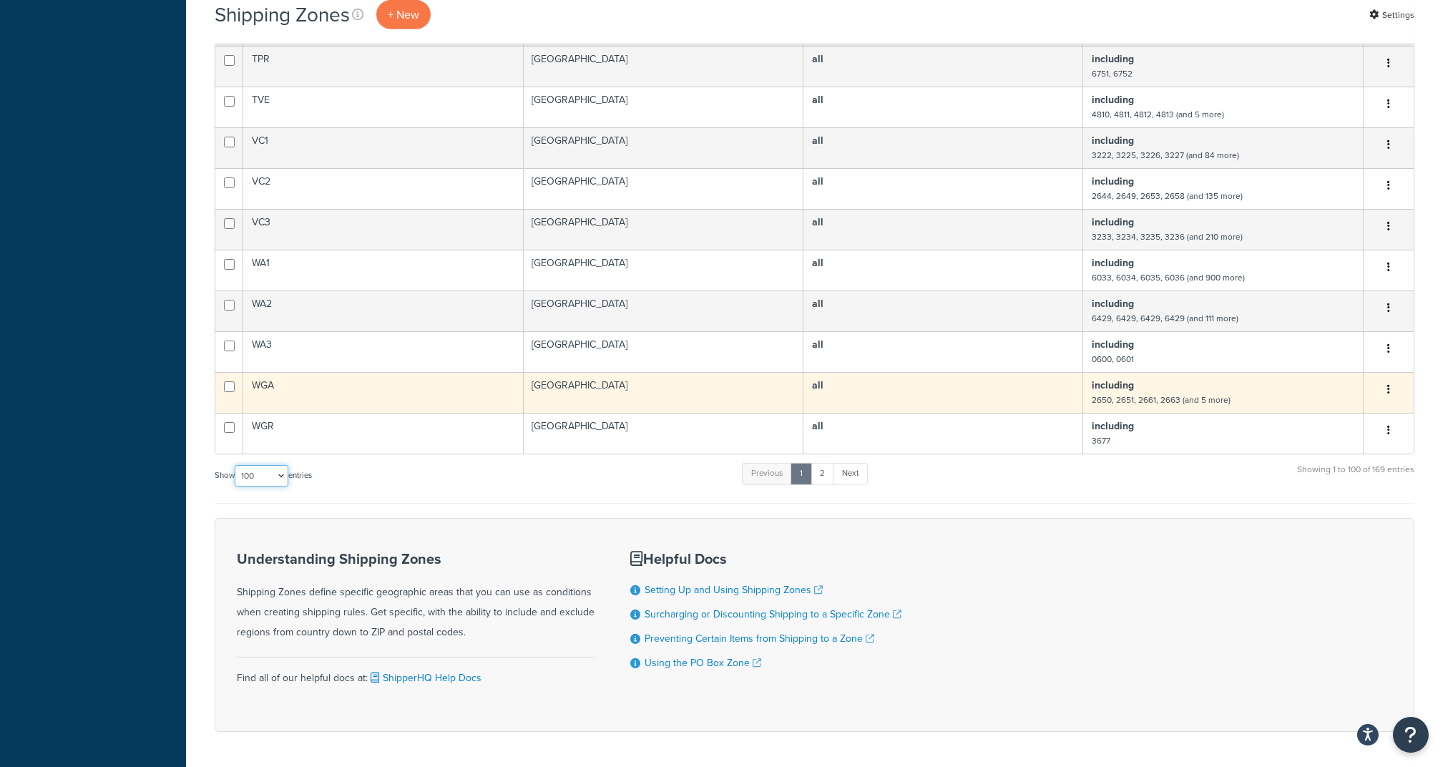
scroll to position [3922, 0]
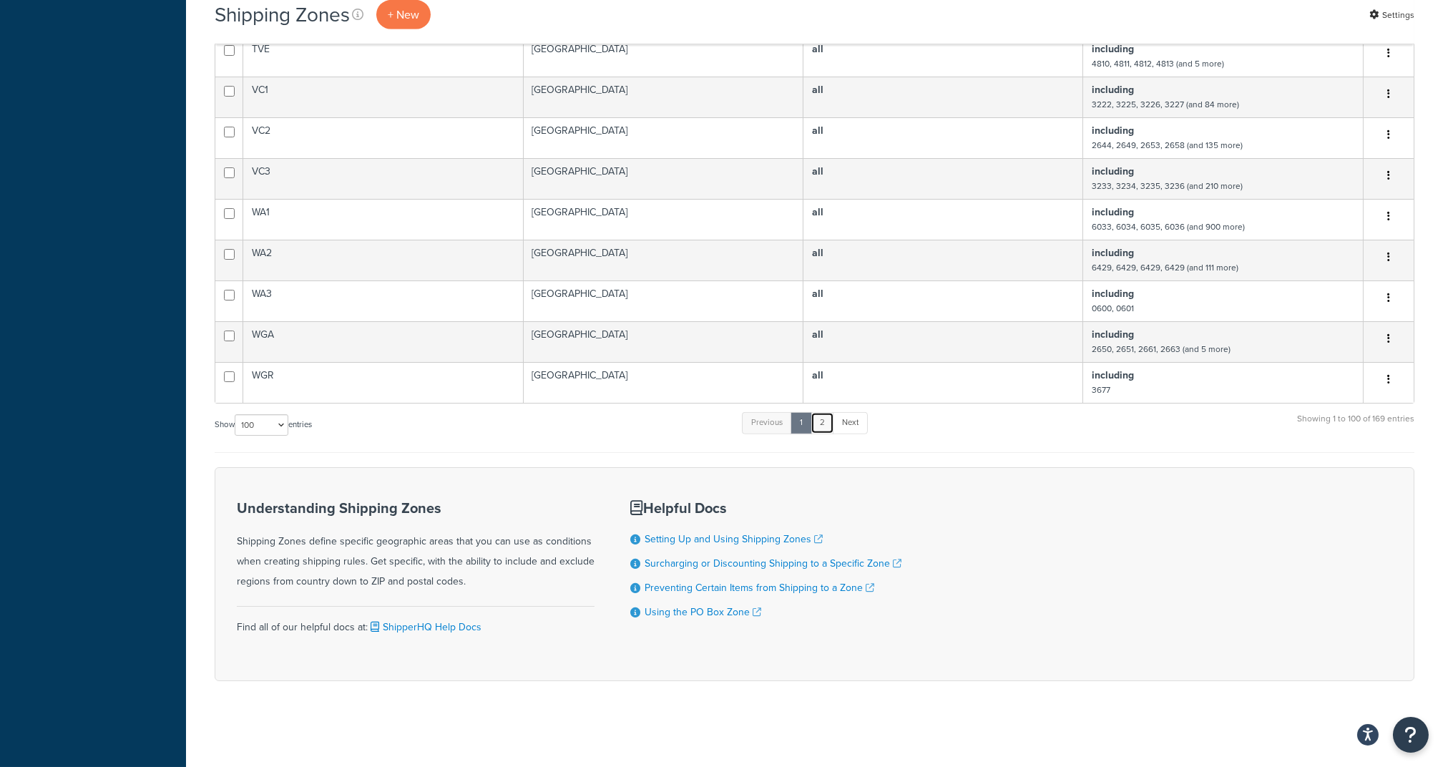
click at [826, 426] on link "2" at bounding box center [823, 422] width 24 height 21
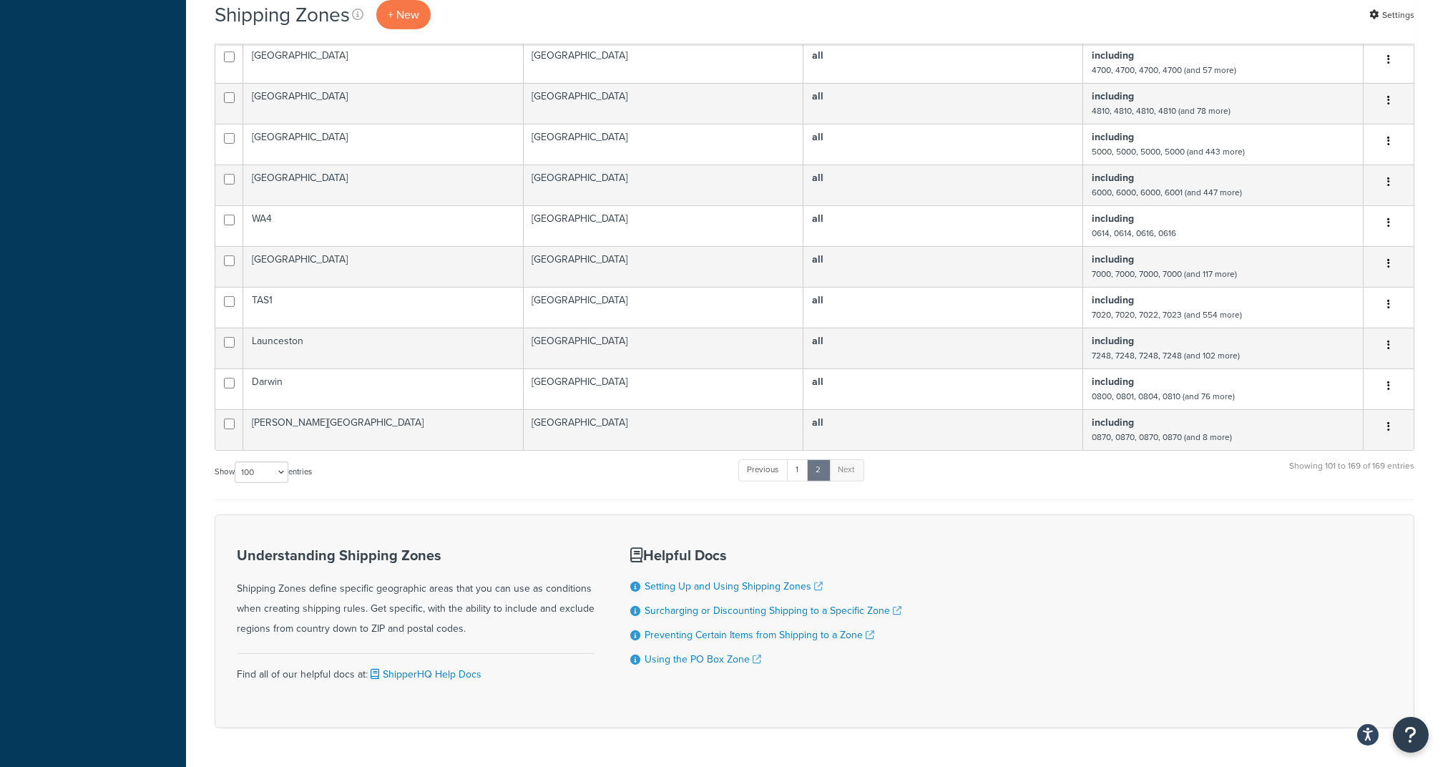
scroll to position [2528, 0]
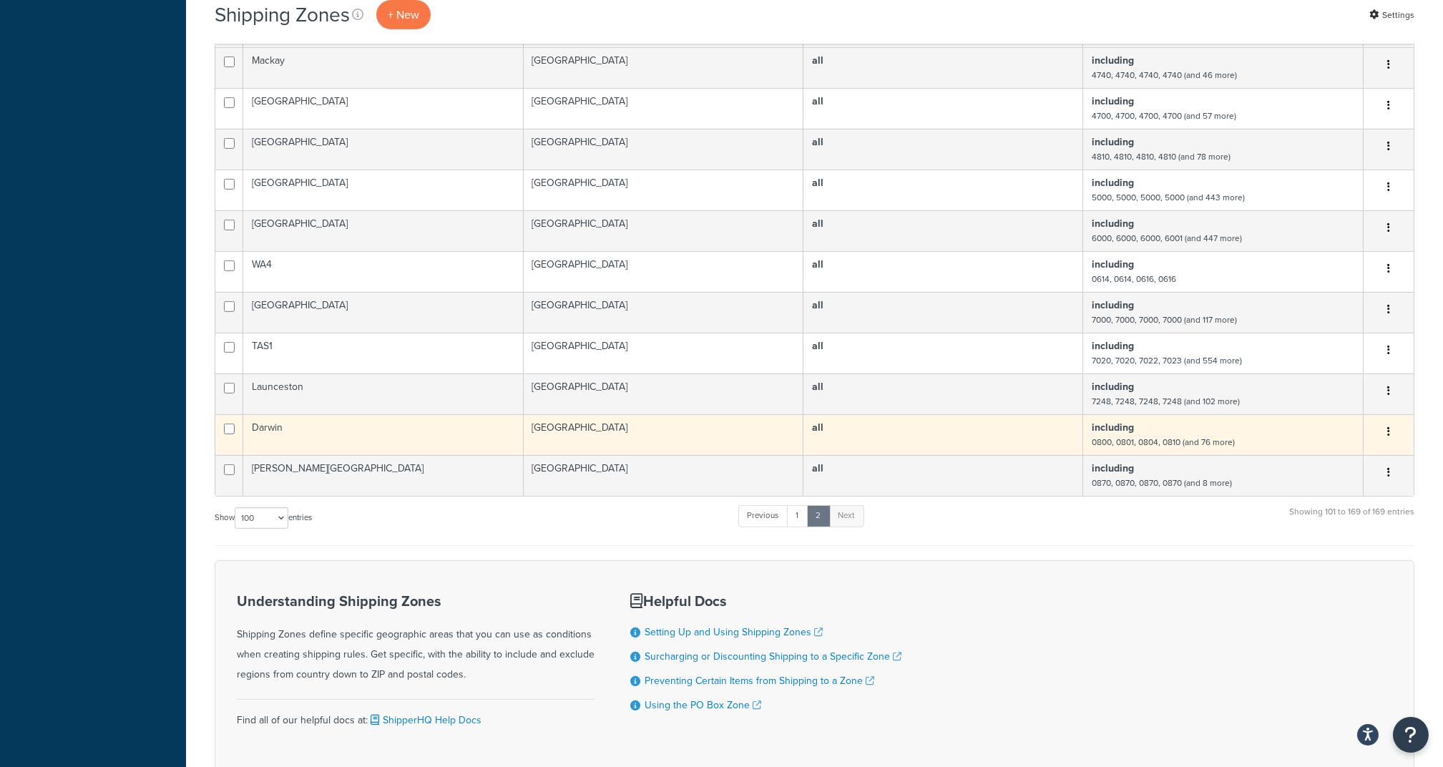
click at [1248, 445] on td "including 0800, 0801, 0804, 0810 (and 76 more)" at bounding box center [1223, 434] width 280 height 41
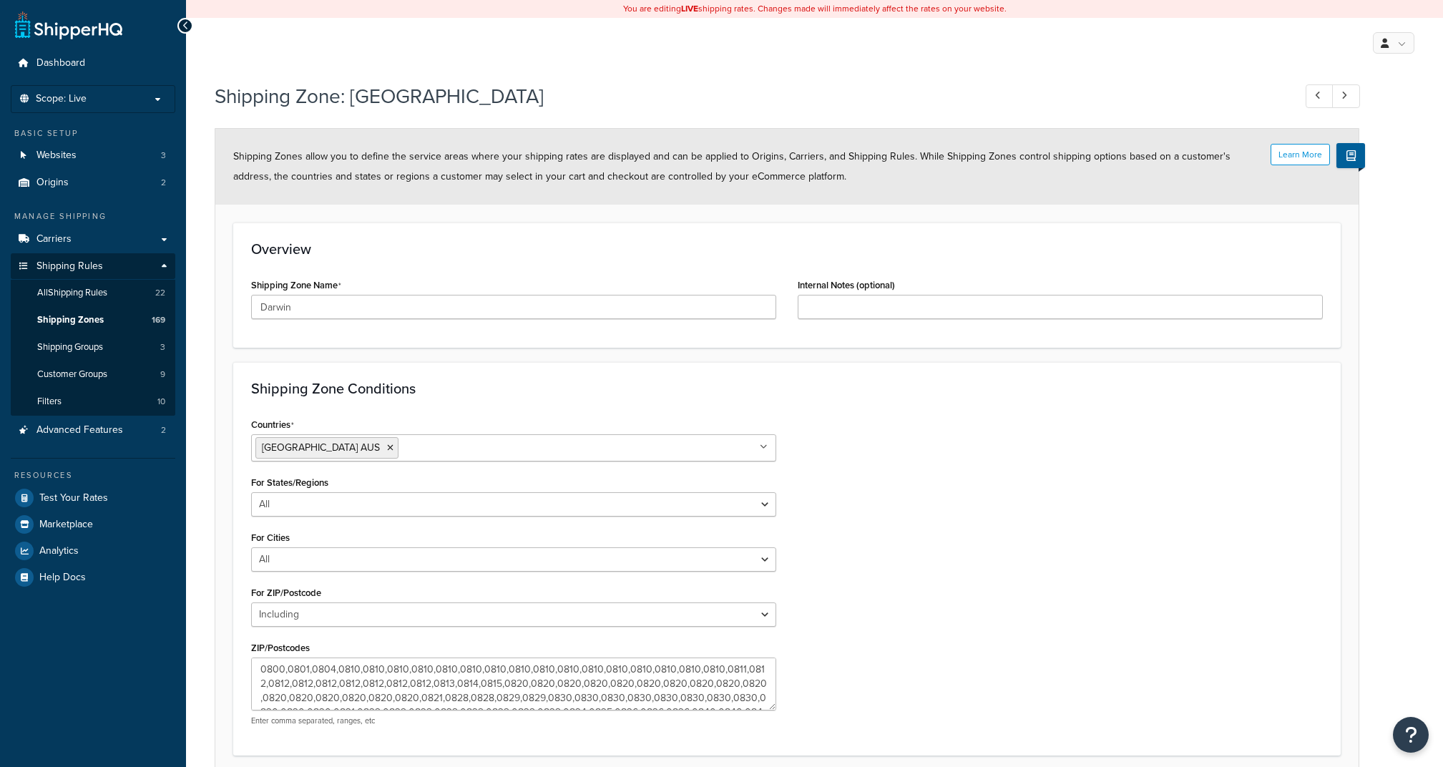
select select "including"
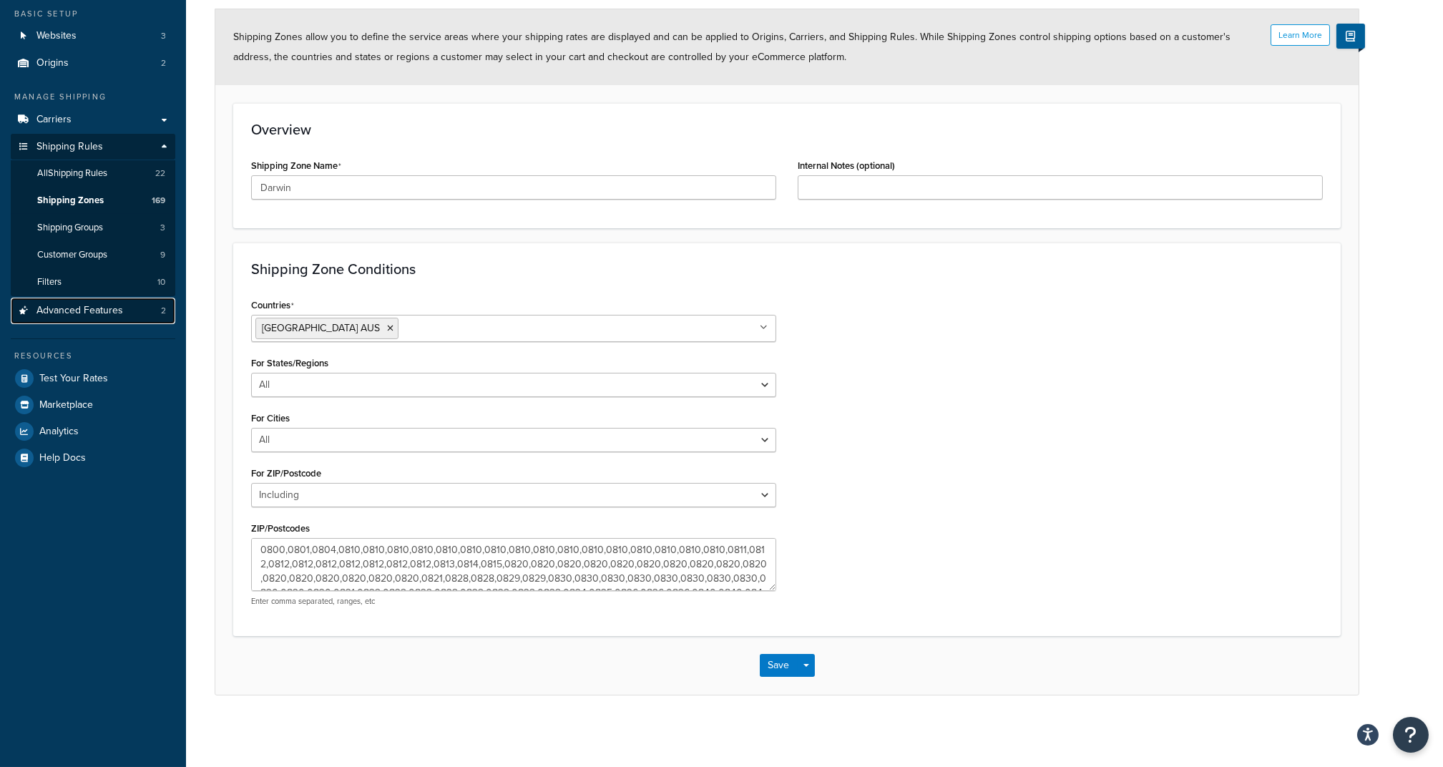
click at [67, 310] on span "Advanced Features" at bounding box center [79, 311] width 87 height 12
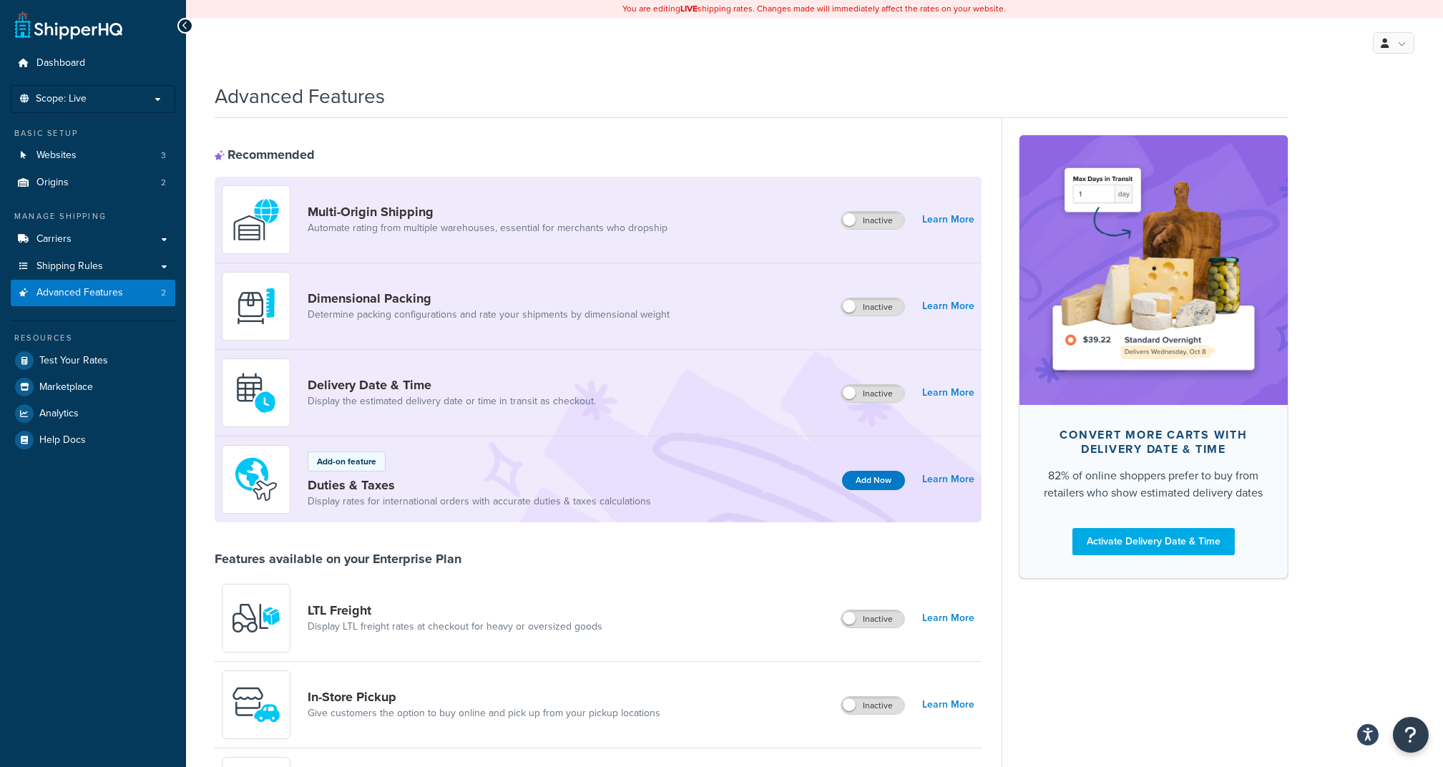
scroll to position [95, 0]
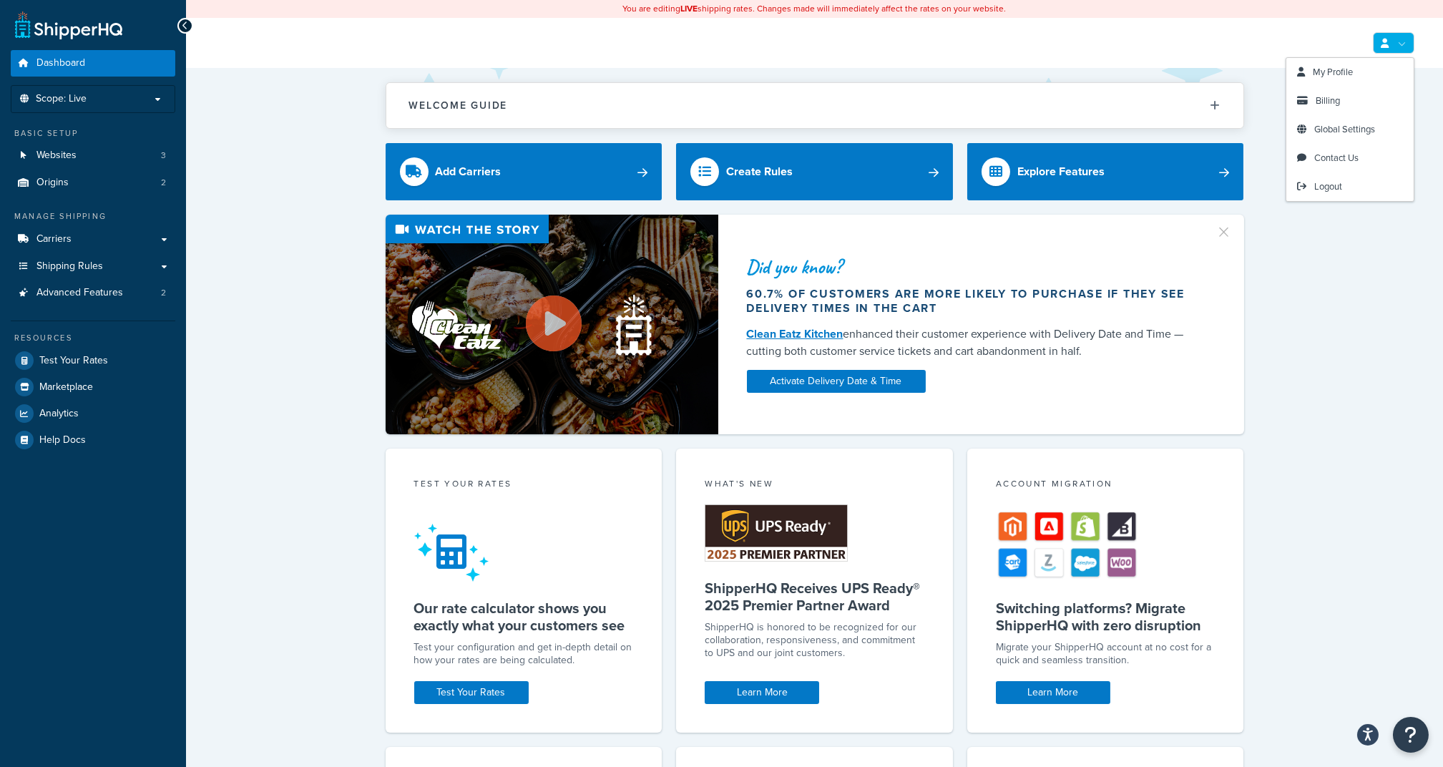
click at [1392, 32] on link at bounding box center [1393, 42] width 41 height 21
click at [1329, 73] on span "My Profile" at bounding box center [1333, 72] width 40 height 14
click at [1326, 132] on span "Global Settings" at bounding box center [1344, 129] width 61 height 14
click at [1330, 127] on span "Global Settings" at bounding box center [1344, 129] width 61 height 14
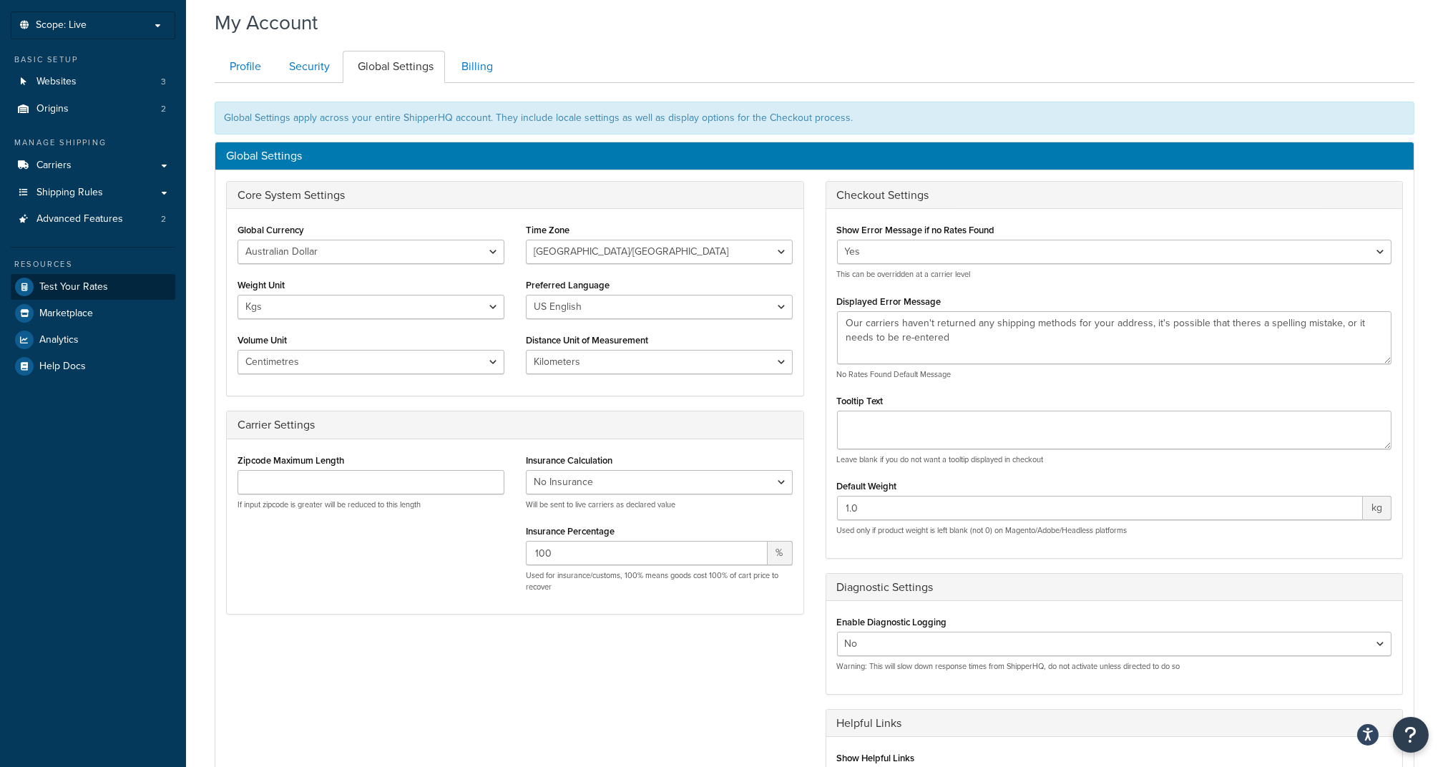
scroll to position [95, 0]
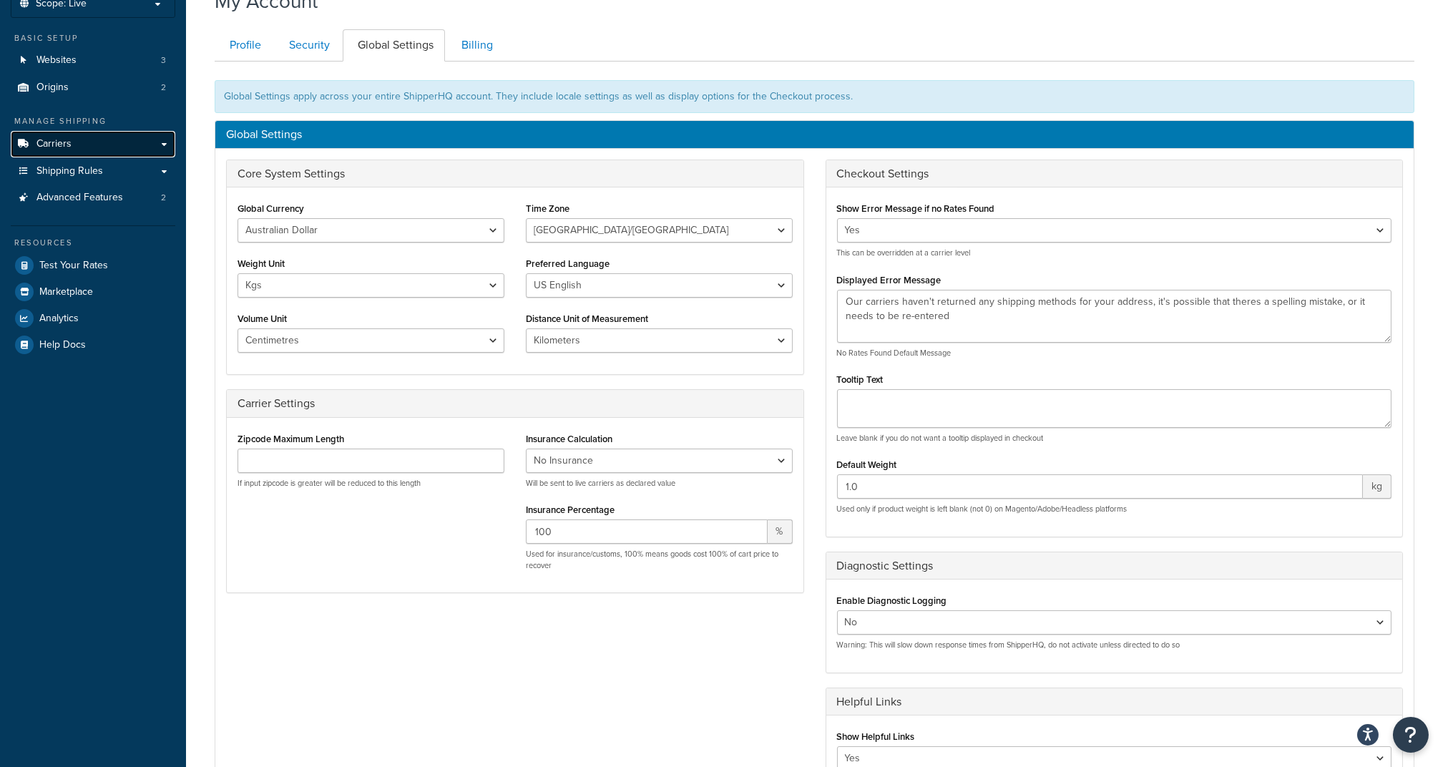
click at [99, 134] on link "Carriers" at bounding box center [93, 144] width 165 height 26
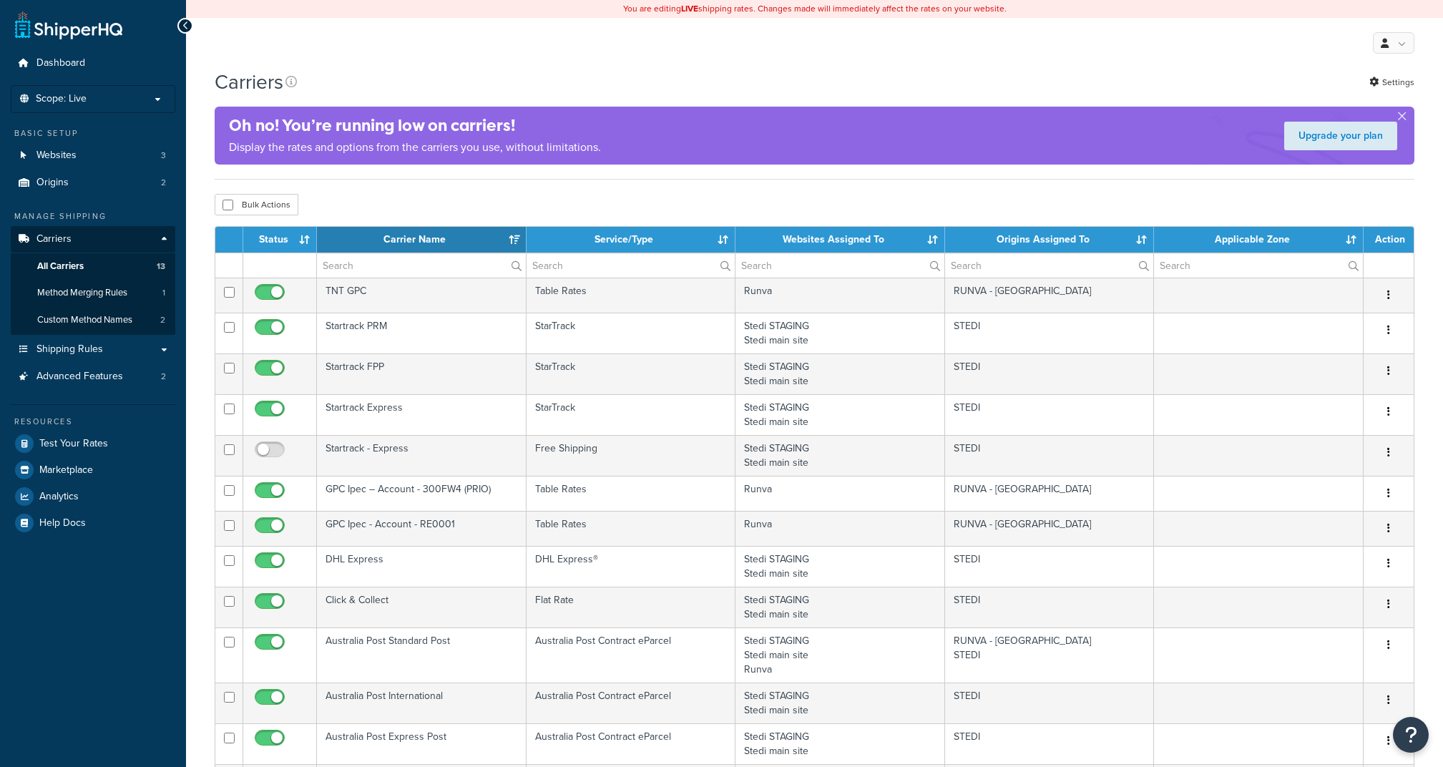
select select "15"
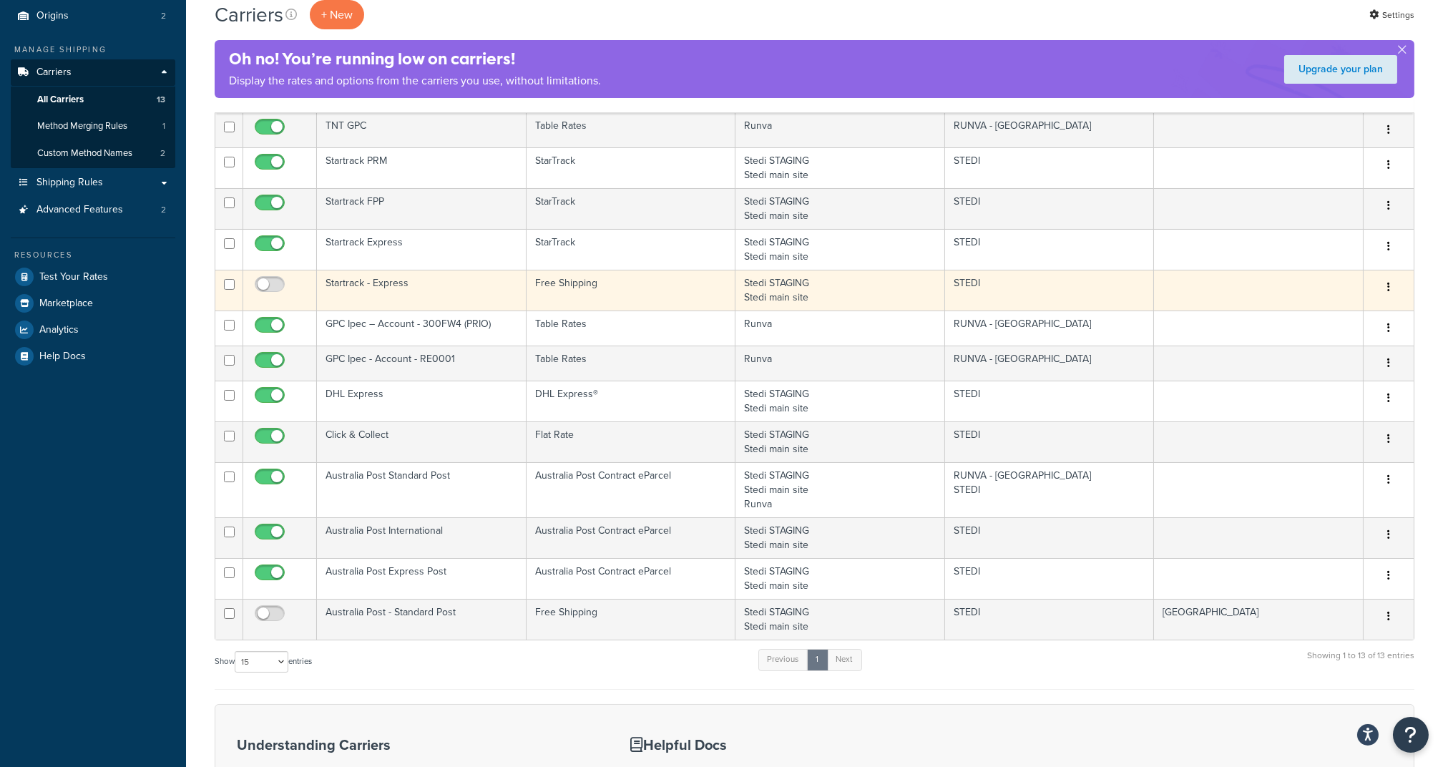
scroll to position [95, 0]
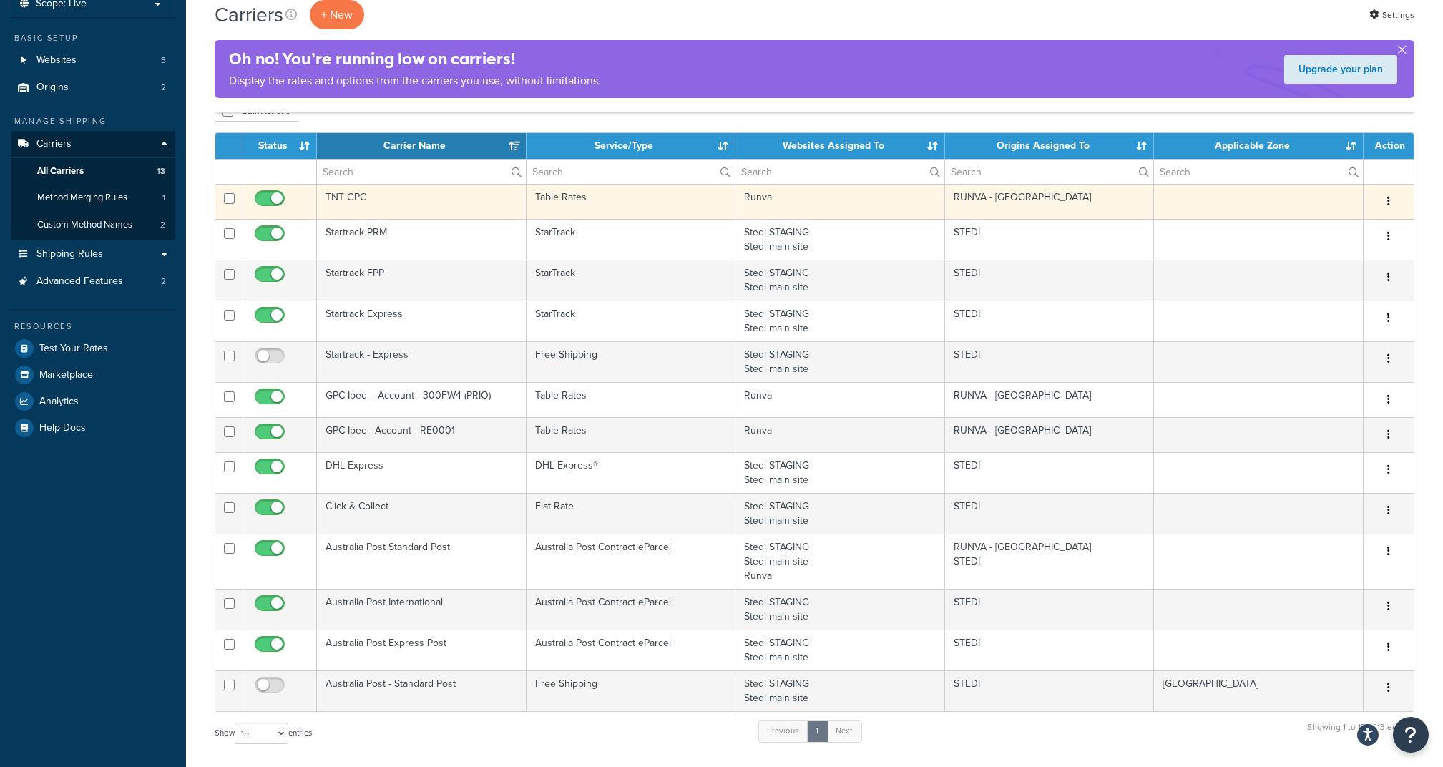
click at [408, 198] on td "TNT GPC" at bounding box center [422, 201] width 210 height 35
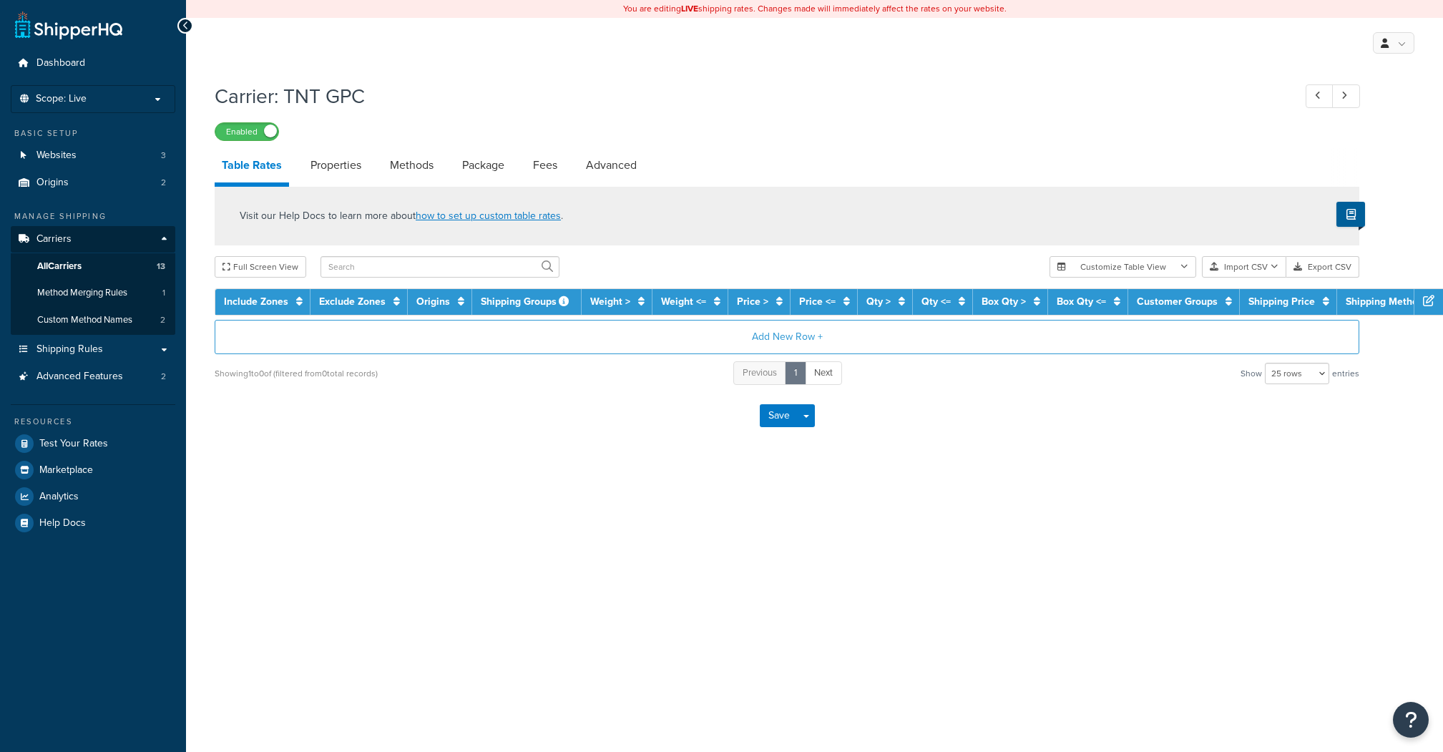
select select "25"
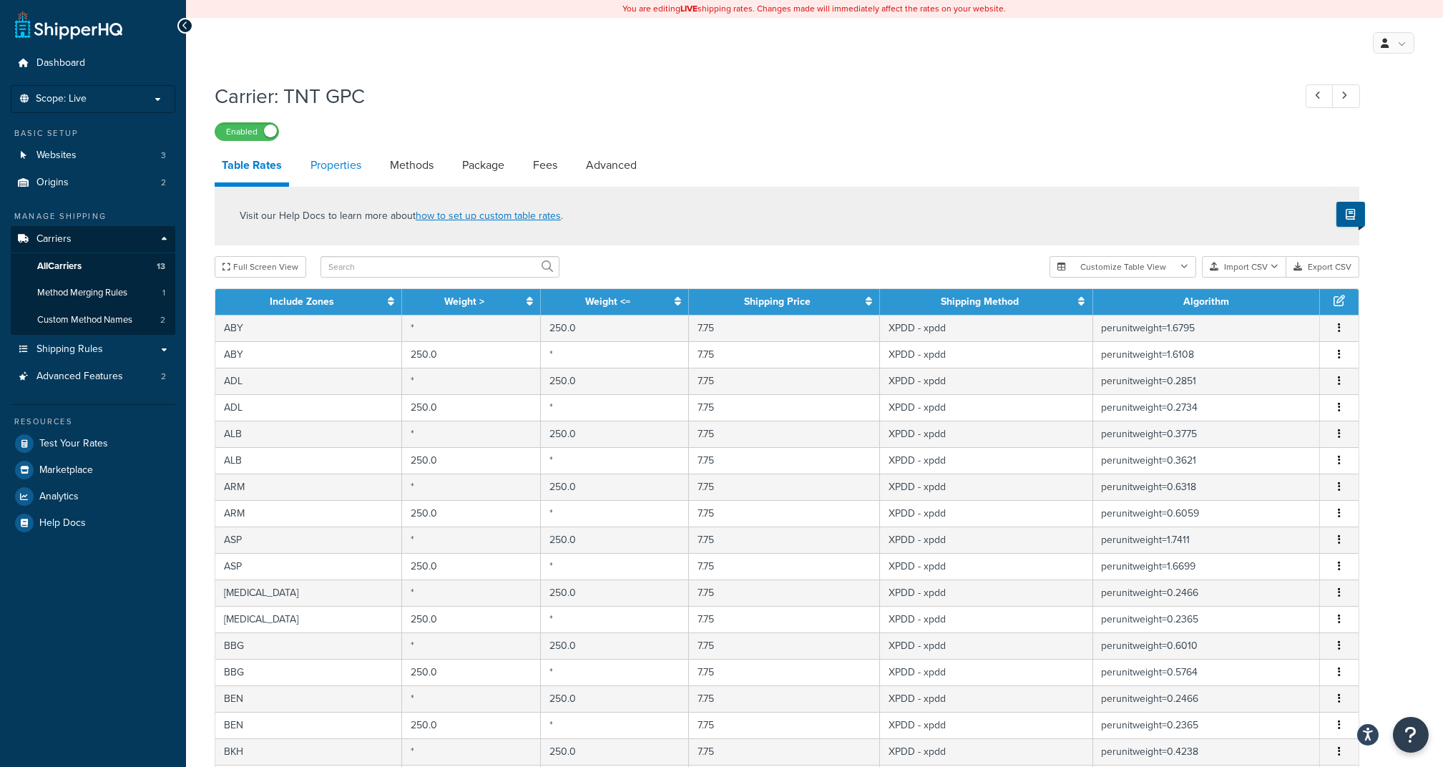
click at [323, 175] on link "Properties" at bounding box center [335, 165] width 65 height 34
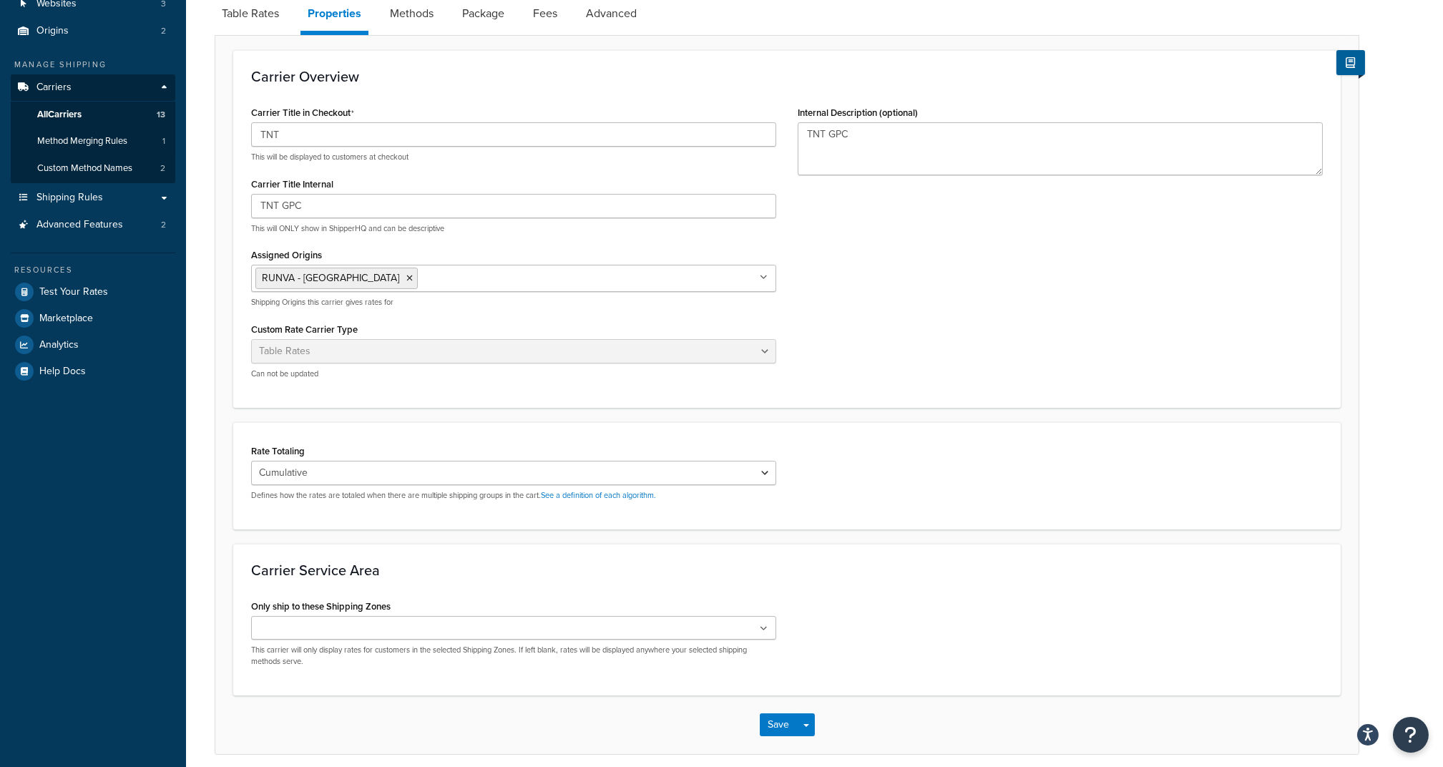
scroll to position [211, 0]
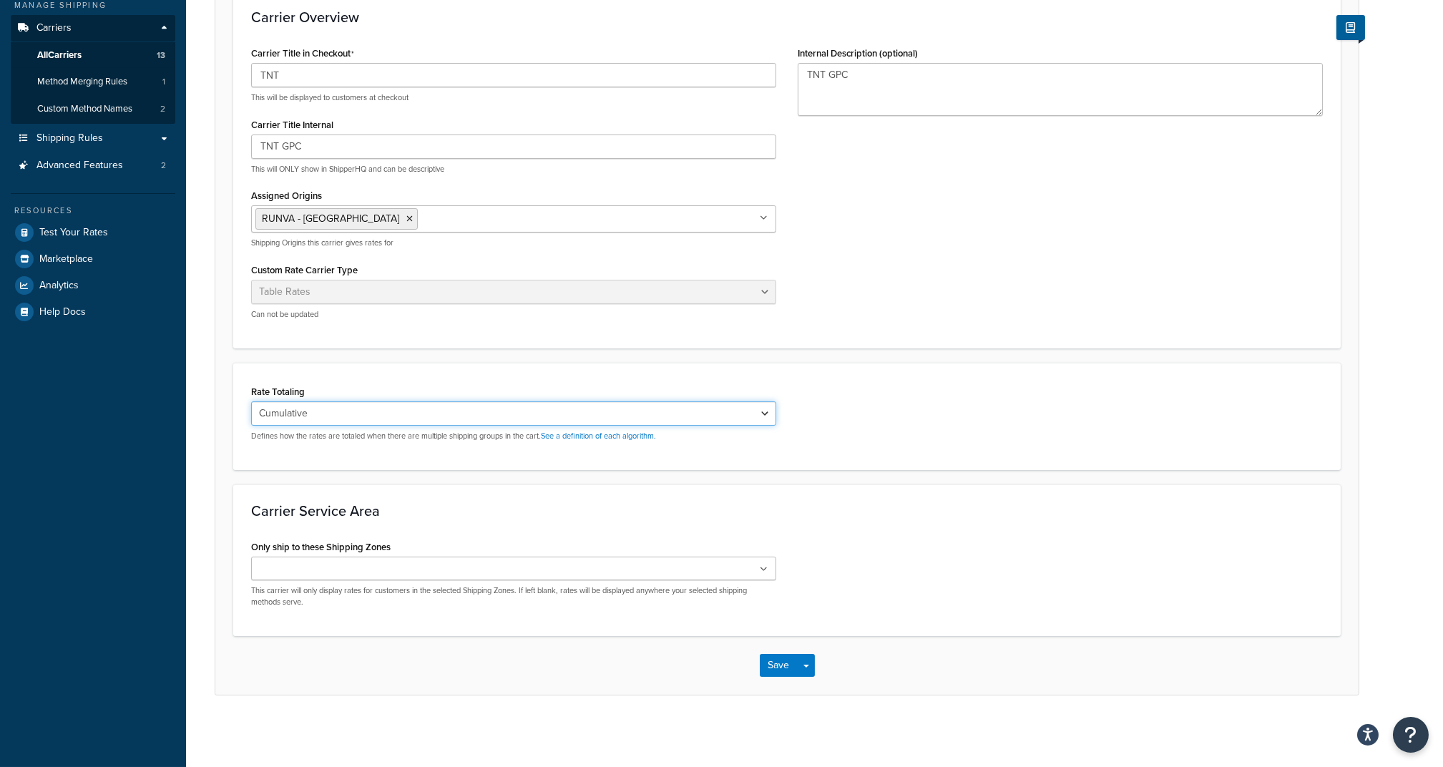
click at [466, 405] on select "Cumulative Highest Per Item Per SKU" at bounding box center [513, 413] width 525 height 24
click at [1056, 385] on div "Rate Totaling Cumulative Highest Per Item Per SKU Defines how the rates are tot…" at bounding box center [786, 416] width 1093 height 71
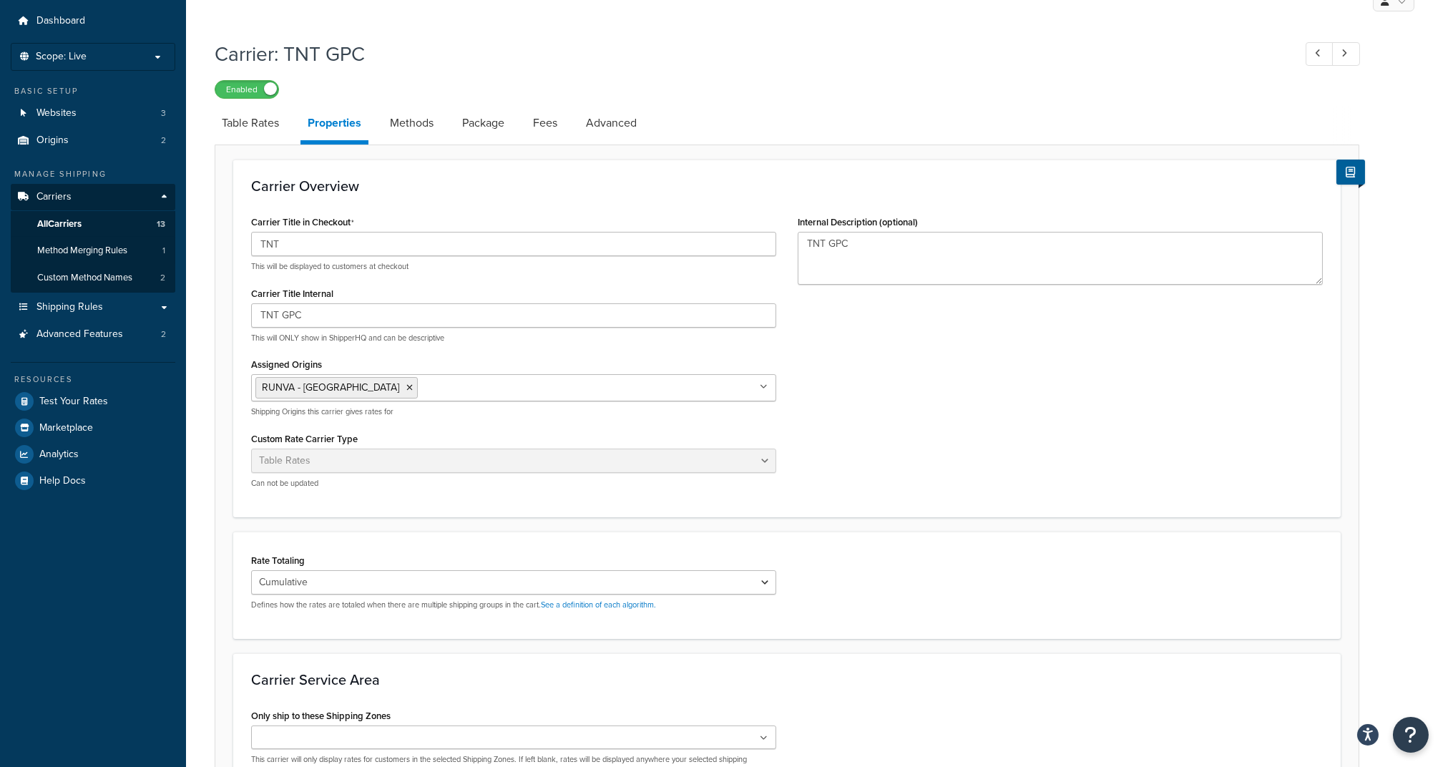
scroll to position [0, 0]
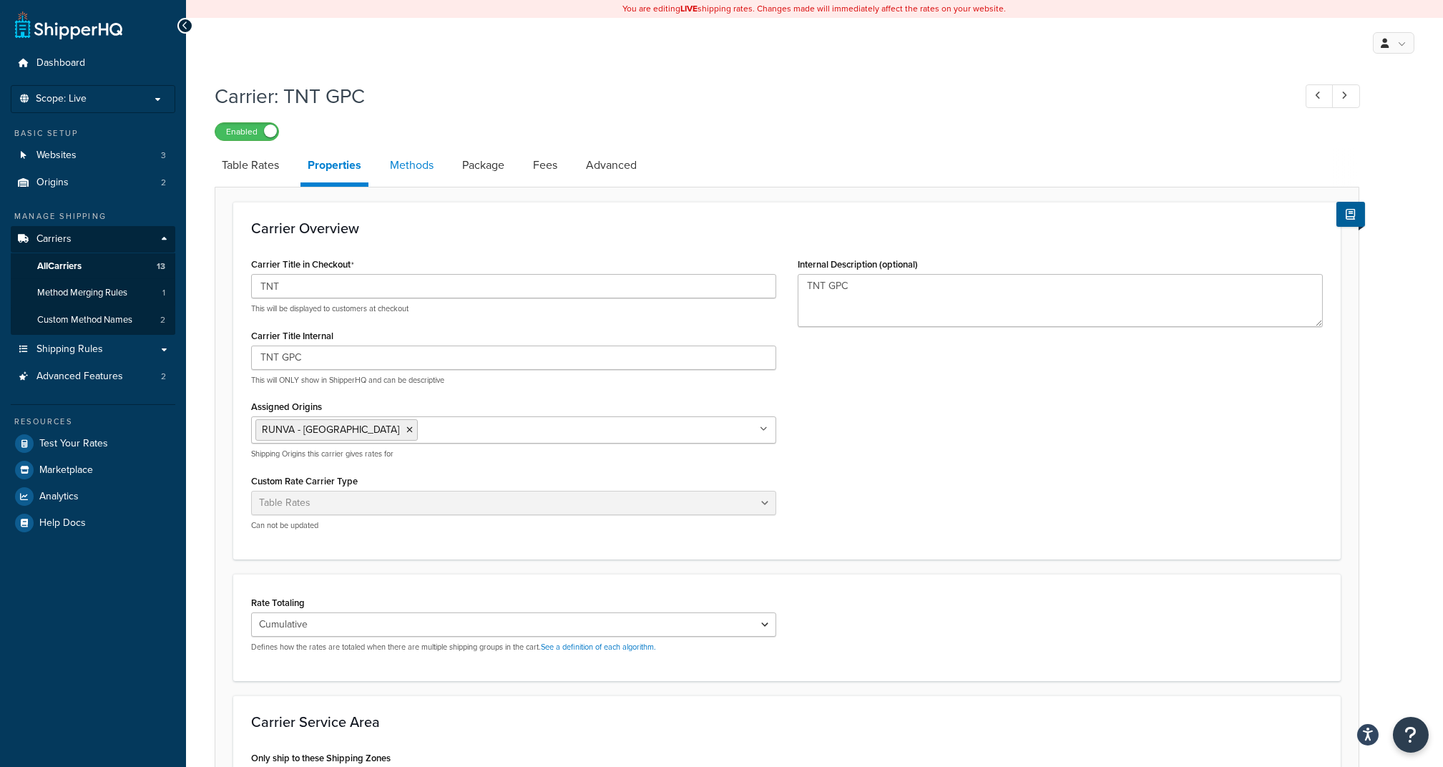
click at [414, 177] on link "Methods" at bounding box center [412, 165] width 58 height 34
select select "25"
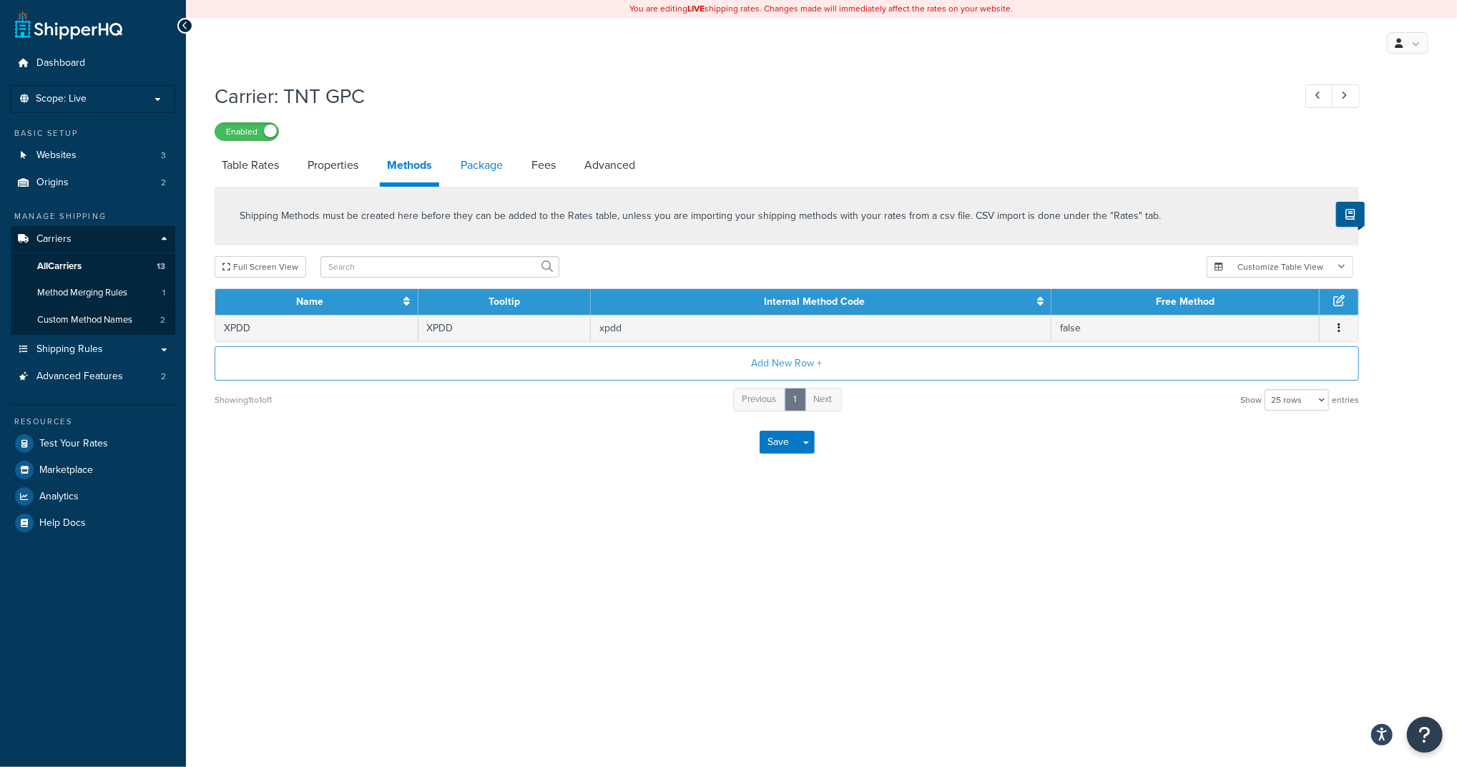
click at [492, 165] on link "Package" at bounding box center [482, 165] width 57 height 34
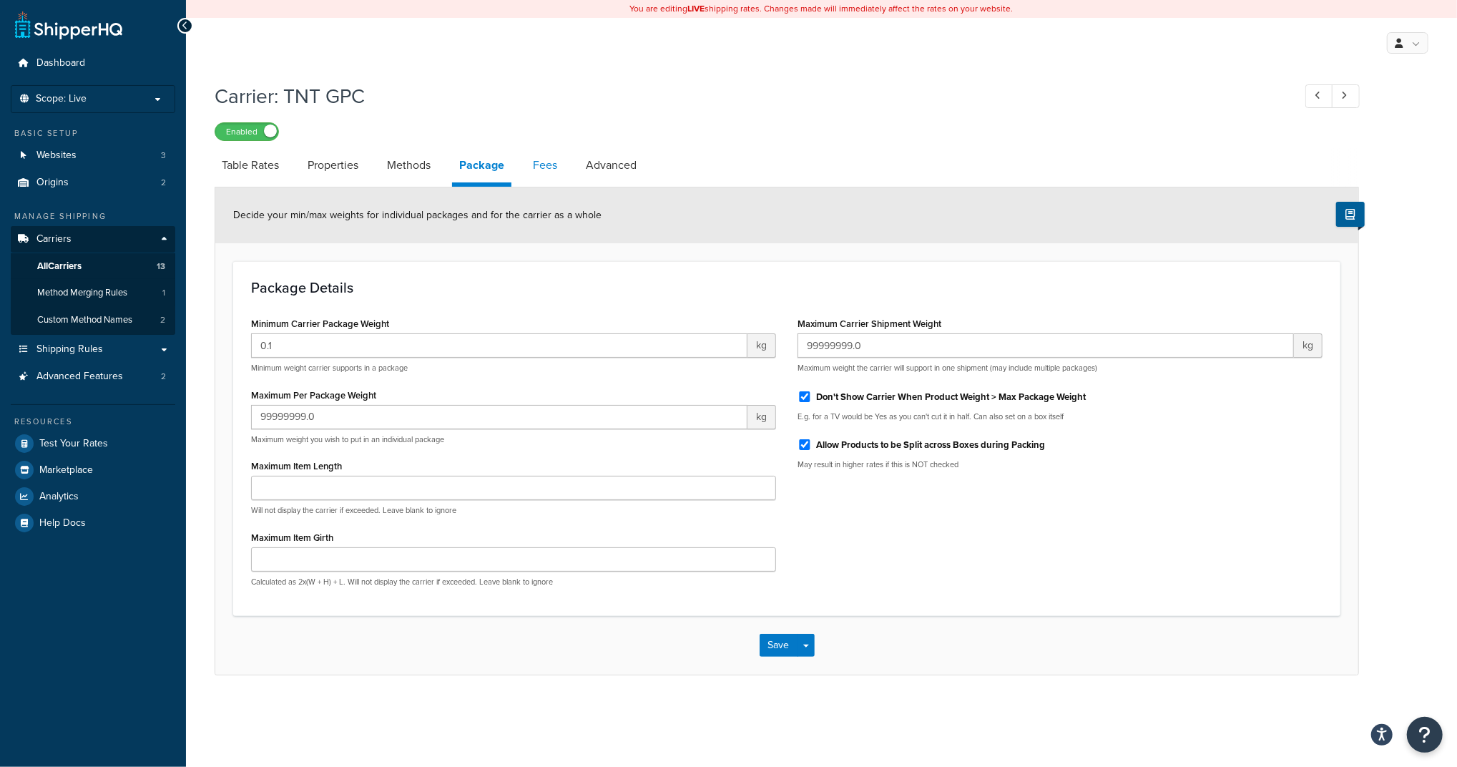
click at [552, 172] on link "Fees" at bounding box center [545, 165] width 39 height 34
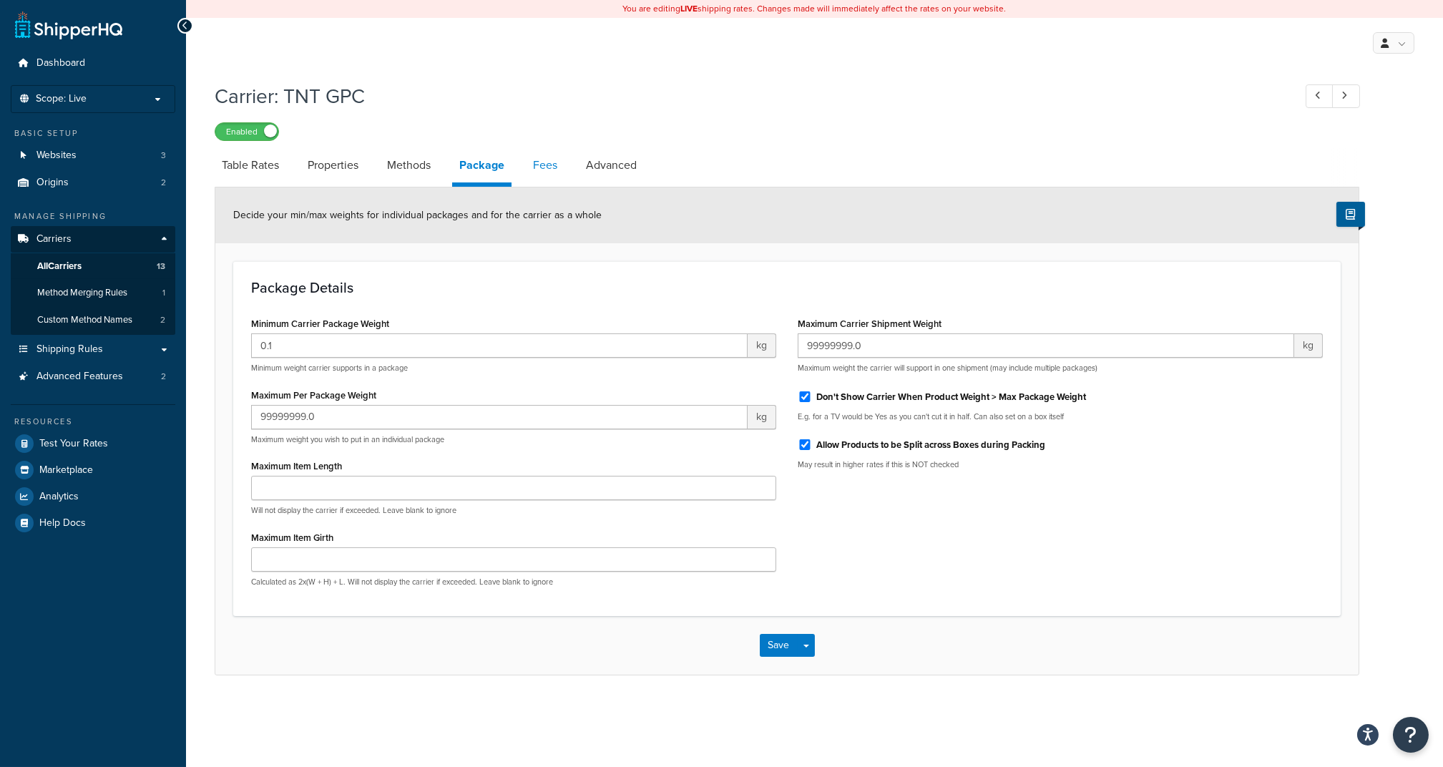
select select "AFTER"
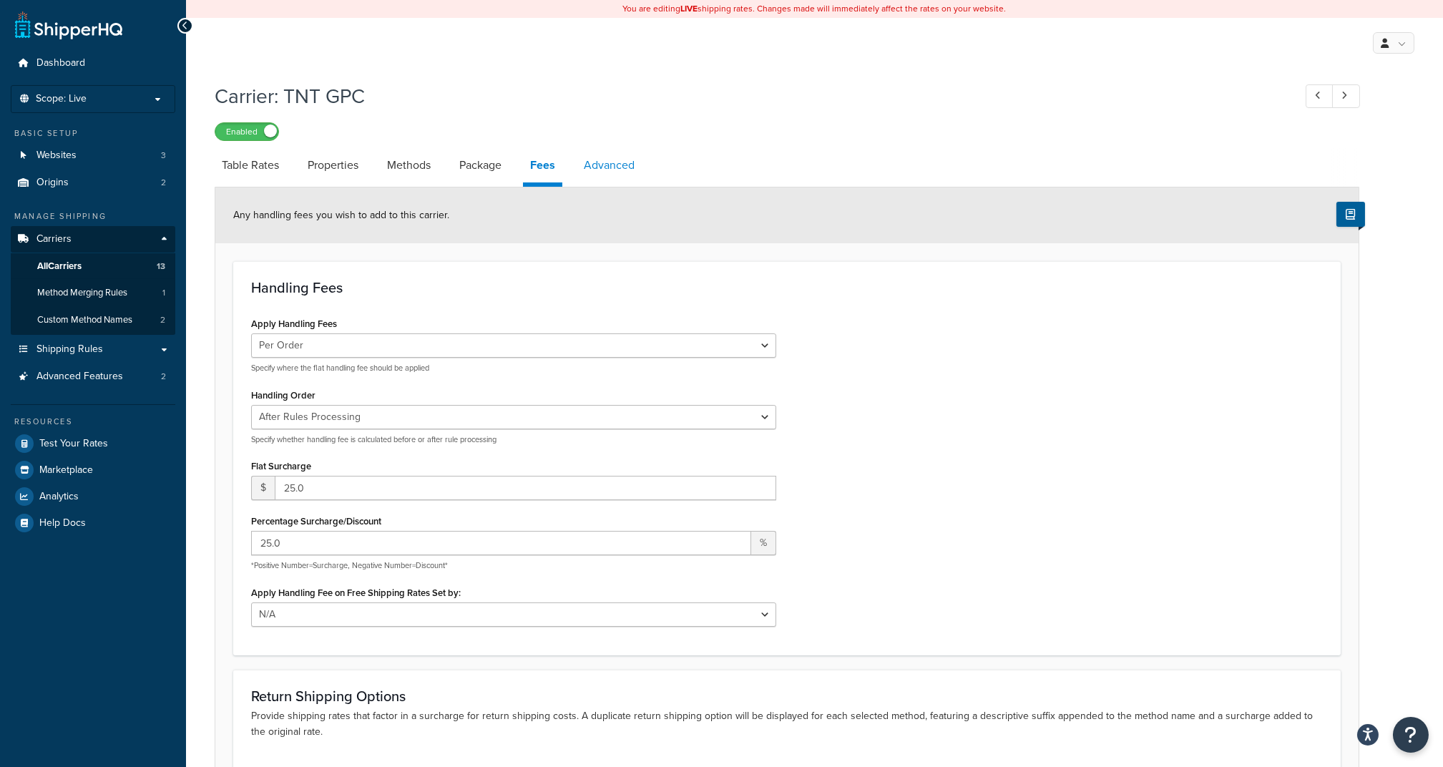
click at [600, 154] on link "Advanced" at bounding box center [609, 165] width 65 height 34
select select "false"
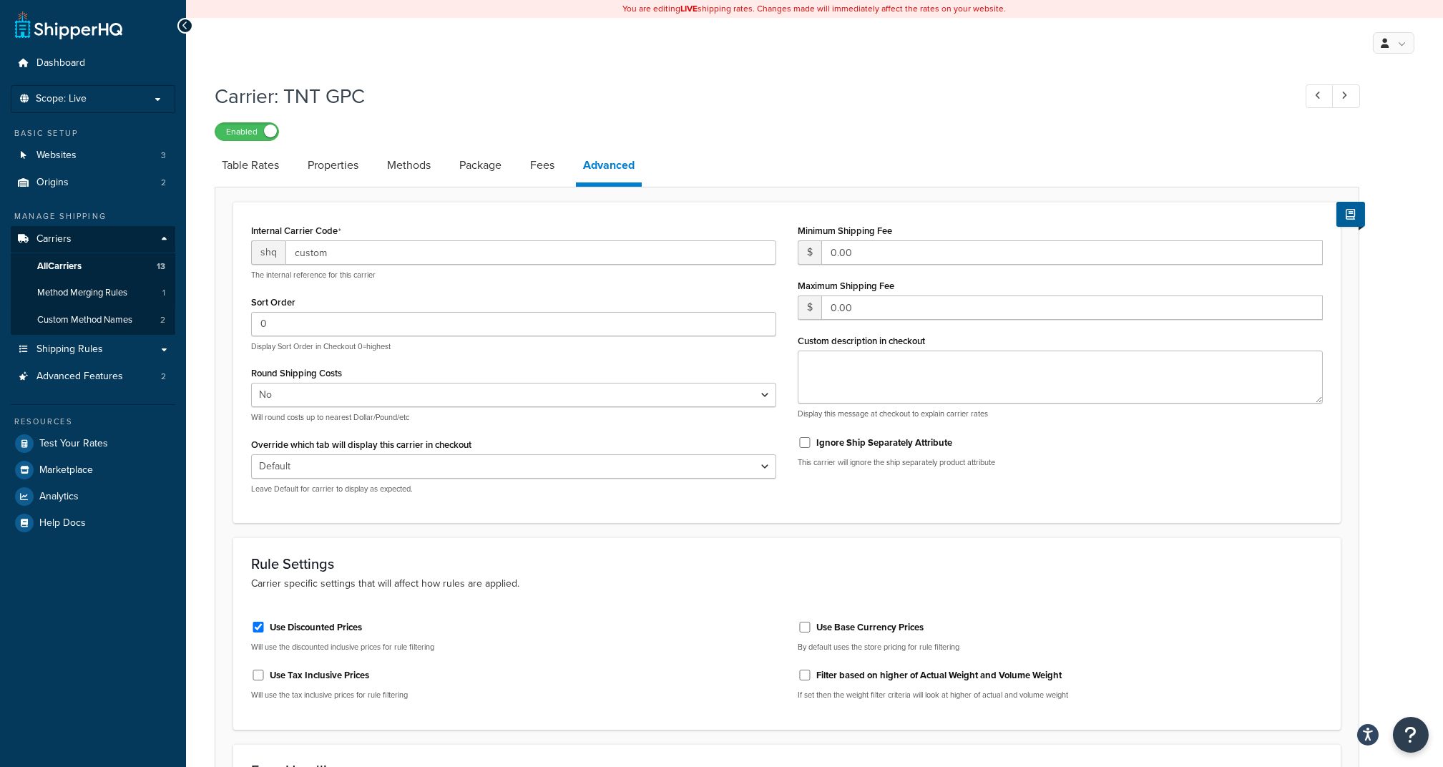
click at [251, 275] on p "The internal reference for this carrier" at bounding box center [513, 275] width 525 height 11
click at [262, 168] on link "Table Rates" at bounding box center [251, 165] width 72 height 34
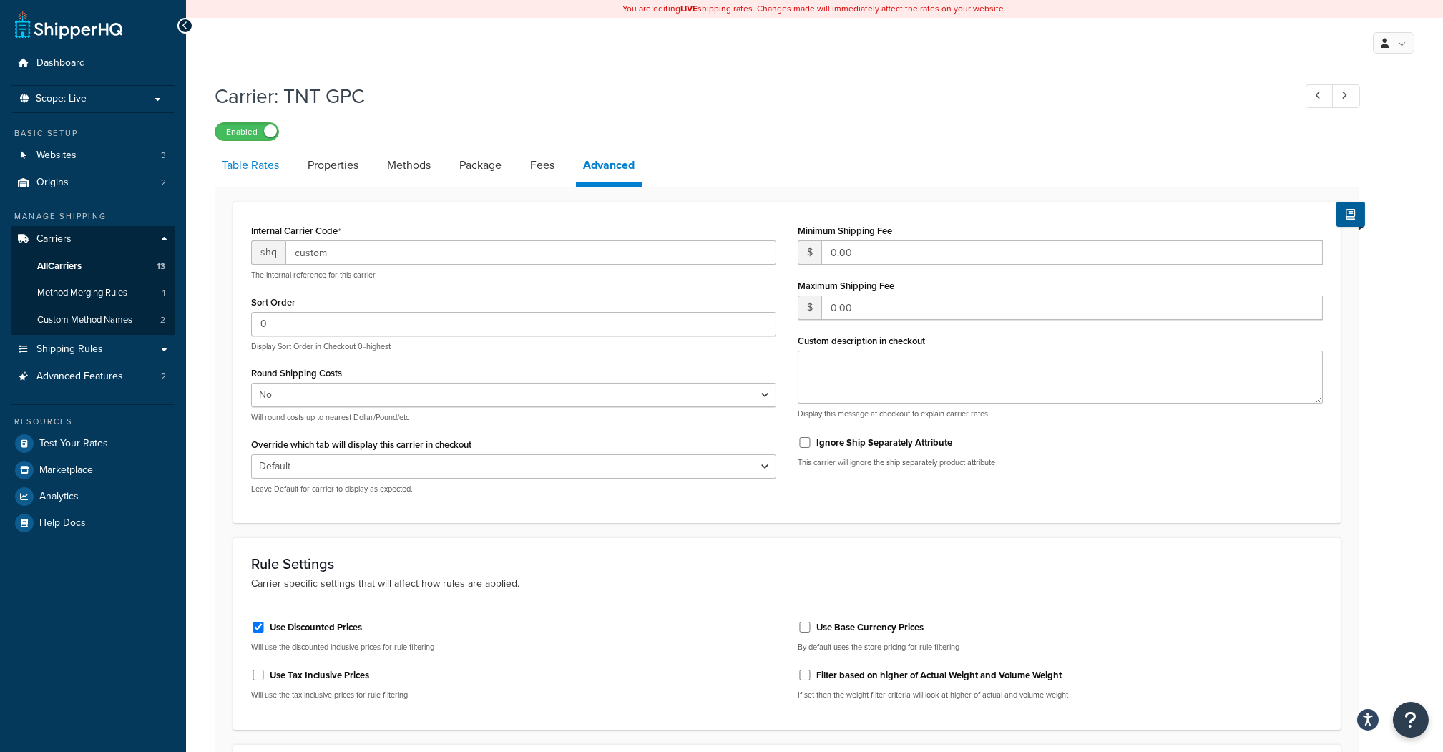
select select "25"
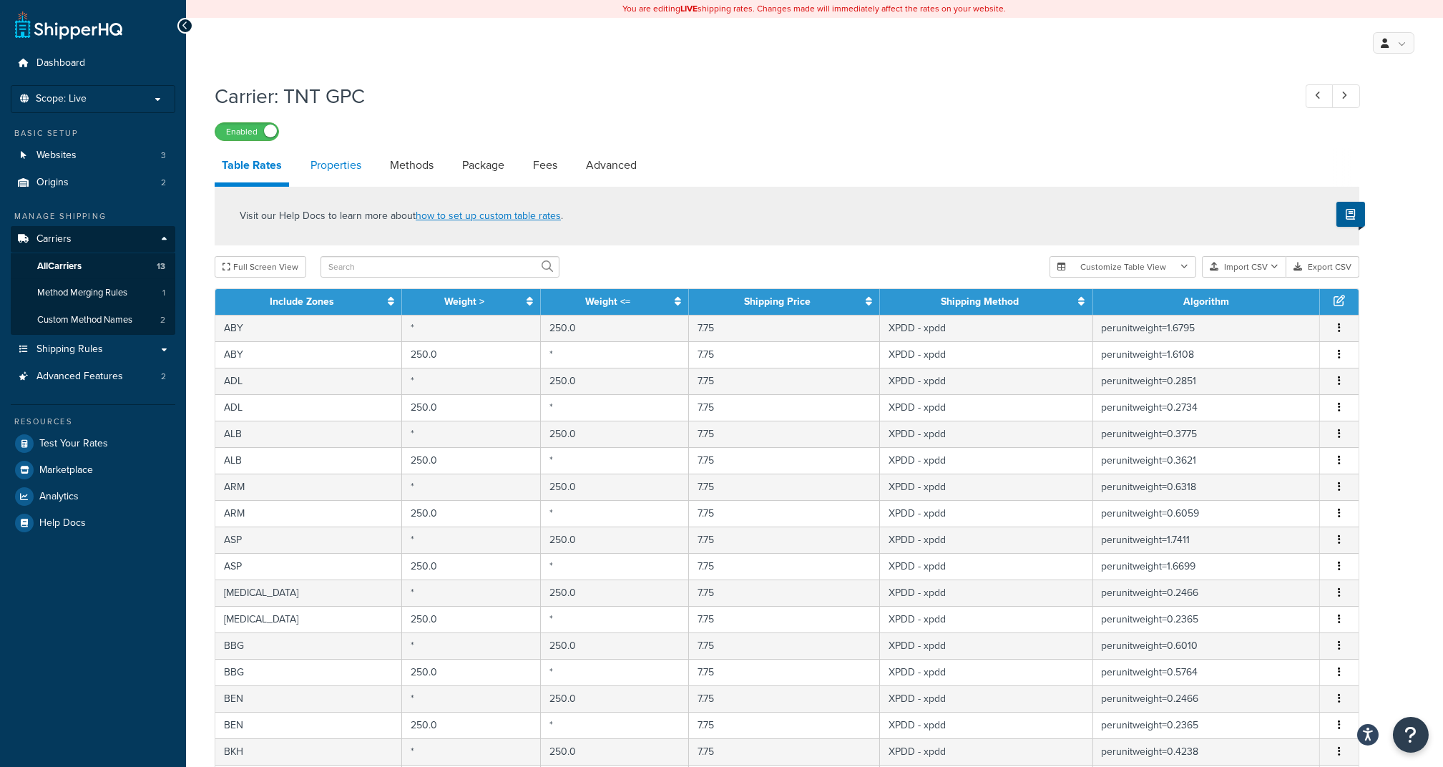
click at [338, 165] on link "Properties" at bounding box center [335, 165] width 65 height 34
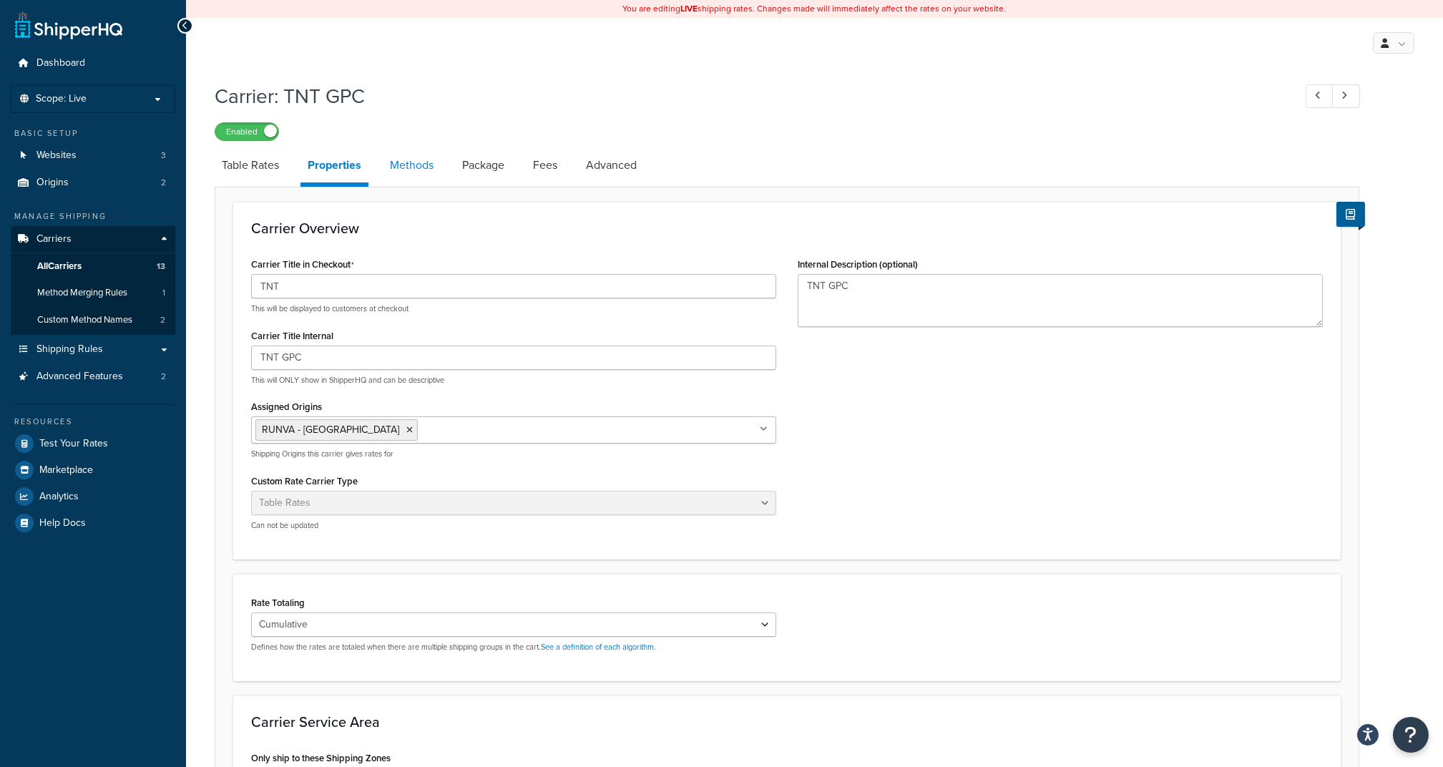
click at [415, 169] on link "Methods" at bounding box center [412, 165] width 58 height 34
select select "25"
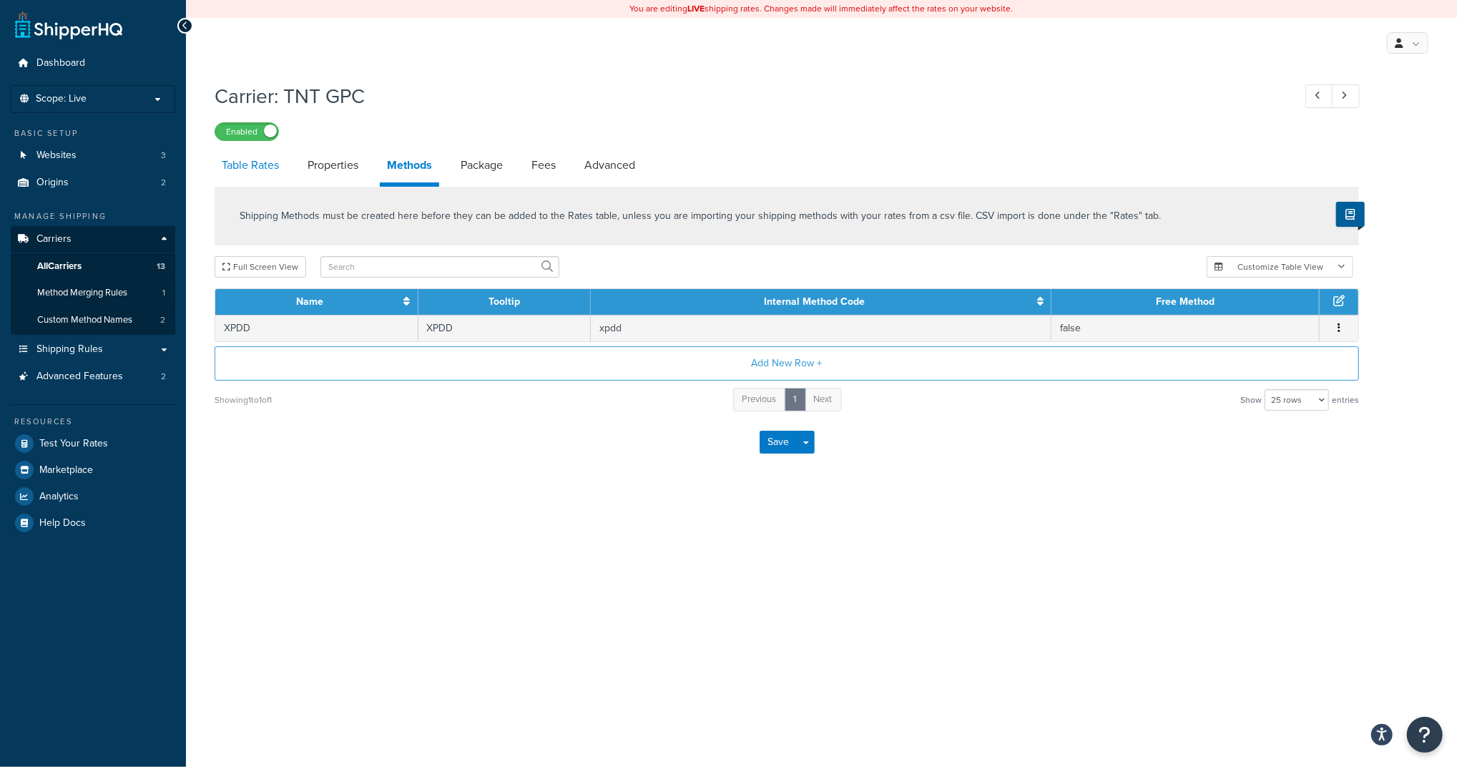
click at [266, 180] on link "Table Rates" at bounding box center [251, 165] width 72 height 34
select select "25"
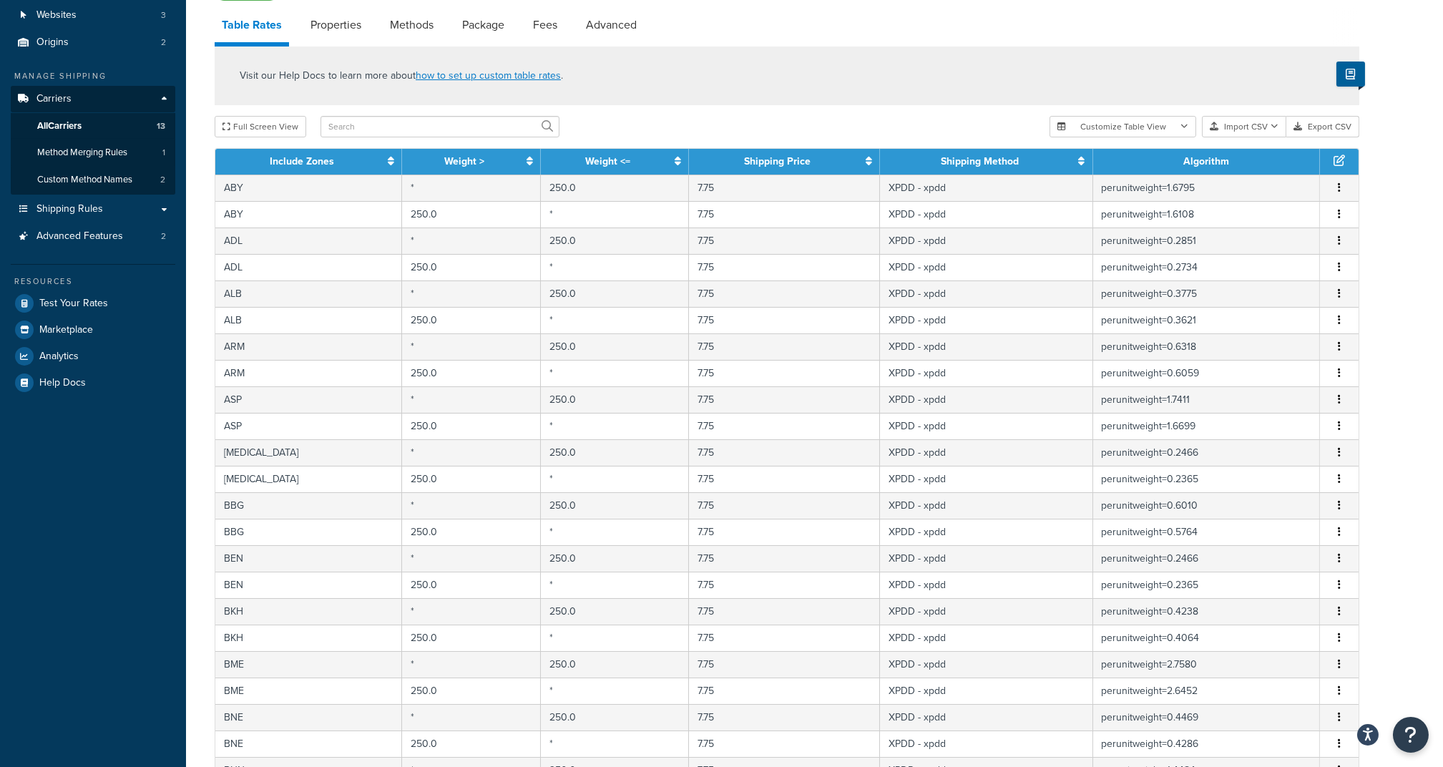
scroll to position [138, 0]
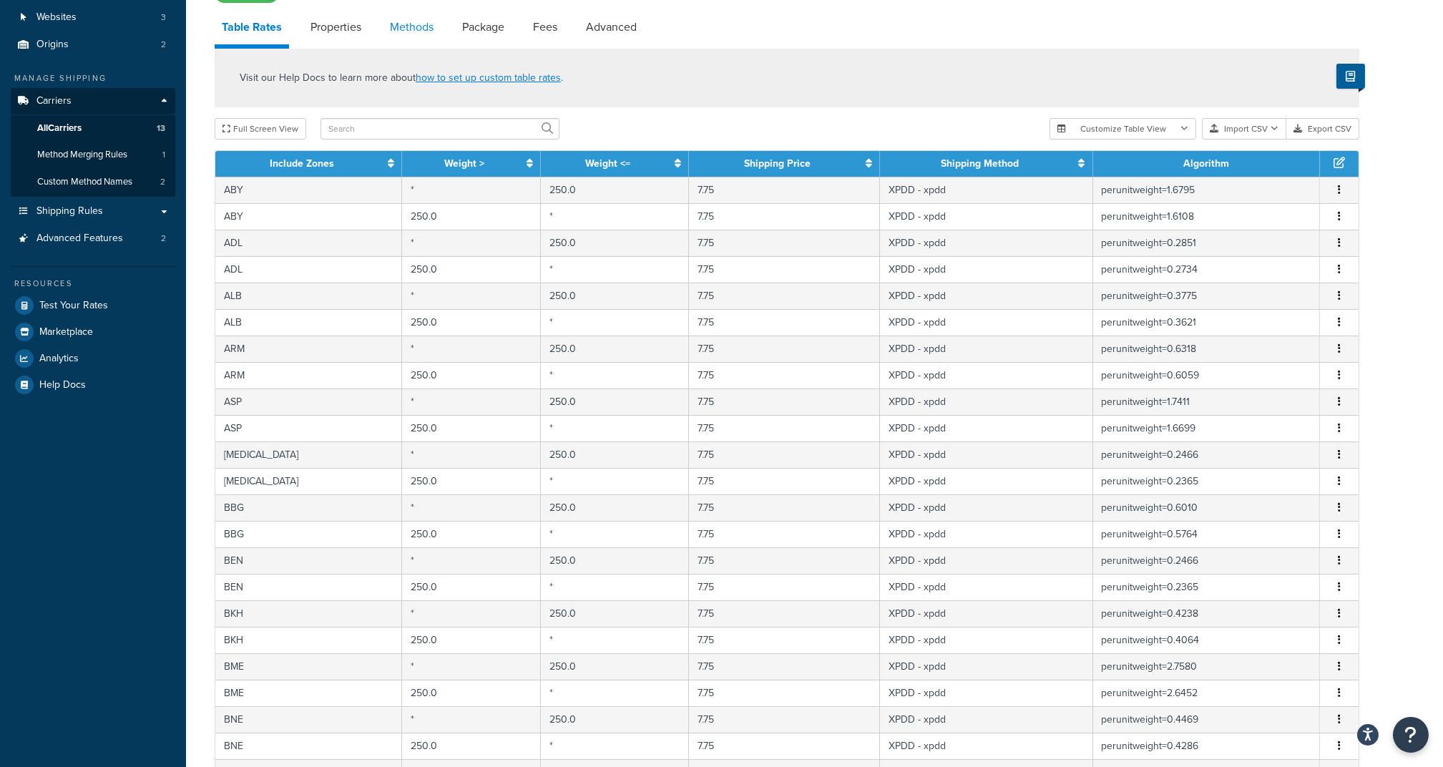
click at [438, 34] on link "Methods" at bounding box center [412, 27] width 58 height 34
select select "25"
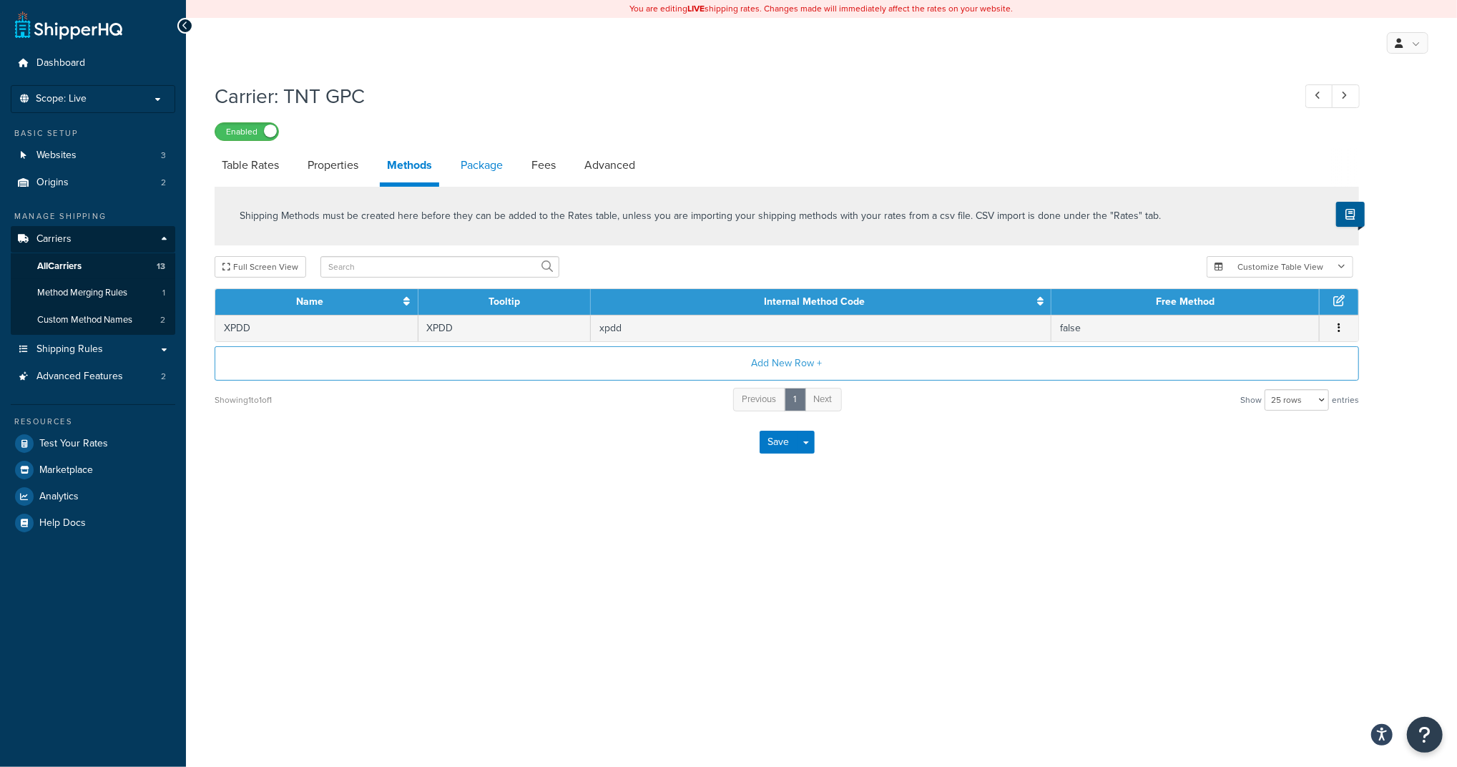
click at [487, 165] on link "Package" at bounding box center [482, 165] width 57 height 34
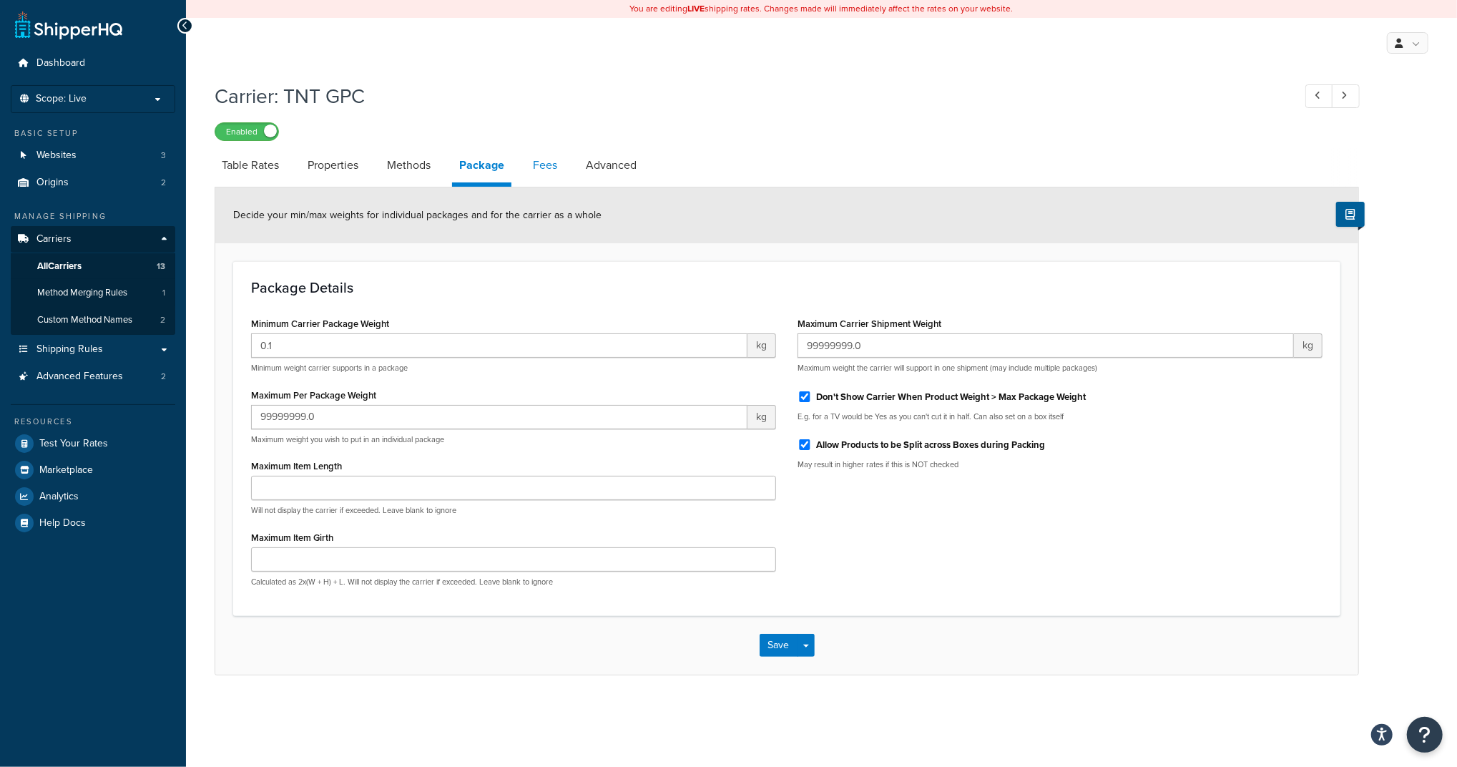
click at [554, 173] on link "Fees" at bounding box center [545, 165] width 39 height 34
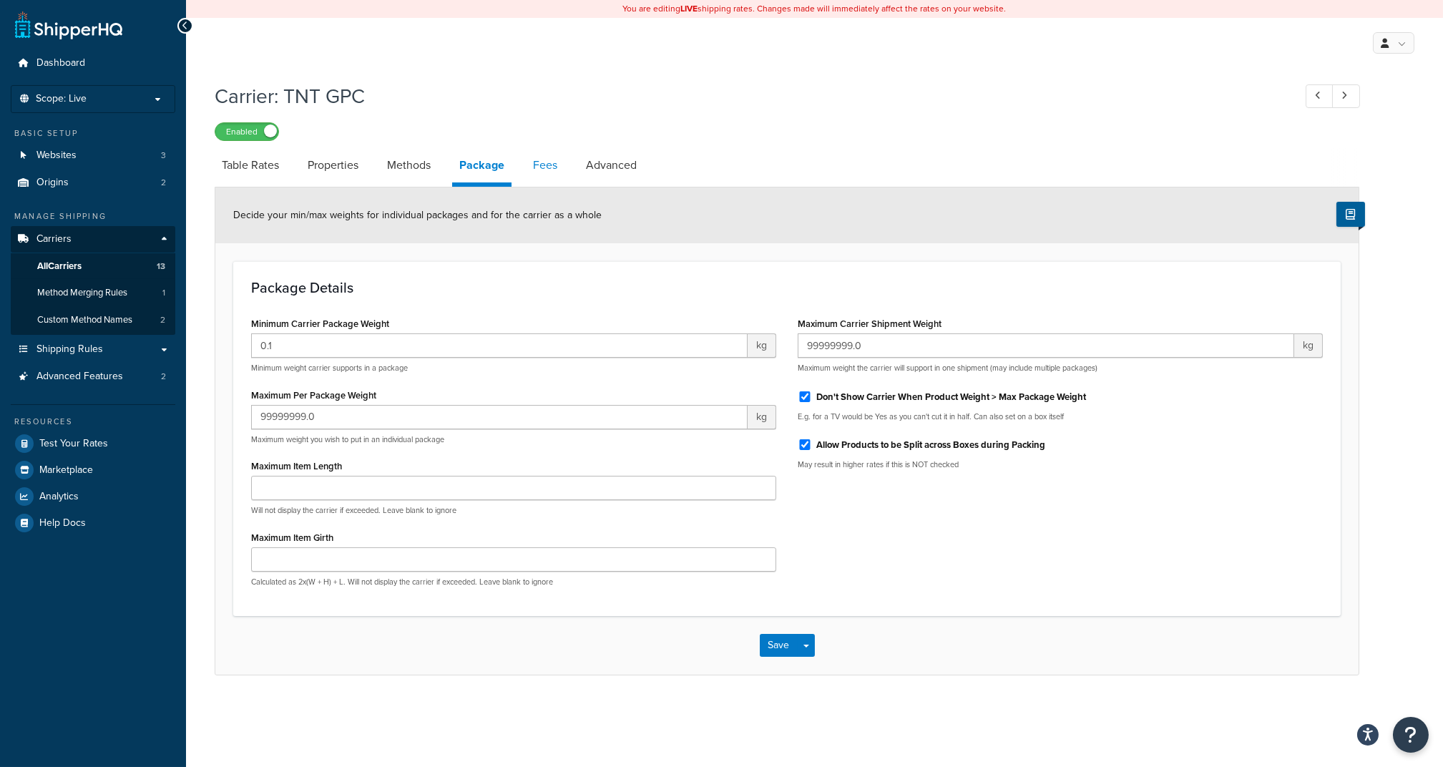
select select "AFTER"
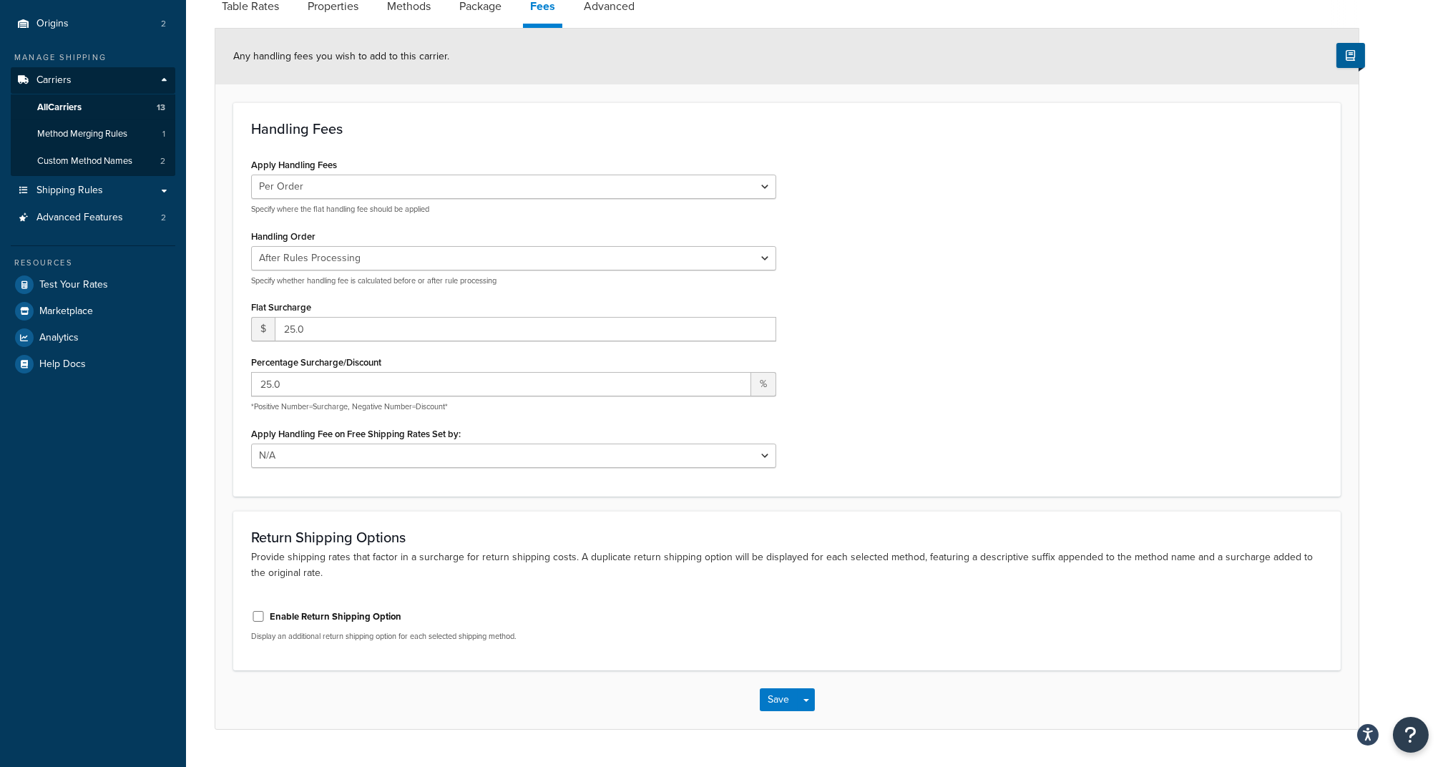
scroll to position [158, 0]
click at [605, 6] on link "Advanced" at bounding box center [609, 7] width 65 height 34
select select "false"
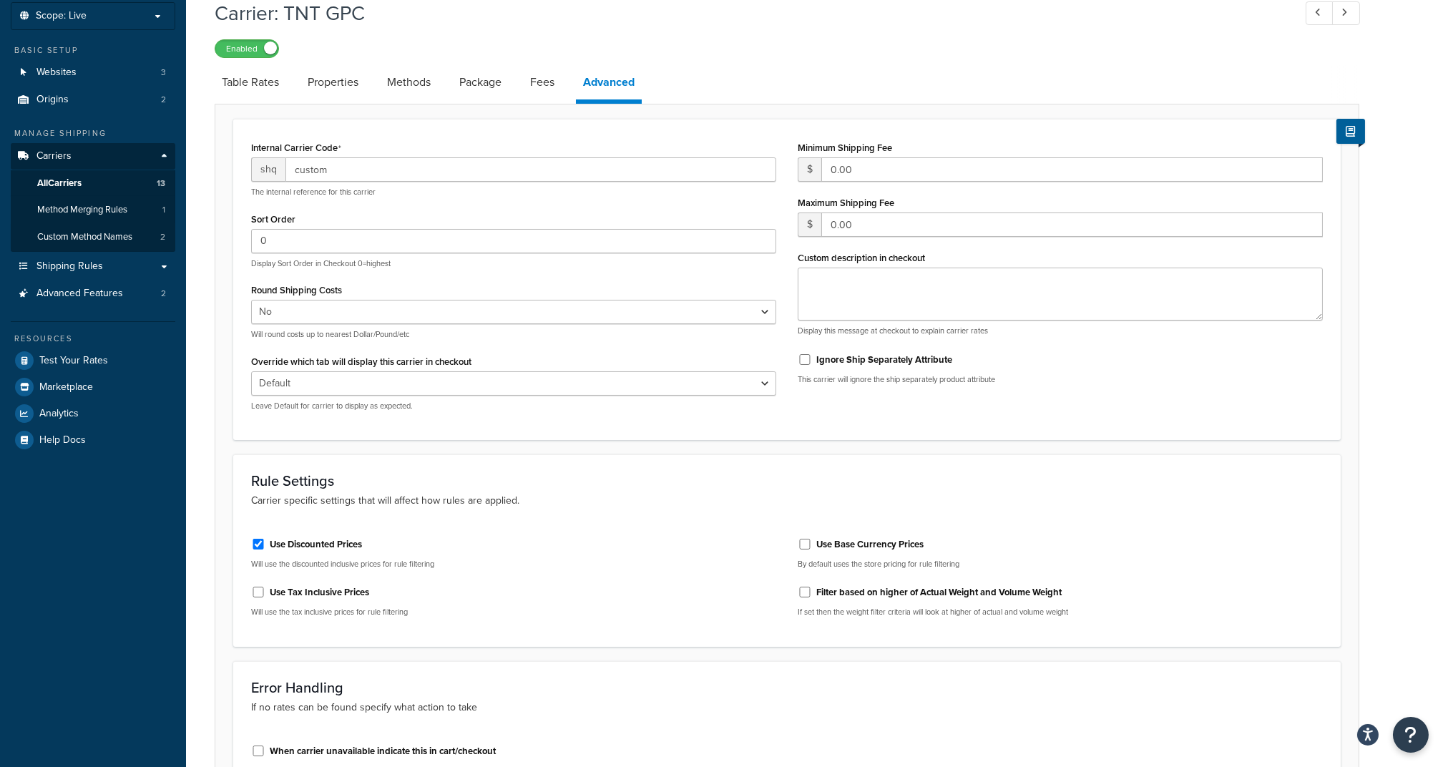
scroll to position [82, 0]
click at [439, 389] on select "Default Delivery Pickup" at bounding box center [513, 384] width 525 height 24
click at [527, 330] on p "Will round costs up to nearest Dollar/Pound/etc" at bounding box center [513, 335] width 525 height 11
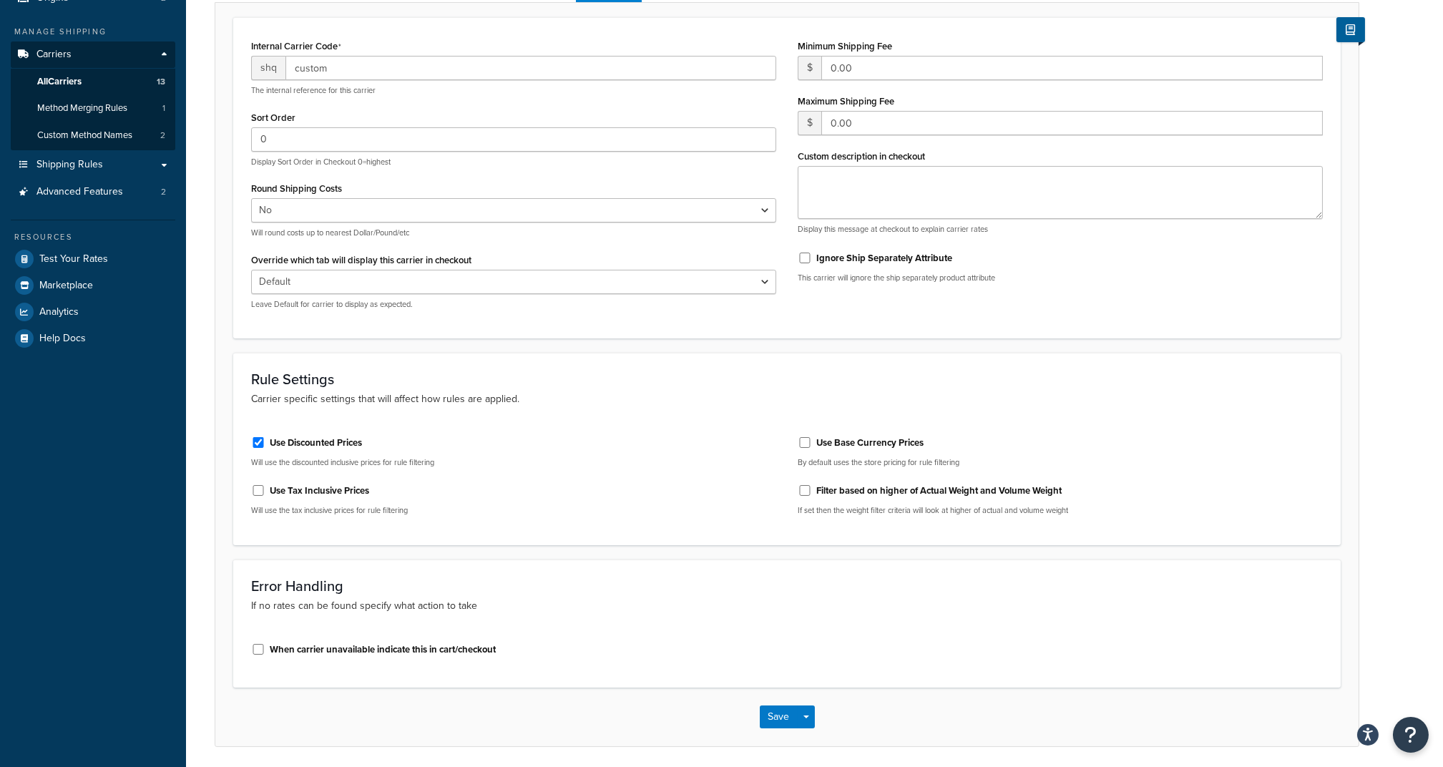
scroll to position [132, 0]
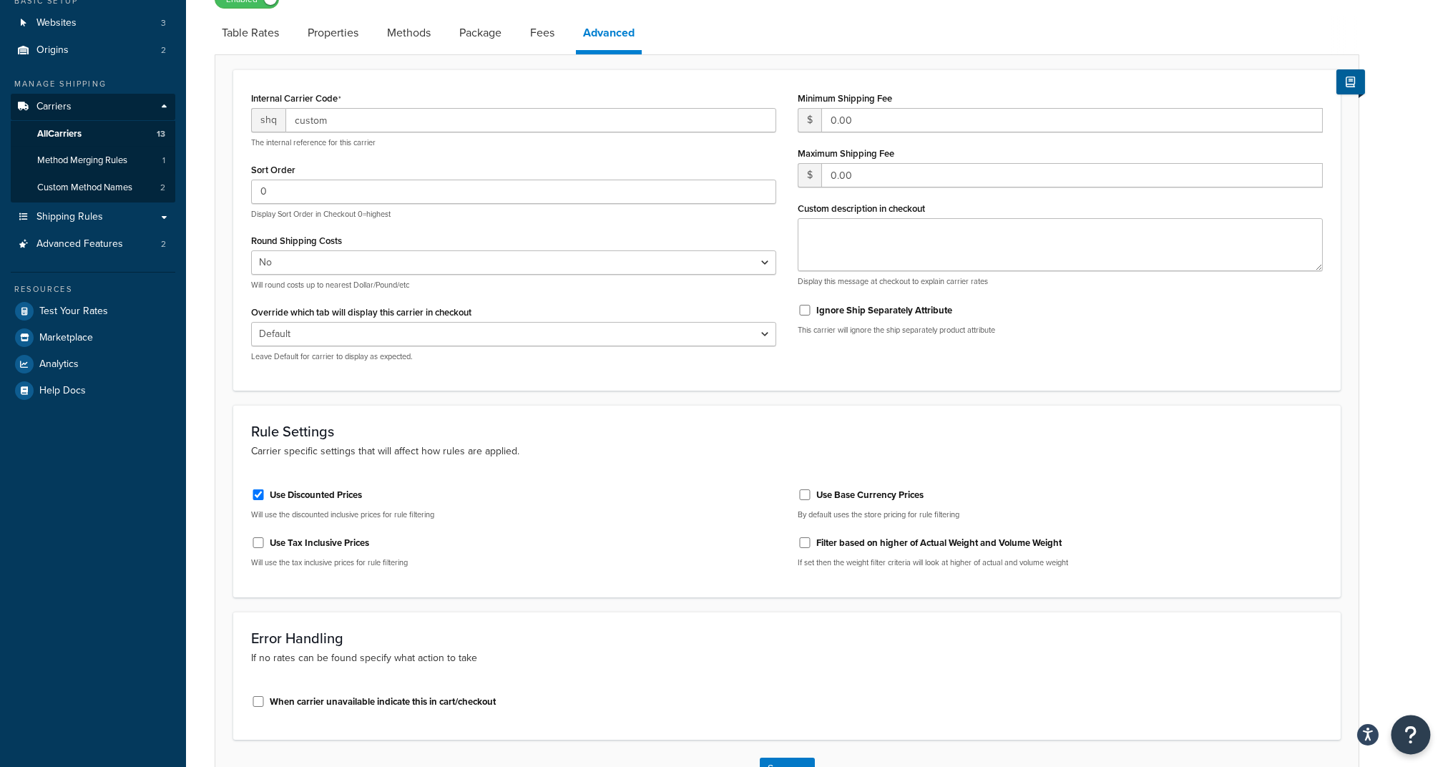
click at [1407, 728] on icon "Open Resource Center" at bounding box center [1411, 735] width 14 height 20
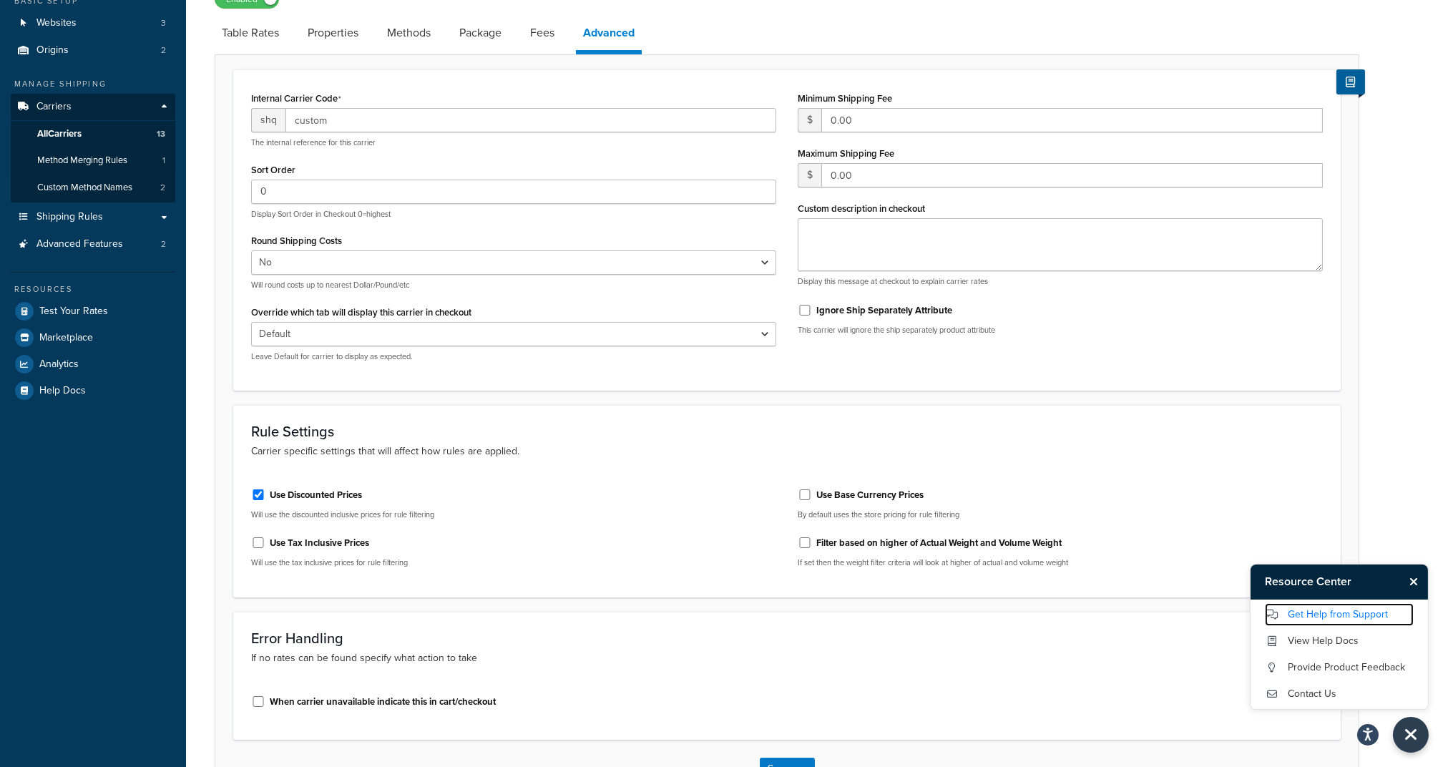
click at [1366, 615] on link "Get Help from Support" at bounding box center [1339, 614] width 149 height 23
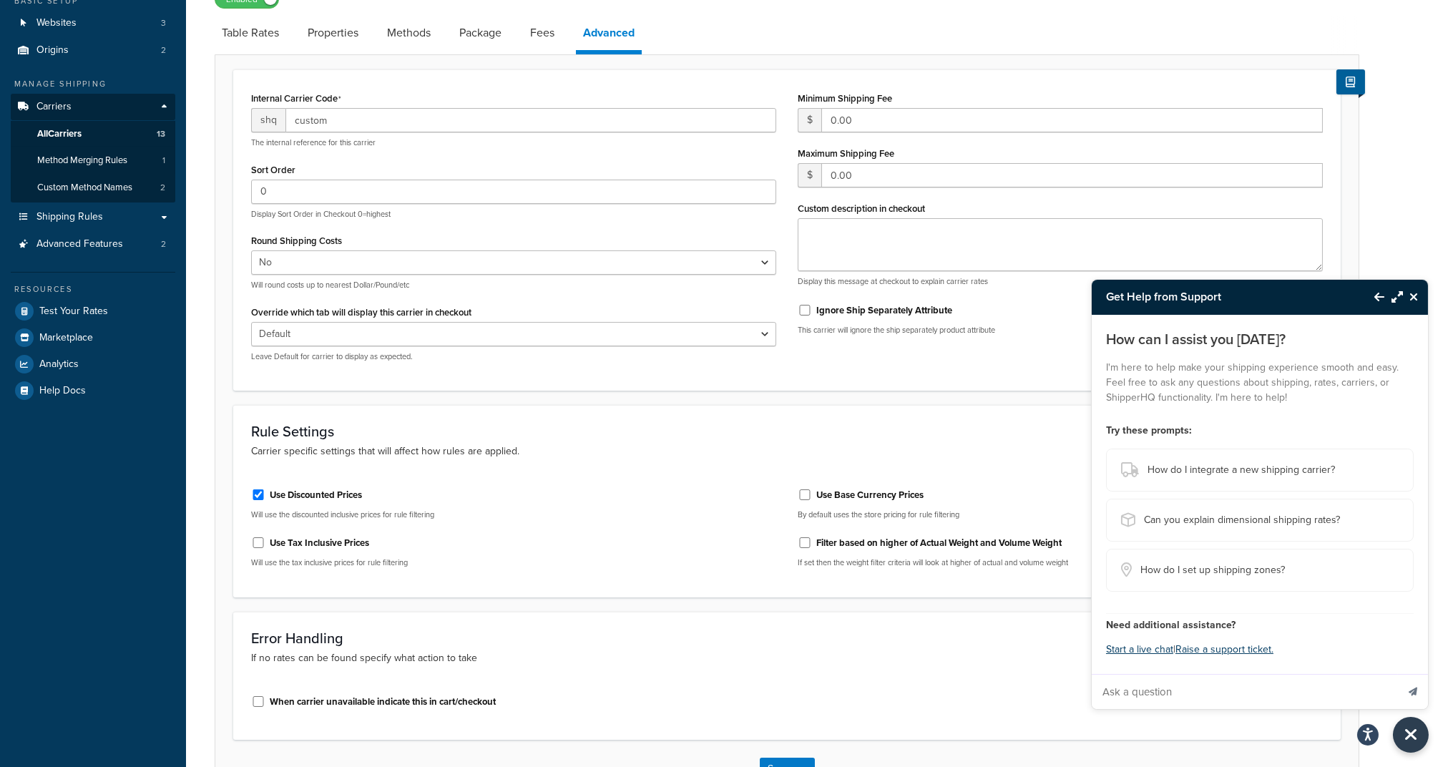
click at [1324, 292] on h3 "Get Help from Support" at bounding box center [1226, 297] width 268 height 34
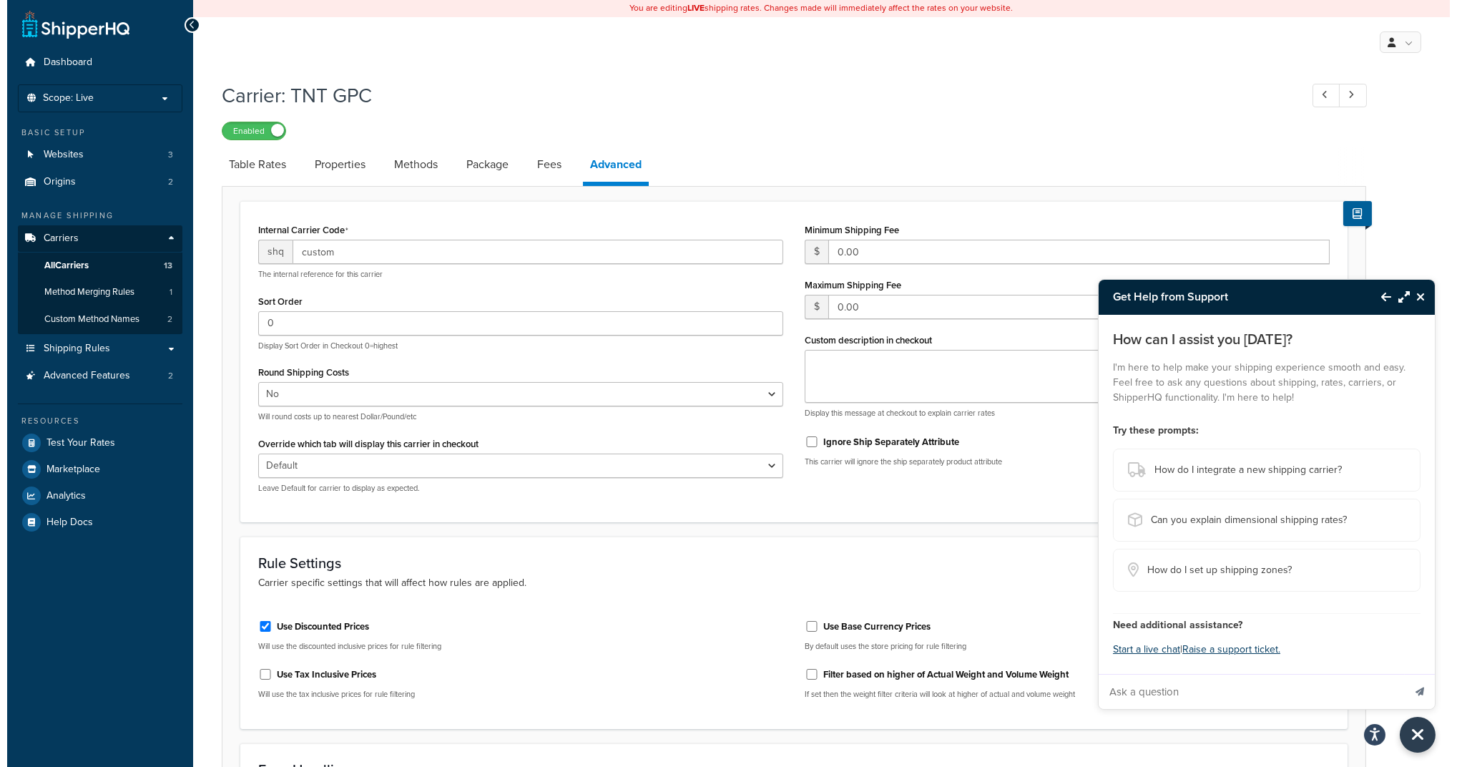
scroll to position [0, 0]
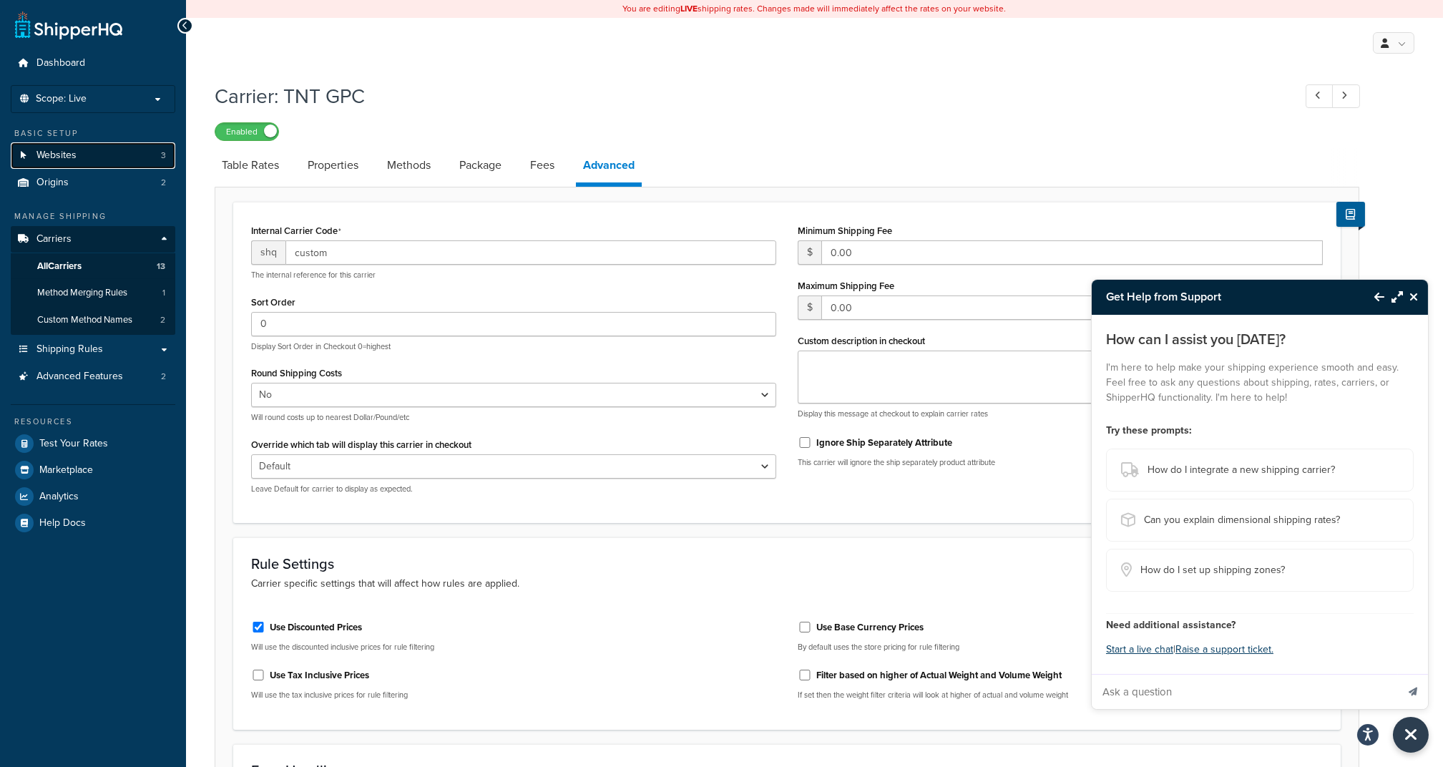
click at [65, 150] on span "Websites" at bounding box center [56, 156] width 40 height 12
click at [104, 451] on link "Test Your Rates" at bounding box center [93, 444] width 165 height 26
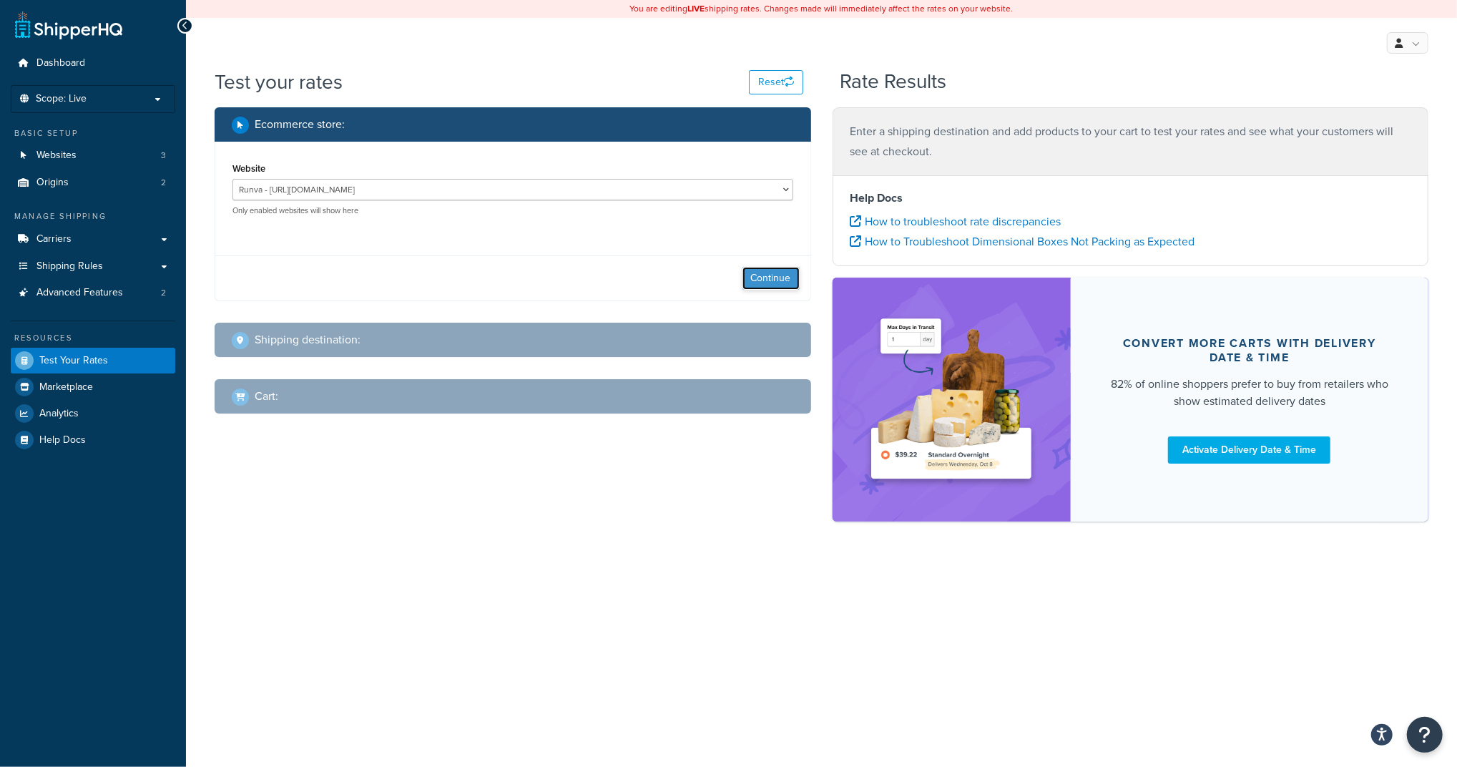
click at [757, 270] on button "Continue" at bounding box center [771, 278] width 57 height 23
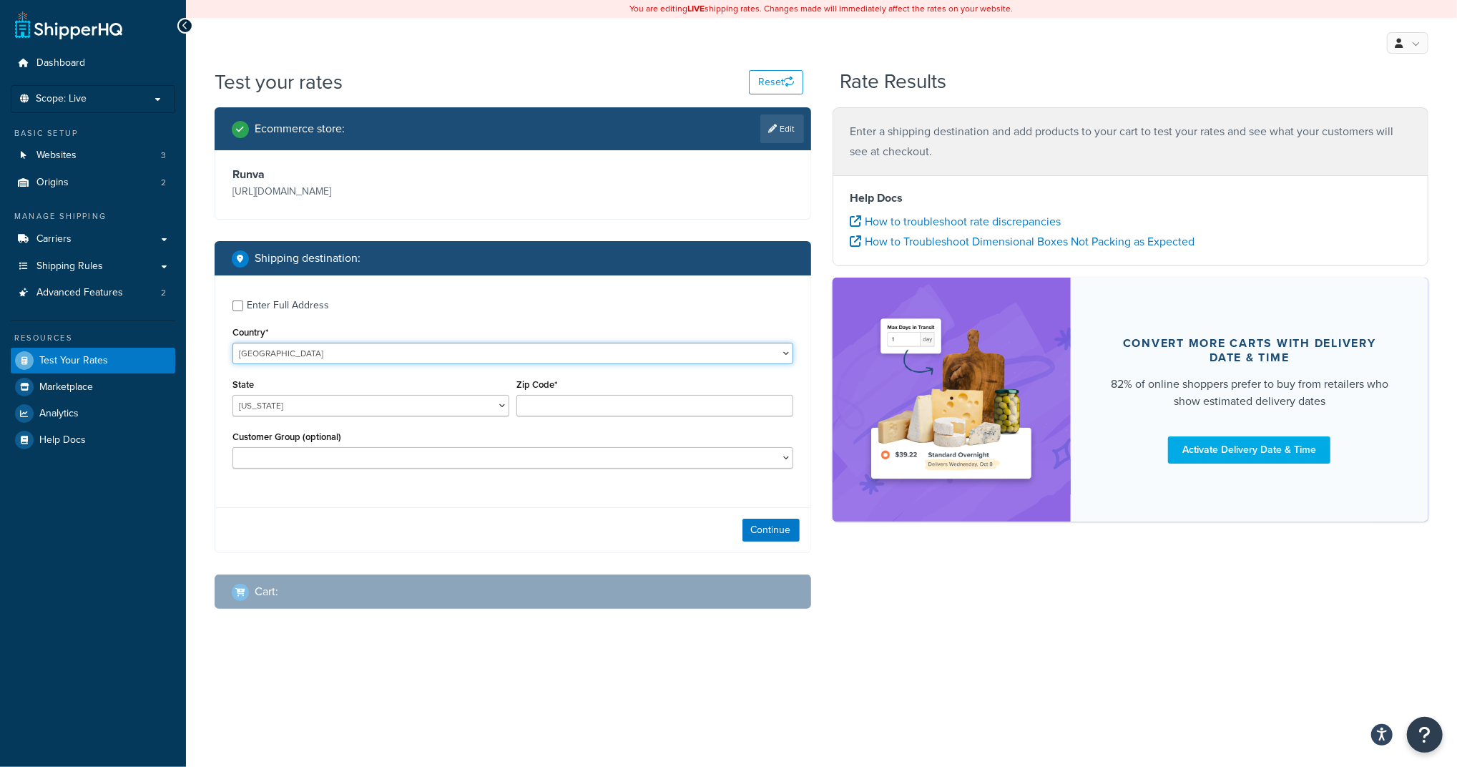
click at [321, 358] on select "[GEOGRAPHIC_DATA] [GEOGRAPHIC_DATA] [GEOGRAPHIC_DATA] [GEOGRAPHIC_DATA] [GEOGRA…" at bounding box center [513, 353] width 561 height 21
select select "AU"
click at [233, 343] on select "[GEOGRAPHIC_DATA] [GEOGRAPHIC_DATA] [GEOGRAPHIC_DATA] [GEOGRAPHIC_DATA] [GEOGRA…" at bounding box center [513, 353] width 561 height 21
click at [414, 404] on select "[GEOGRAPHIC_DATA] [GEOGRAPHIC_DATA] [GEOGRAPHIC_DATA] [GEOGRAPHIC_DATA] [GEOGRA…" at bounding box center [371, 405] width 277 height 21
click at [233, 395] on select "[GEOGRAPHIC_DATA] [GEOGRAPHIC_DATA] [GEOGRAPHIC_DATA] [GEOGRAPHIC_DATA] [GEOGRA…" at bounding box center [371, 405] width 277 height 21
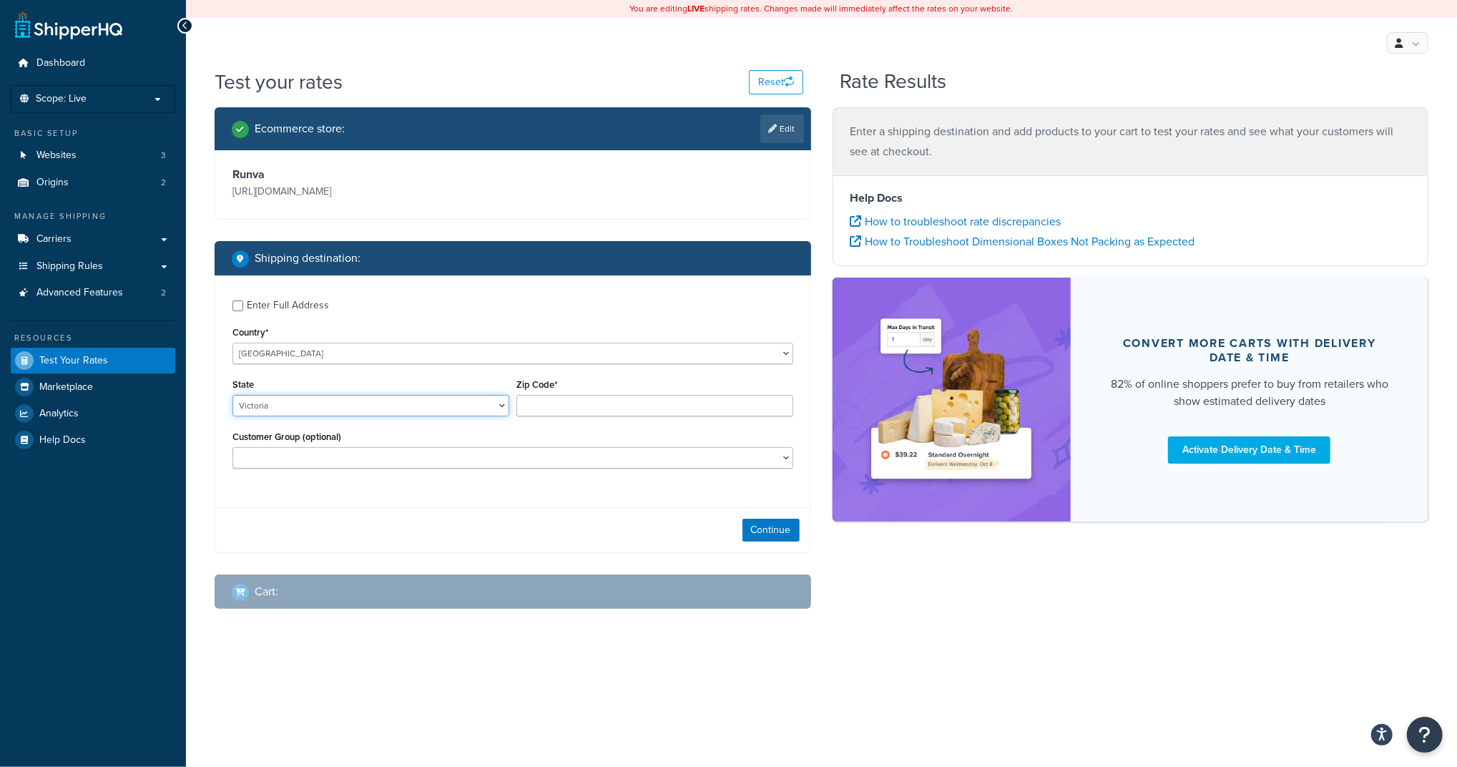
select select "ACT"
click at [566, 406] on input "Zip Code*" at bounding box center [655, 405] width 277 height 21
type input "6215"
click at [449, 504] on div "Enter Full Address Country* [GEOGRAPHIC_DATA] [GEOGRAPHIC_DATA] [GEOGRAPHIC_DAT…" at bounding box center [513, 414] width 597 height 278
click at [758, 534] on button "Continue" at bounding box center [771, 530] width 57 height 23
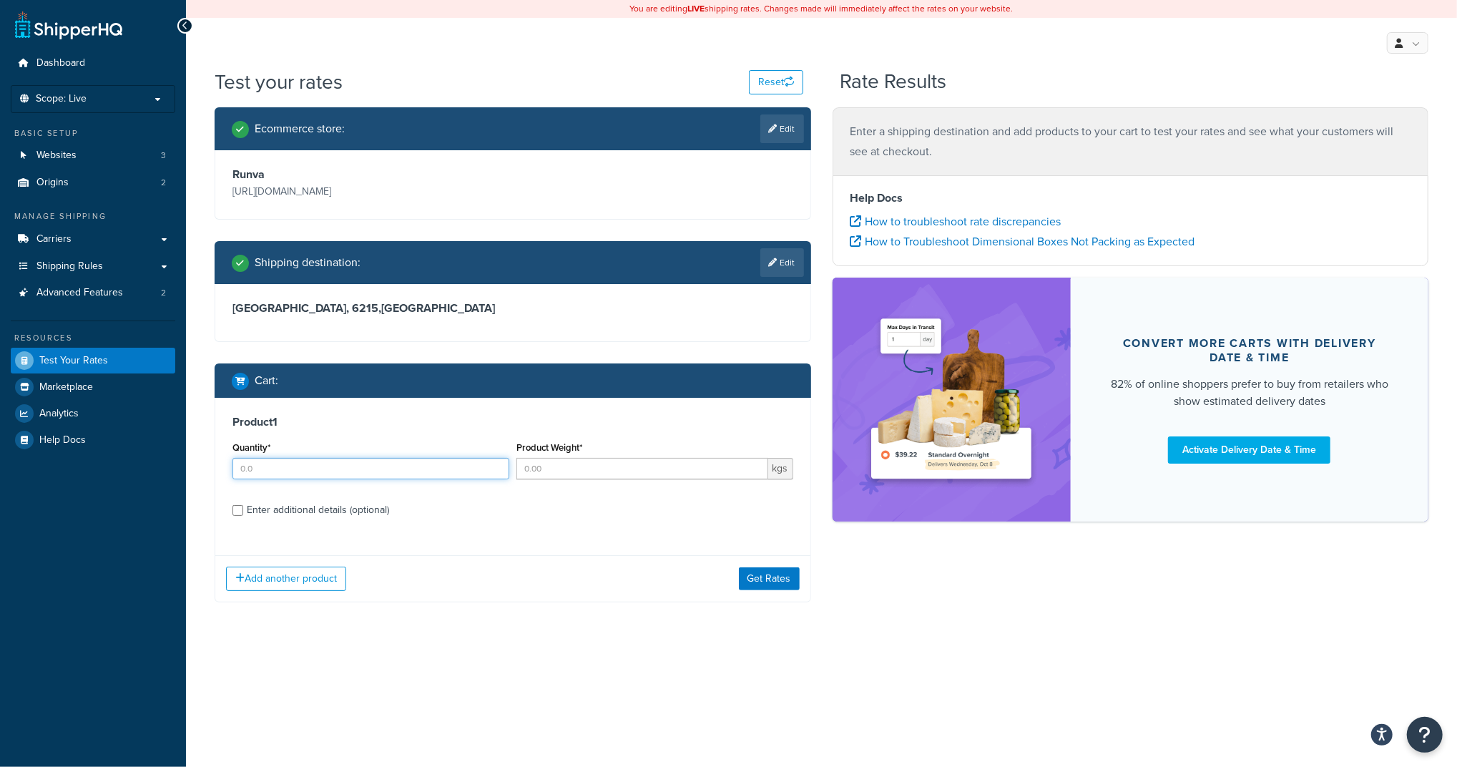
click at [341, 470] on input "Quantity*" at bounding box center [371, 468] width 277 height 21
type input "1"
click at [564, 465] on input "Product Weight*" at bounding box center [643, 468] width 252 height 21
type input "95"
click at [770, 578] on button "Get Rates" at bounding box center [769, 578] width 61 height 23
